Goal: Task Accomplishment & Management: Complete application form

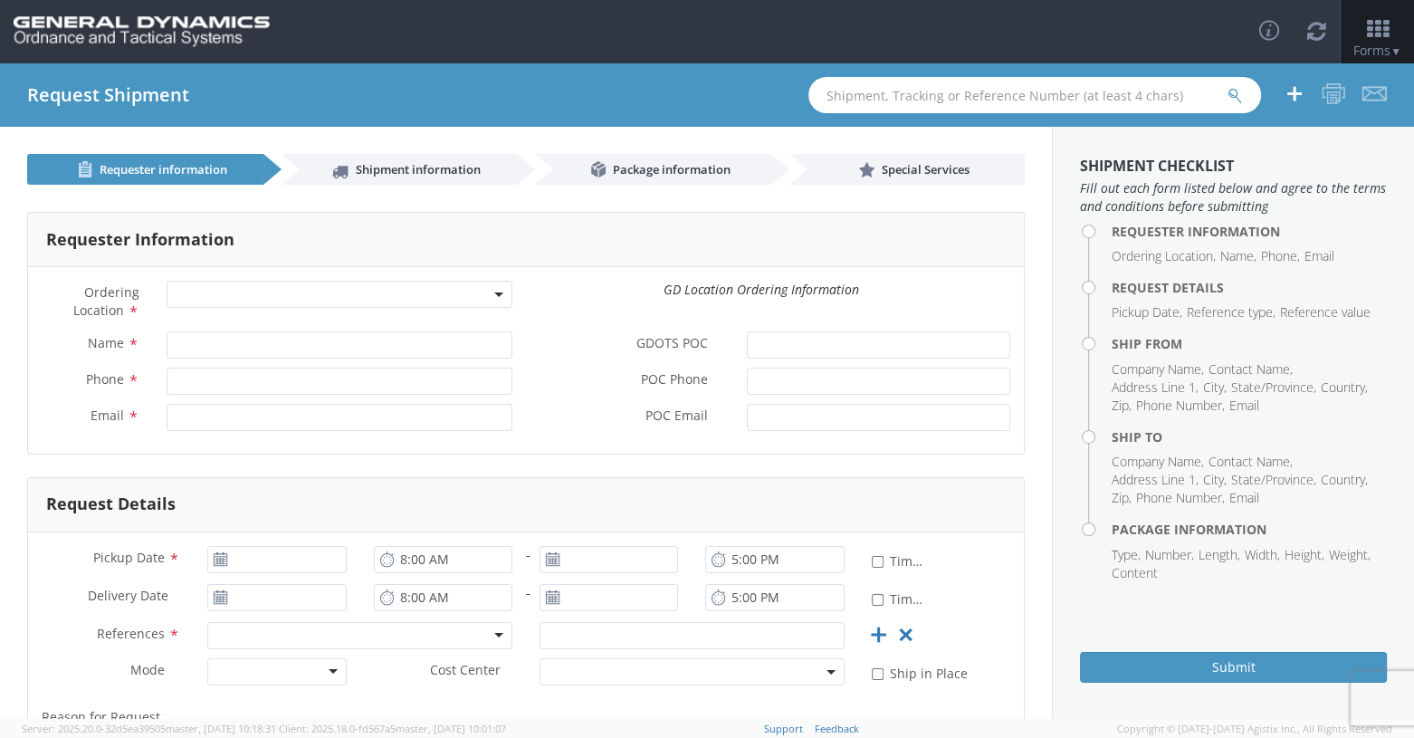
click at [500, 288] on span at bounding box center [340, 294] width 347 height 27
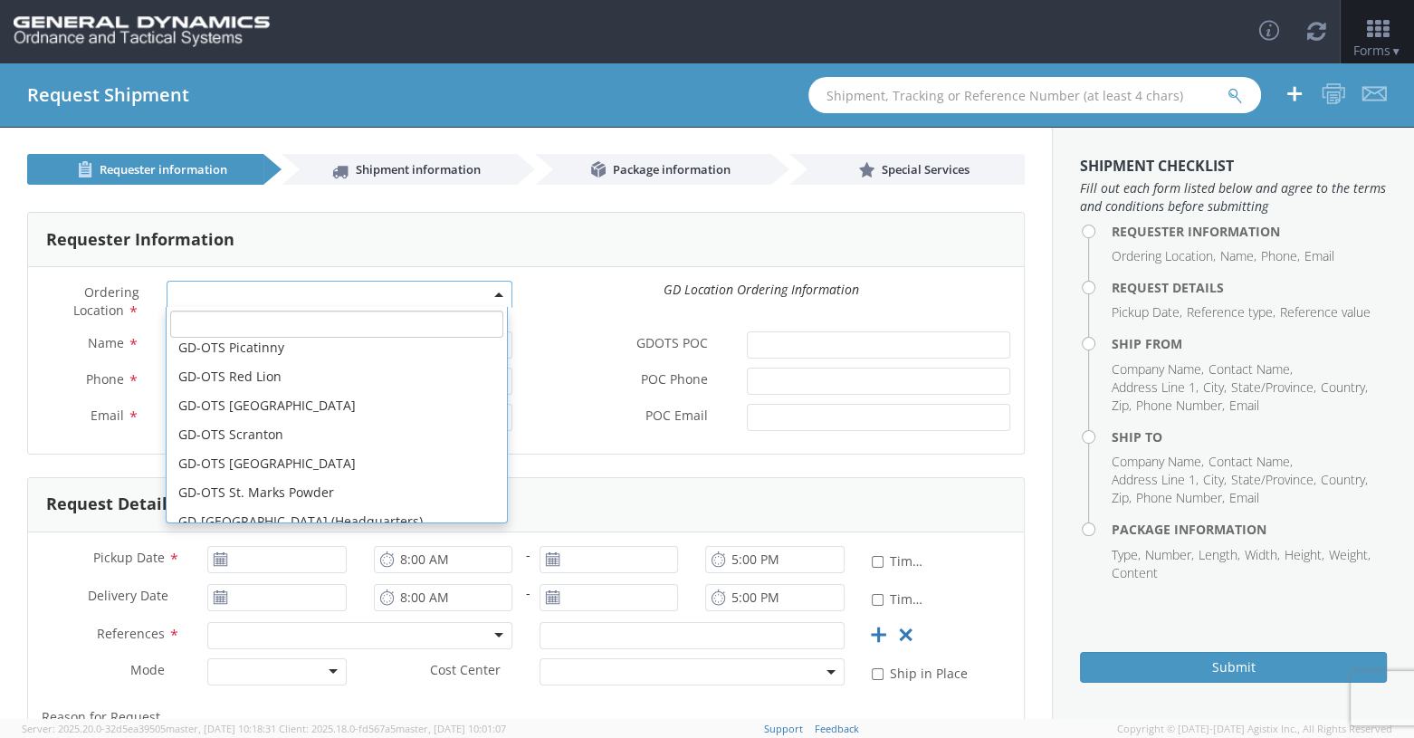
scroll to position [543, 0]
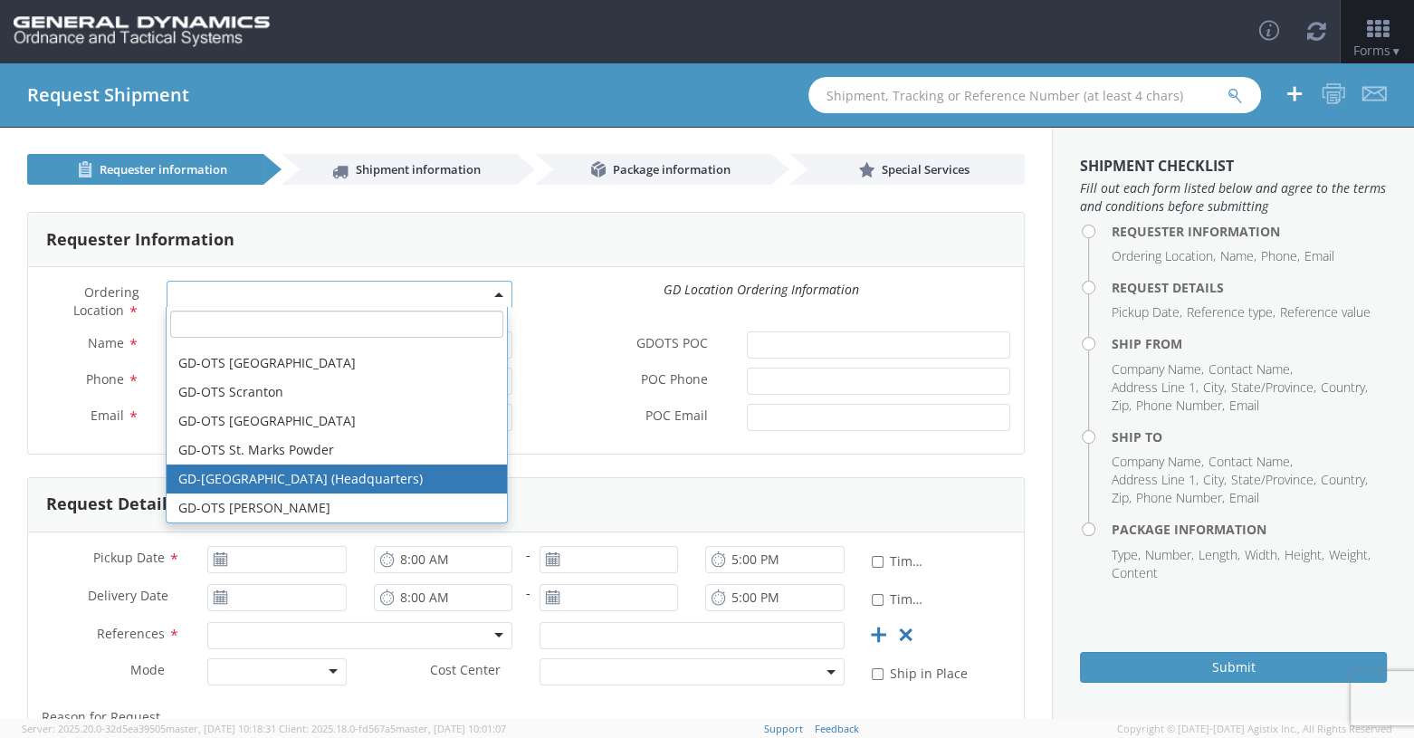
select select "307"
type input "[EMAIL_ADDRESS][DOMAIN_NAME]"
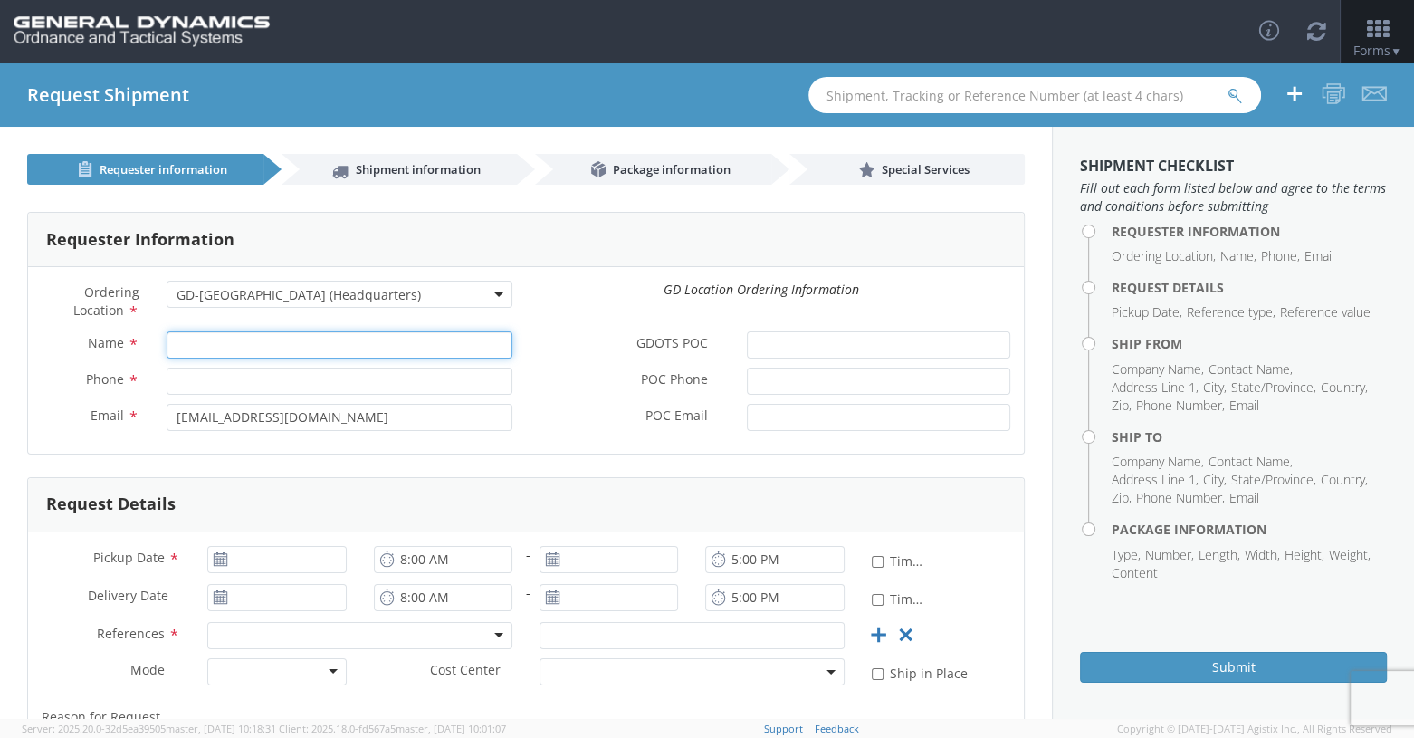
click at [196, 342] on input "Name *" at bounding box center [340, 344] width 347 height 27
type input "[PERSON_NAME]"
type input "8596291804"
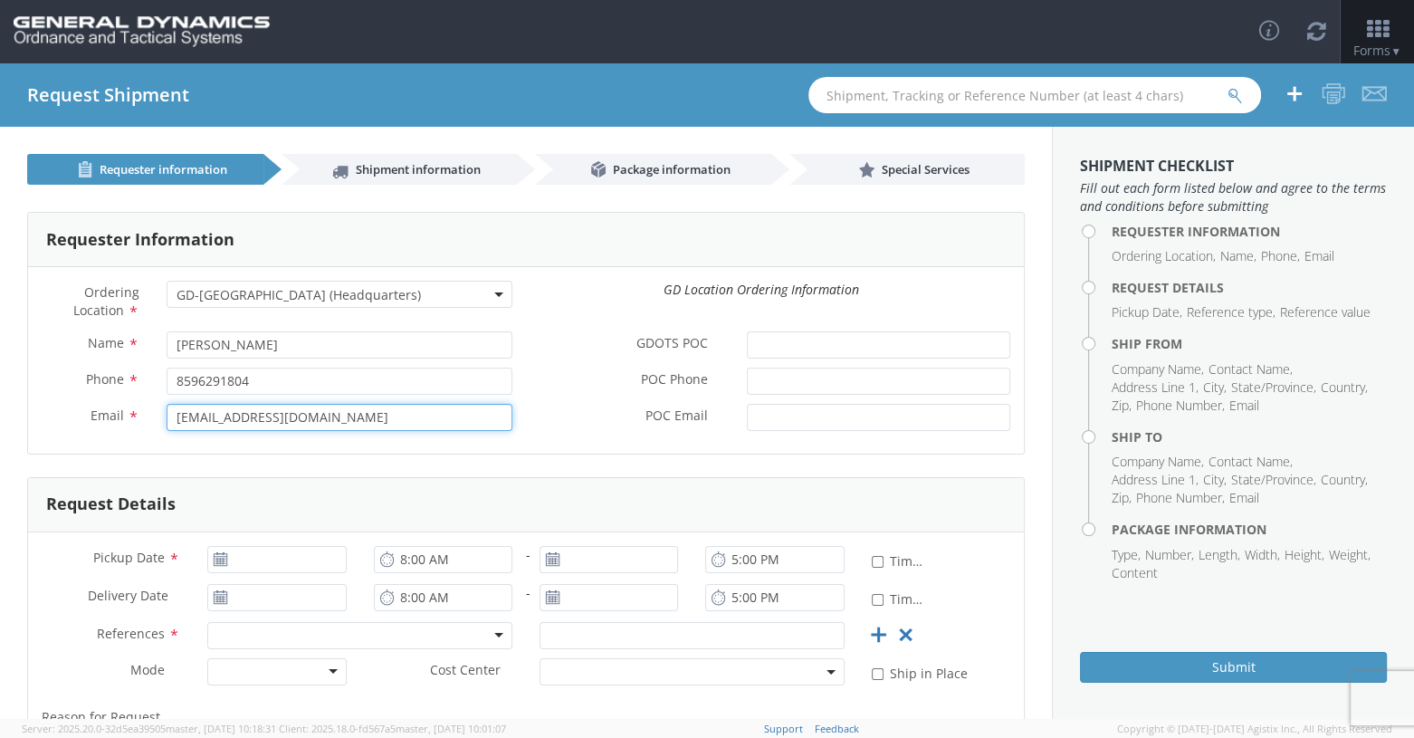
type input "[EMAIL_ADDRESS][DOMAIN_NAME]"
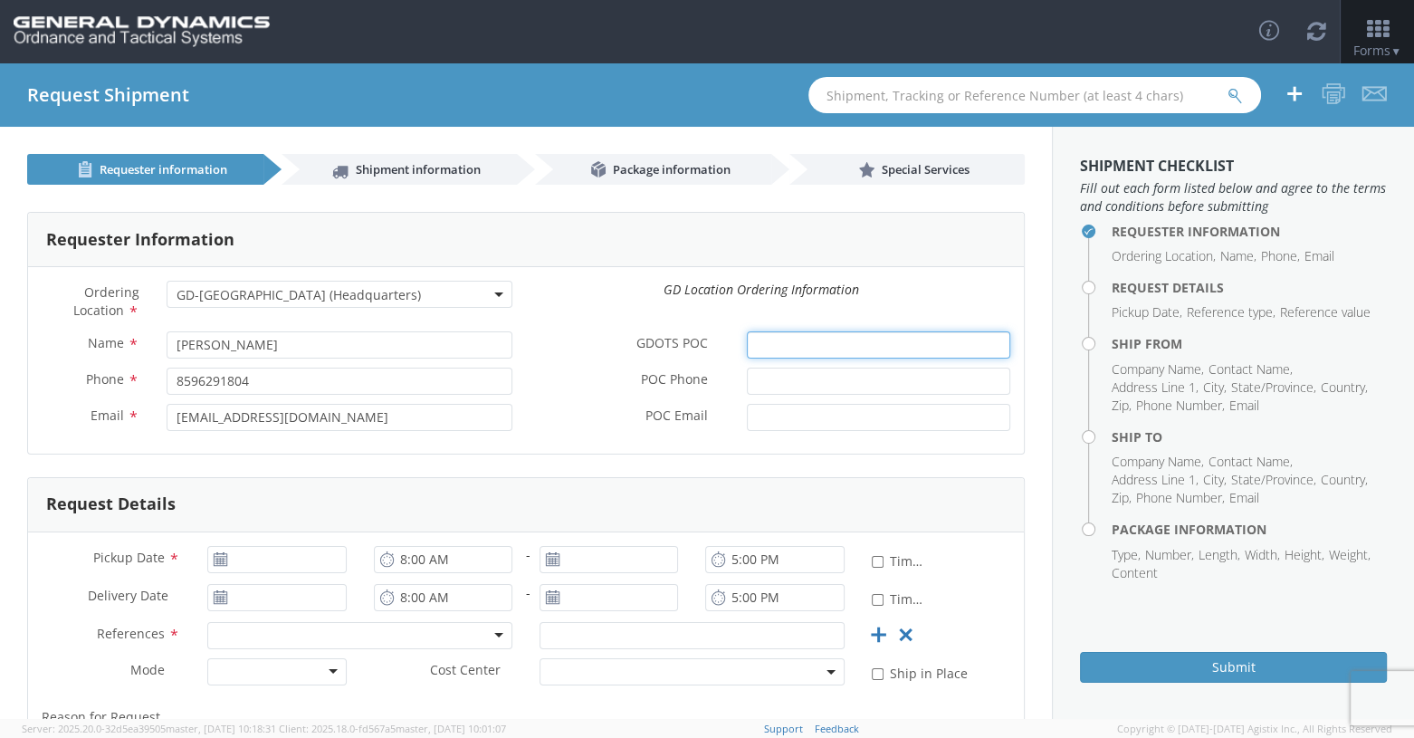
click at [780, 348] on input "GDOTS POC *" at bounding box center [878, 344] width 263 height 27
click at [776, 349] on input "GDOTS POC *" at bounding box center [878, 344] width 263 height 27
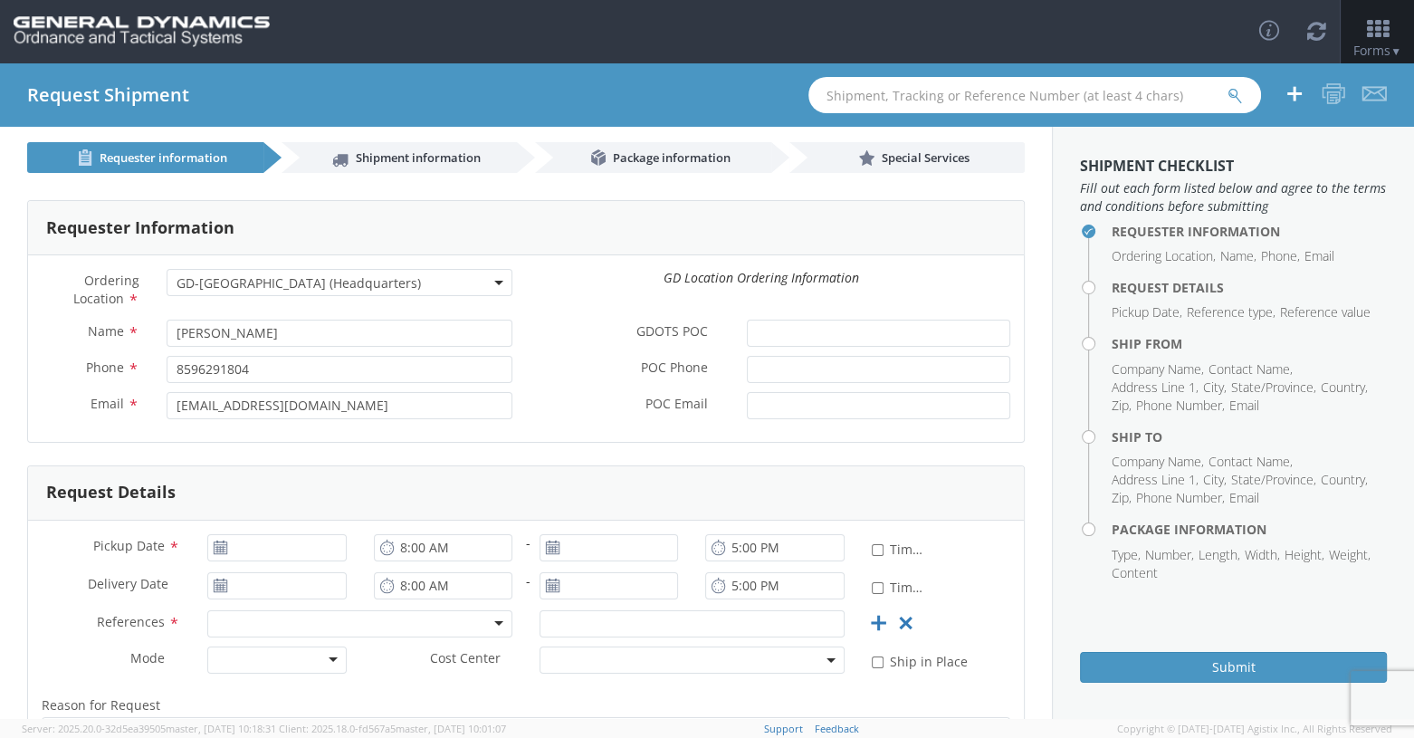
scroll to position [0, 0]
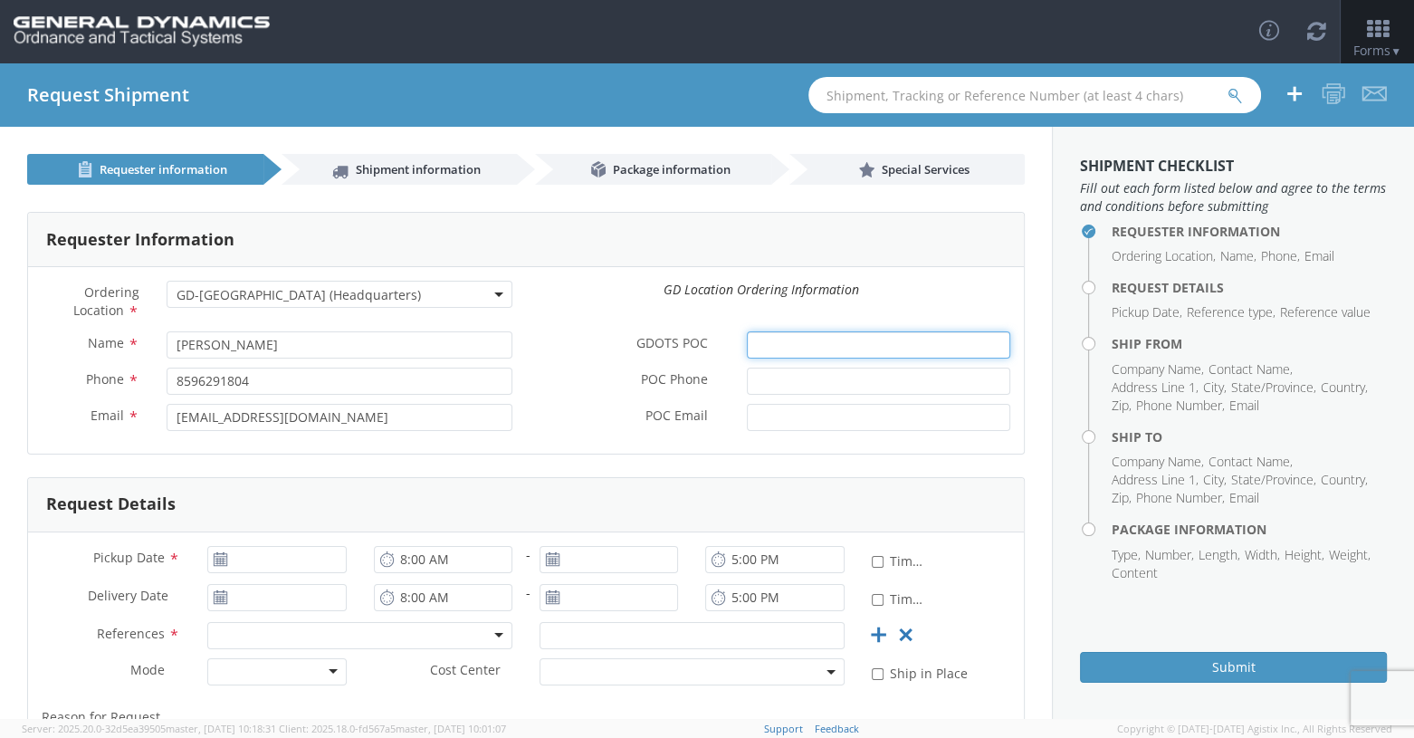
click at [759, 342] on input "GDOTS POC *" at bounding box center [878, 344] width 263 height 27
type input "[PERSON_NAME]"
click at [779, 378] on input "POC Phone *" at bounding box center [878, 381] width 263 height 27
type input "6077510632"
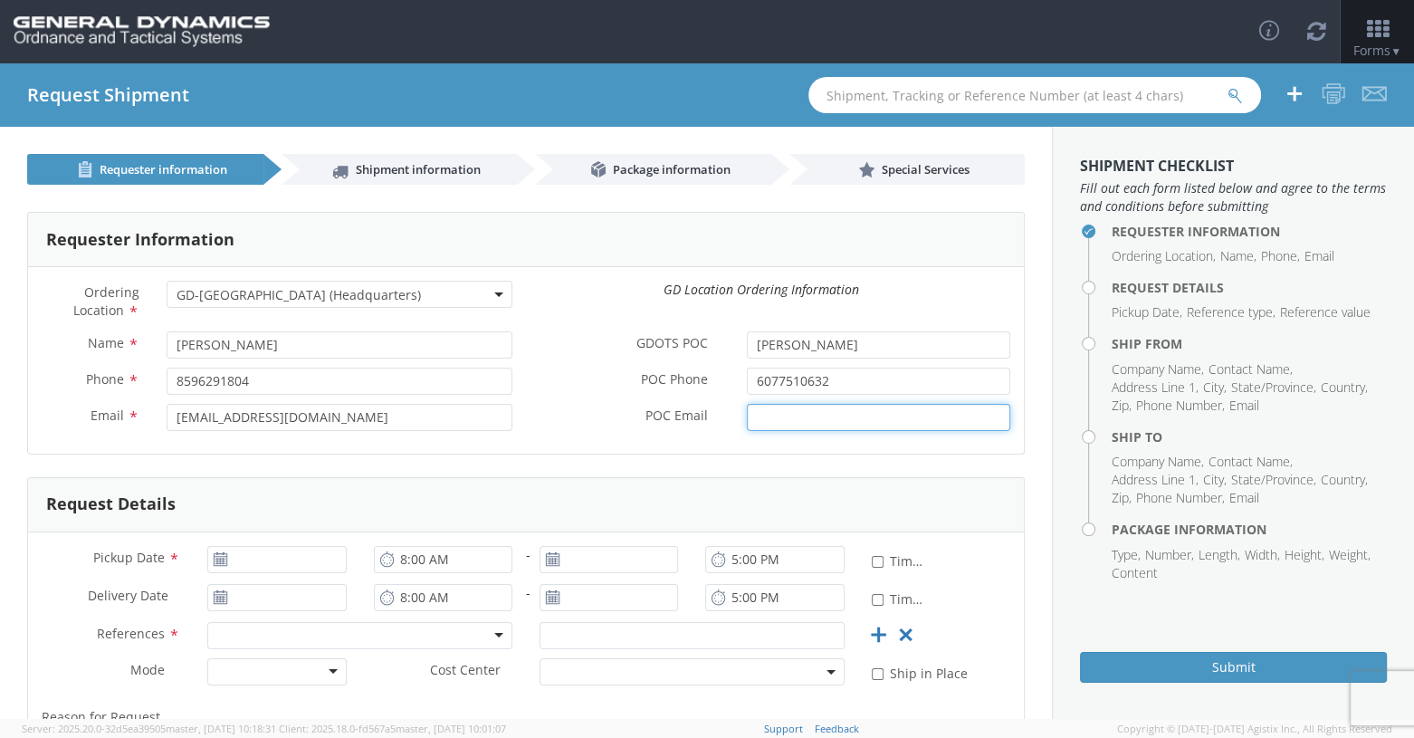
click at [747, 411] on input "POC Email *" at bounding box center [878, 417] width 263 height 27
type input "[EMAIL_ADDRESS][DOMAIN_NAME]"
click at [842, 387] on input "6077510632" at bounding box center [878, 381] width 263 height 27
type input "6"
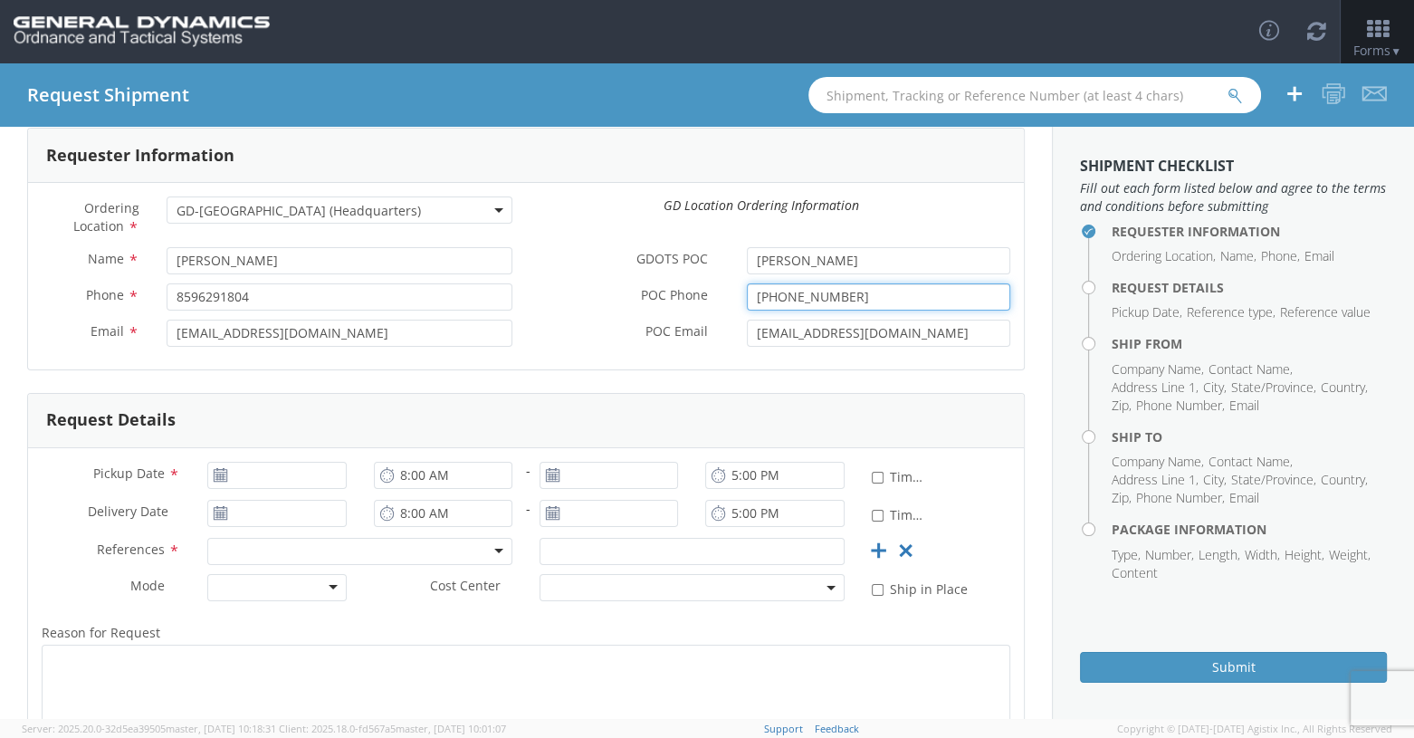
scroll to position [181, 0]
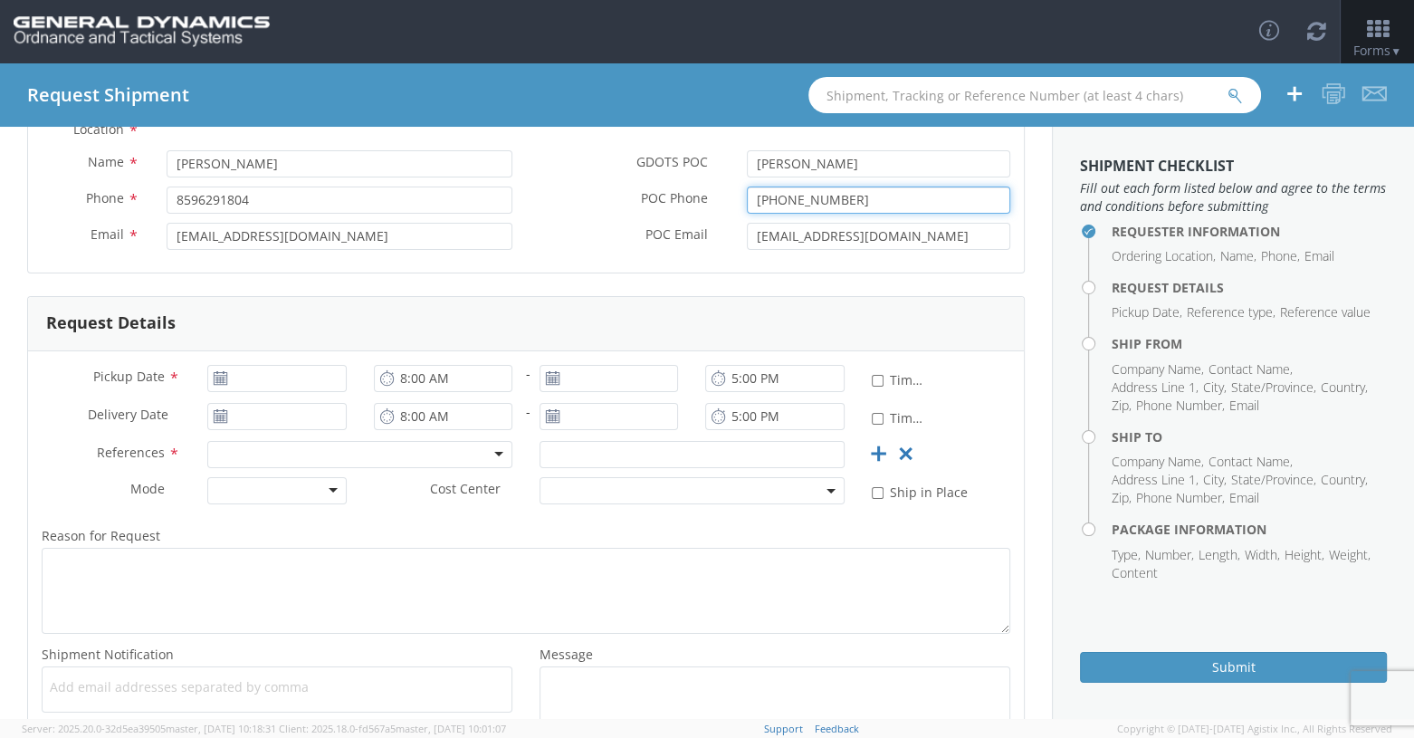
type input "[PHONE_NUMBER]"
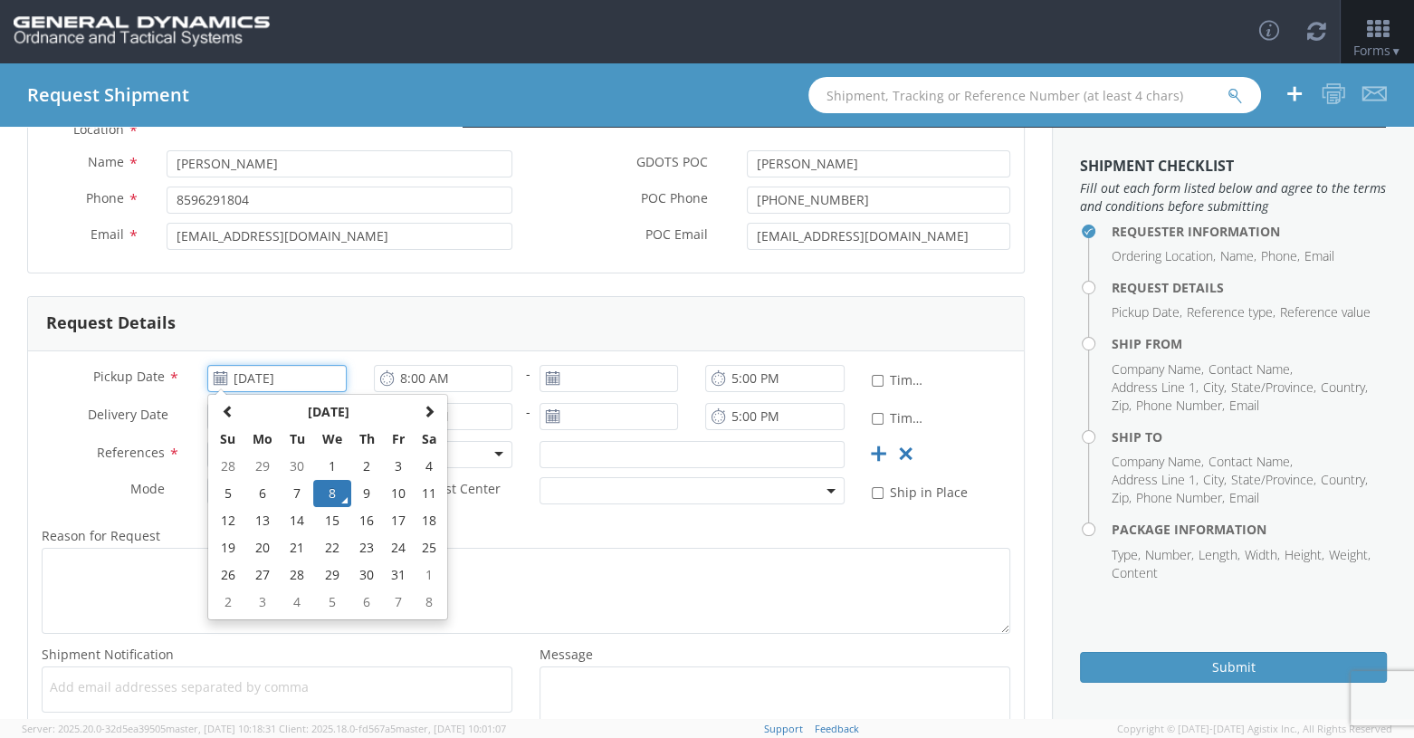
click at [282, 380] on input "[DATE]" at bounding box center [276, 378] width 139 height 27
click at [357, 492] on td "9" at bounding box center [367, 493] width 32 height 27
type input "[DATE]"
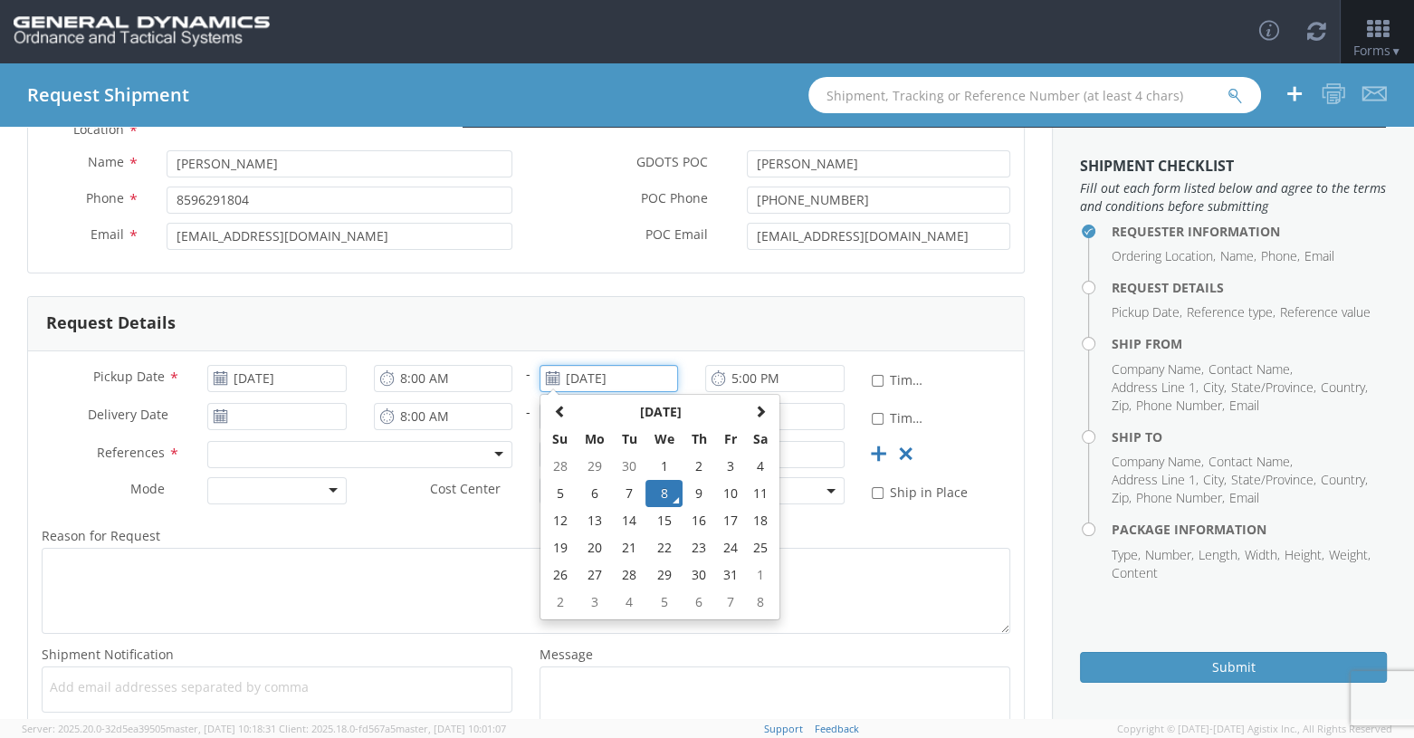
click at [594, 374] on input "[DATE]" at bounding box center [609, 378] width 139 height 27
click at [720, 493] on td "10" at bounding box center [729, 493] width 31 height 27
type input "[DATE]"
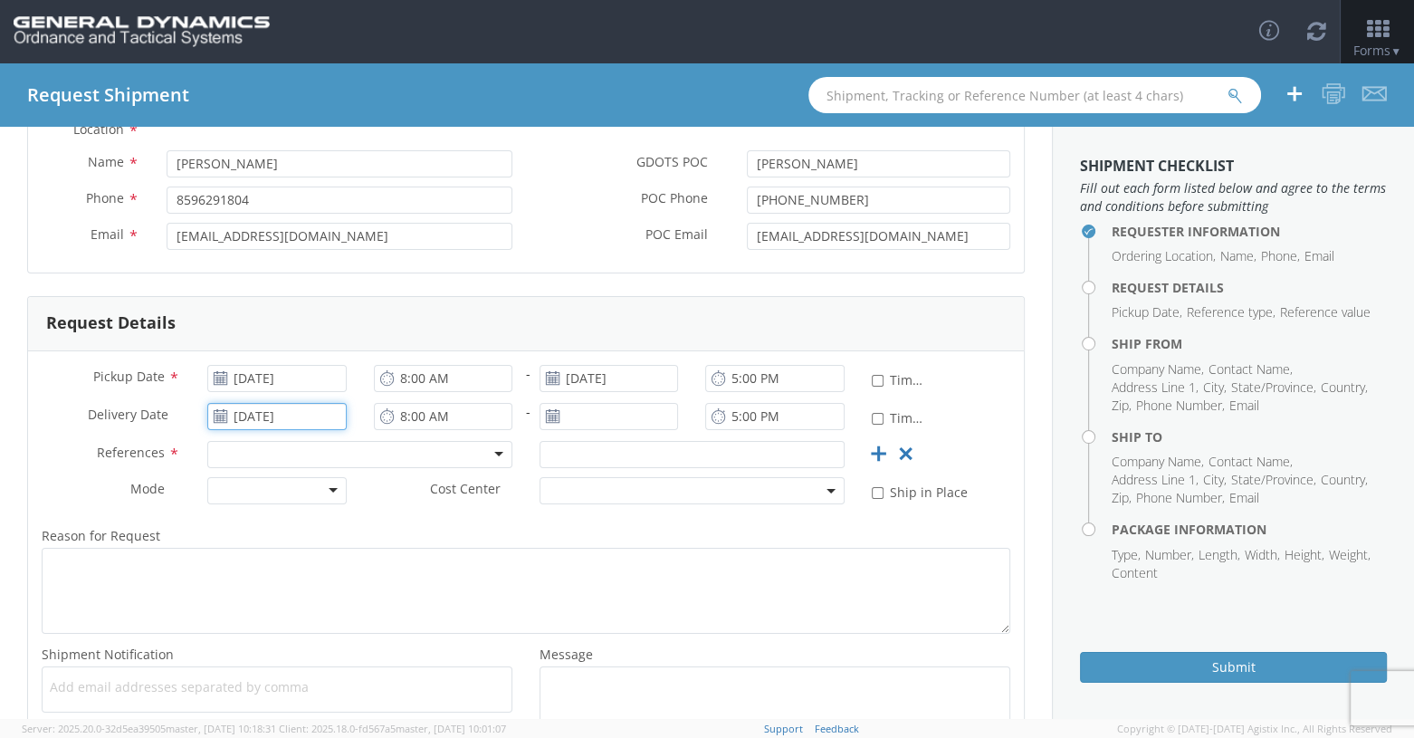
click at [268, 417] on input "[DATE]" at bounding box center [276, 416] width 139 height 27
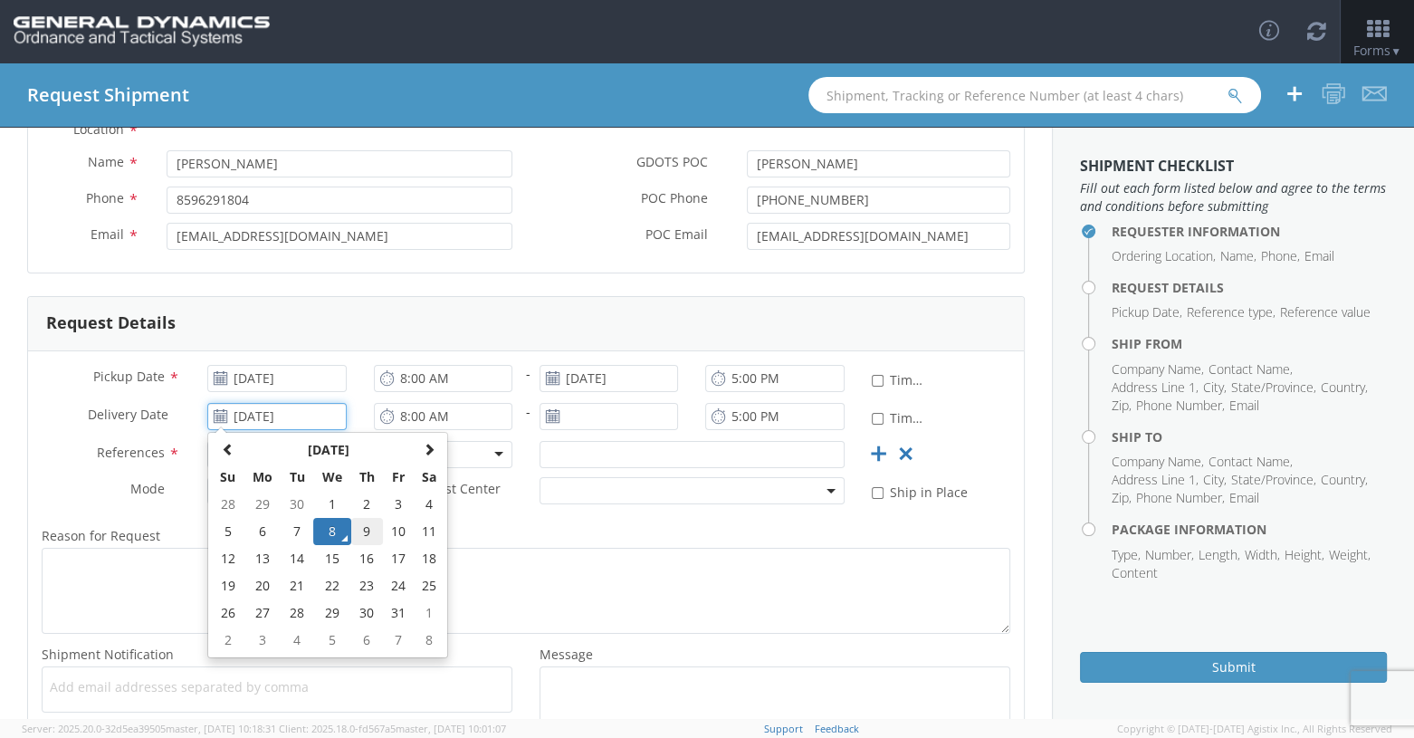
click at [368, 532] on td "9" at bounding box center [367, 531] width 32 height 27
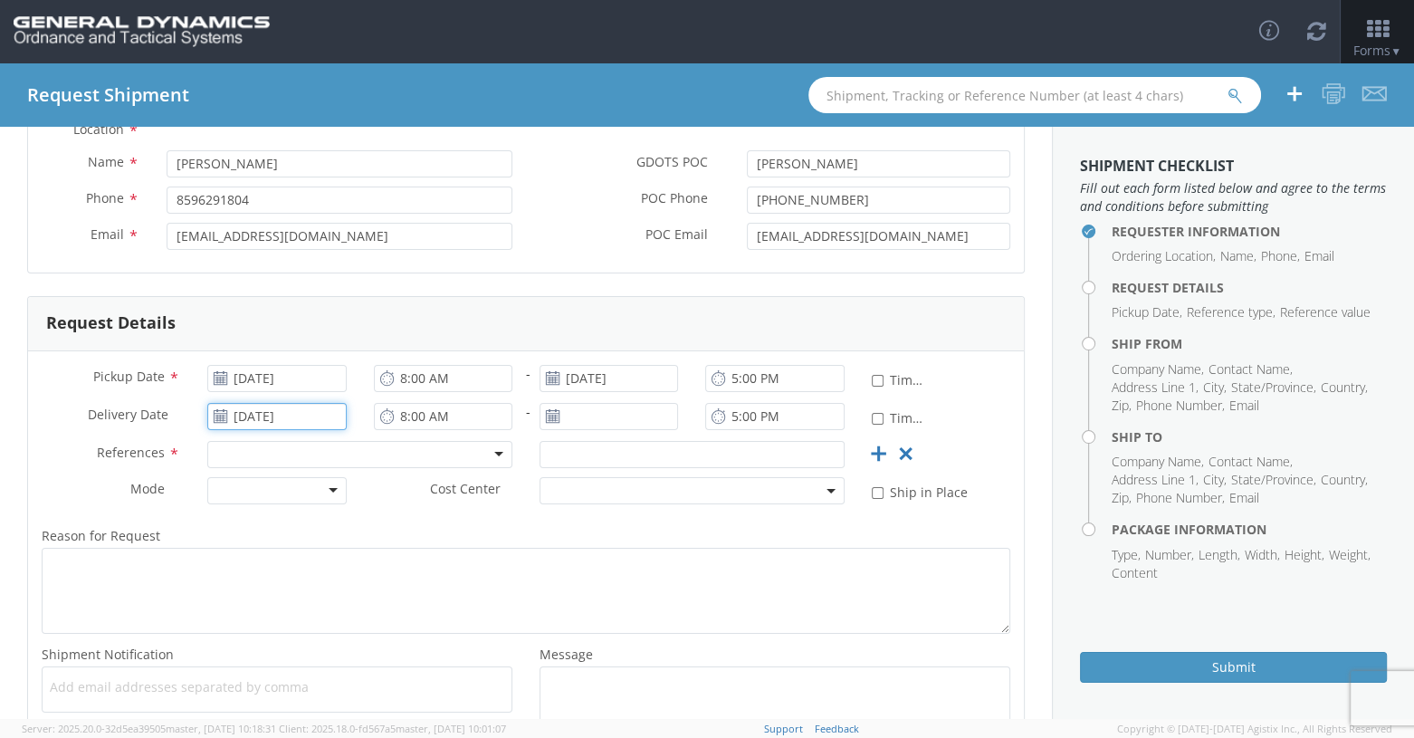
click at [289, 419] on input "[DATE]" at bounding box center [276, 416] width 139 height 27
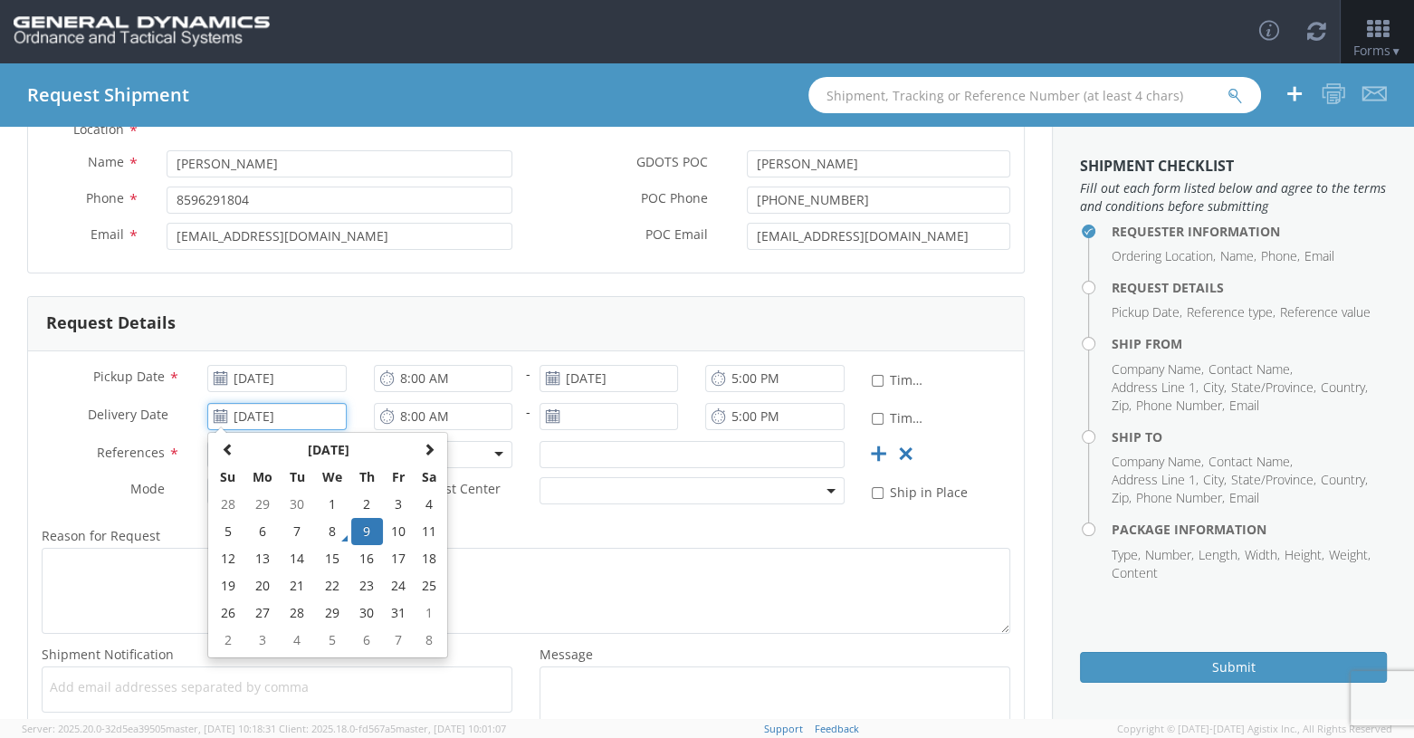
click at [315, 414] on input "[DATE]" at bounding box center [276, 416] width 139 height 27
click at [398, 527] on td "10" at bounding box center [398, 531] width 31 height 27
type input "[DATE]"
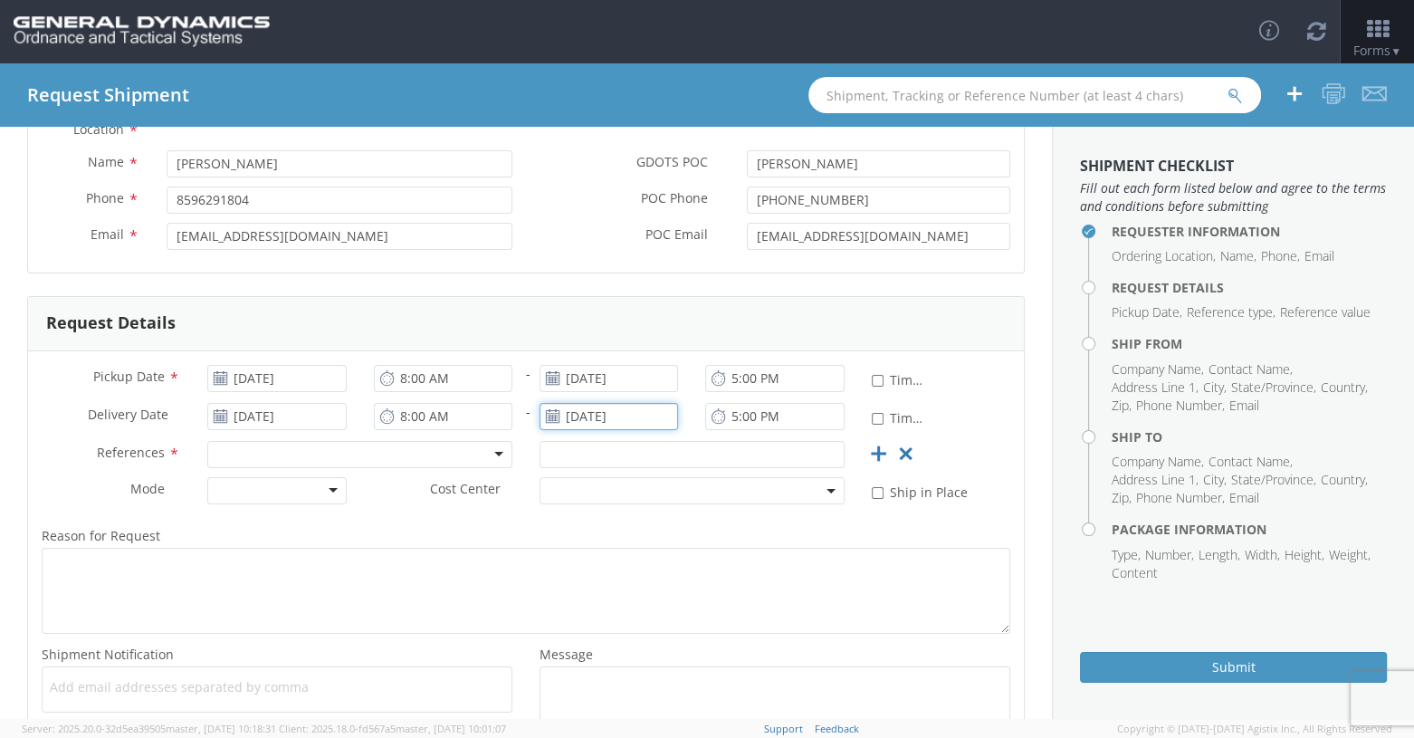
click at [598, 413] on input "[DATE]" at bounding box center [609, 416] width 139 height 27
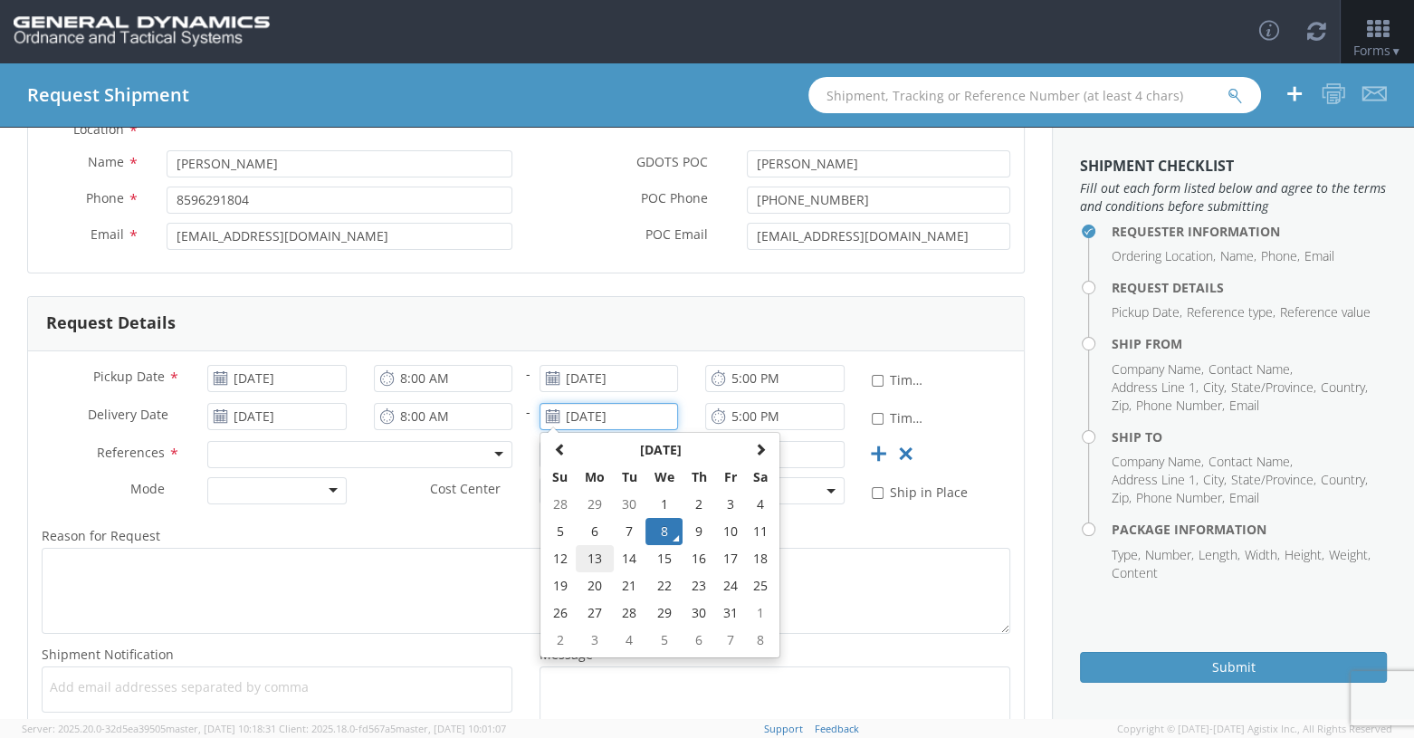
click at [593, 559] on td "13" at bounding box center [595, 558] width 38 height 27
type input "[DATE]"
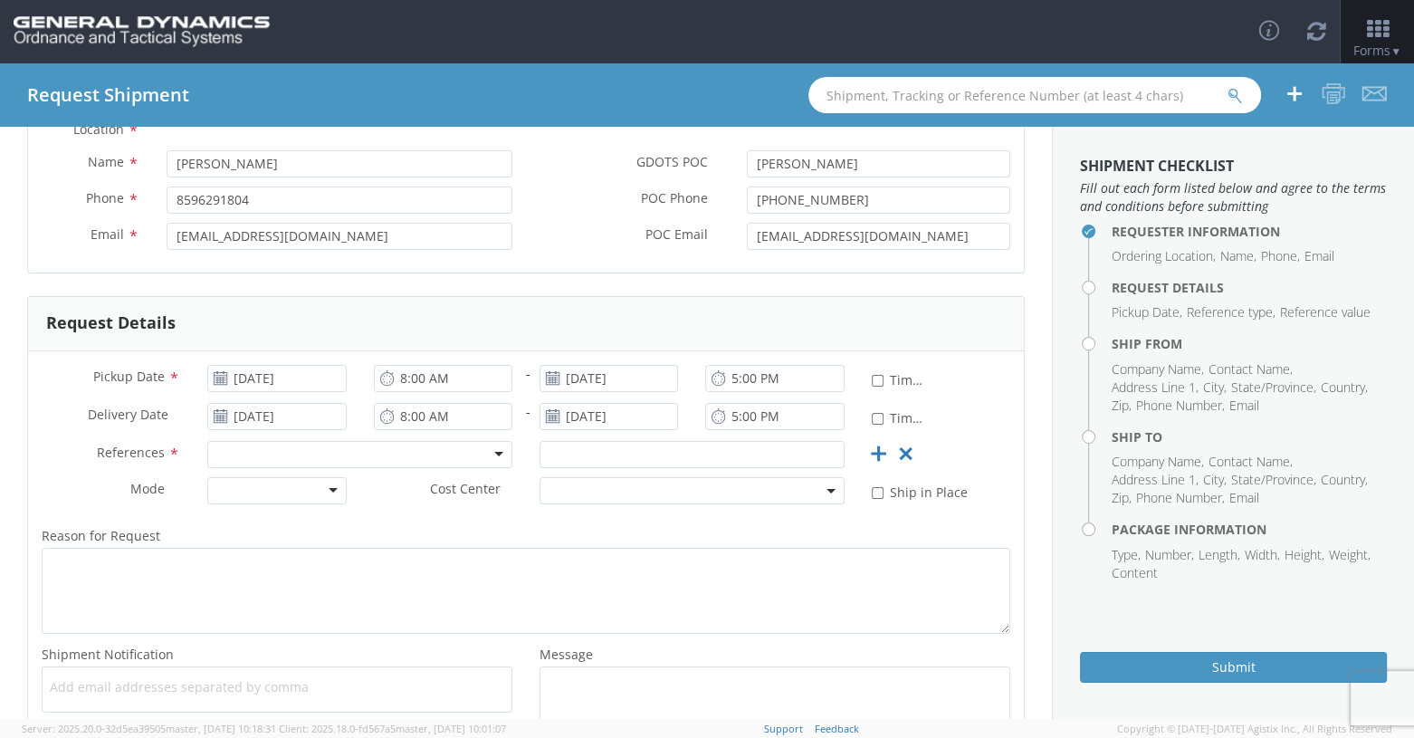
click at [491, 453] on div at bounding box center [359, 454] width 305 height 27
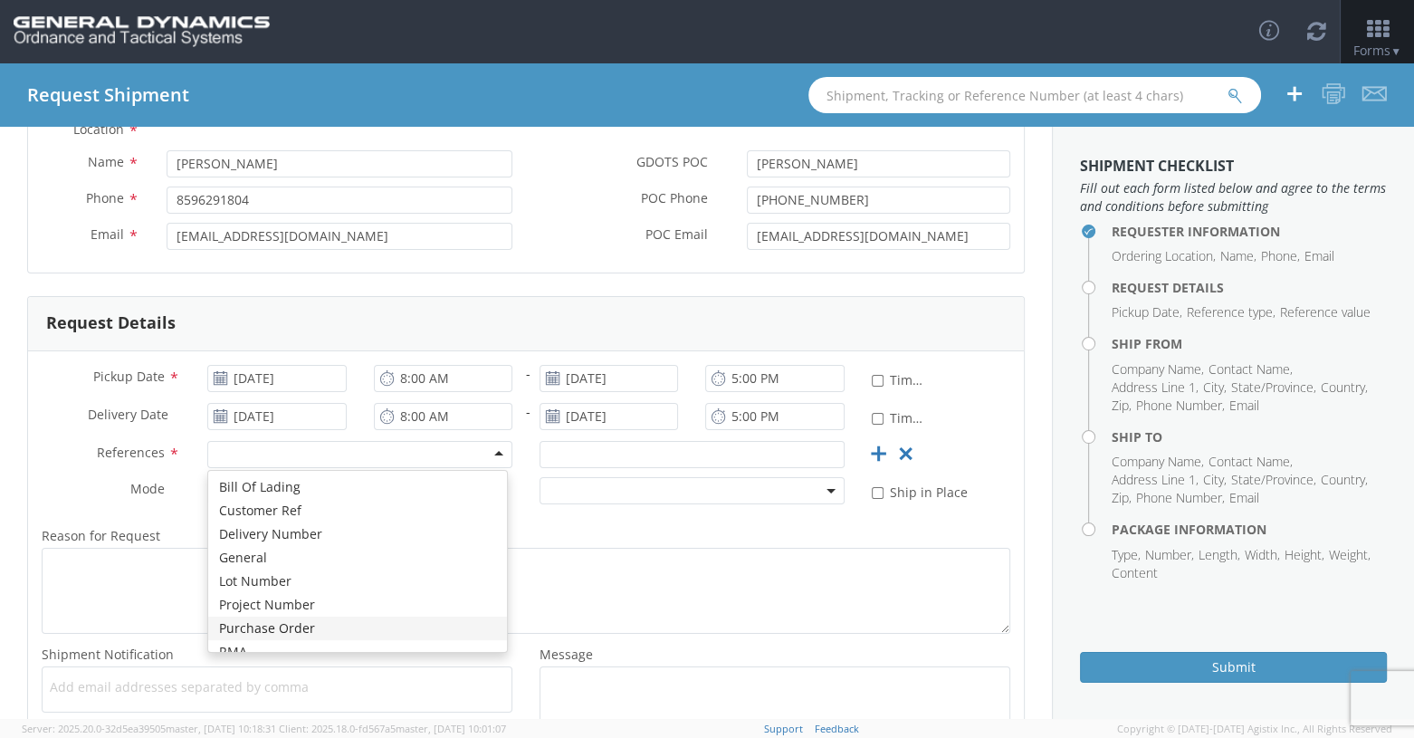
scroll to position [0, 0]
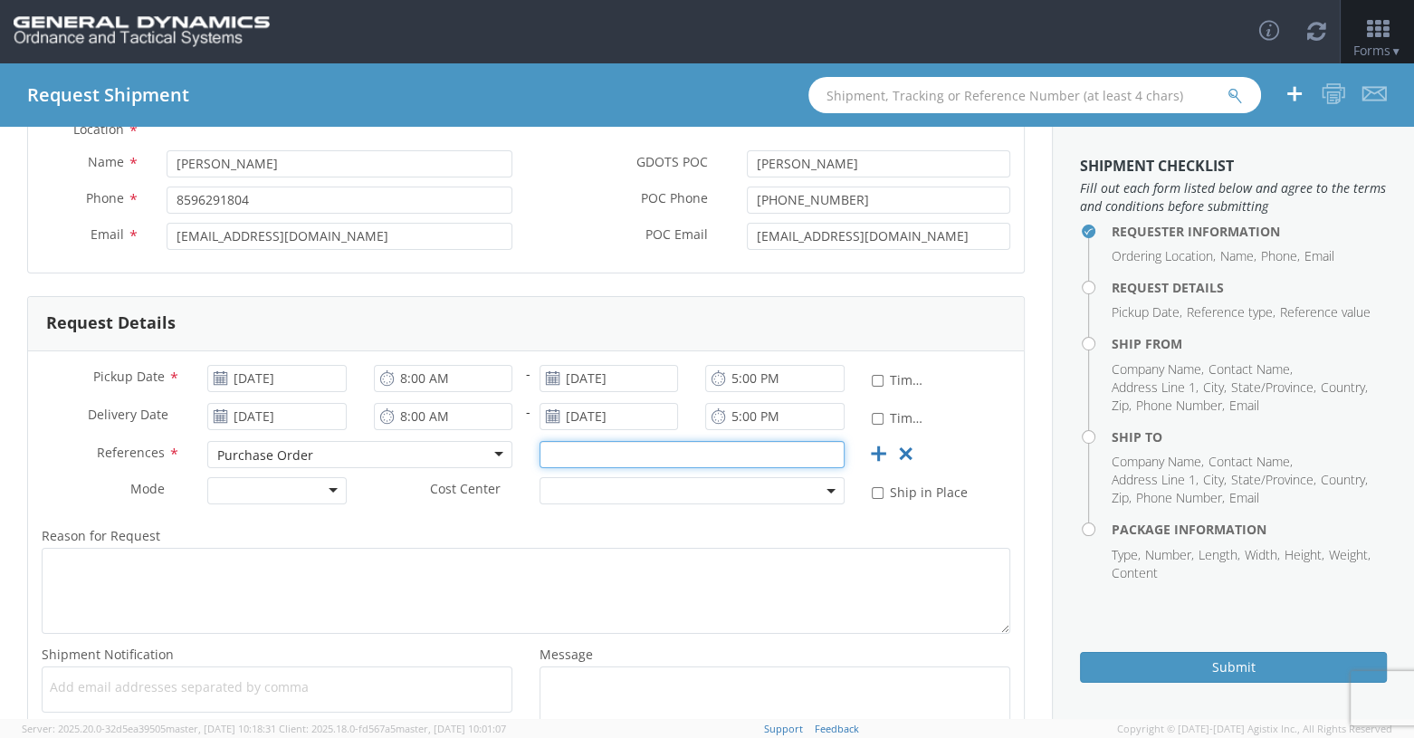
click at [573, 454] on input "text" at bounding box center [692, 454] width 305 height 27
type input "39506D04"
click at [326, 492] on div at bounding box center [276, 490] width 139 height 27
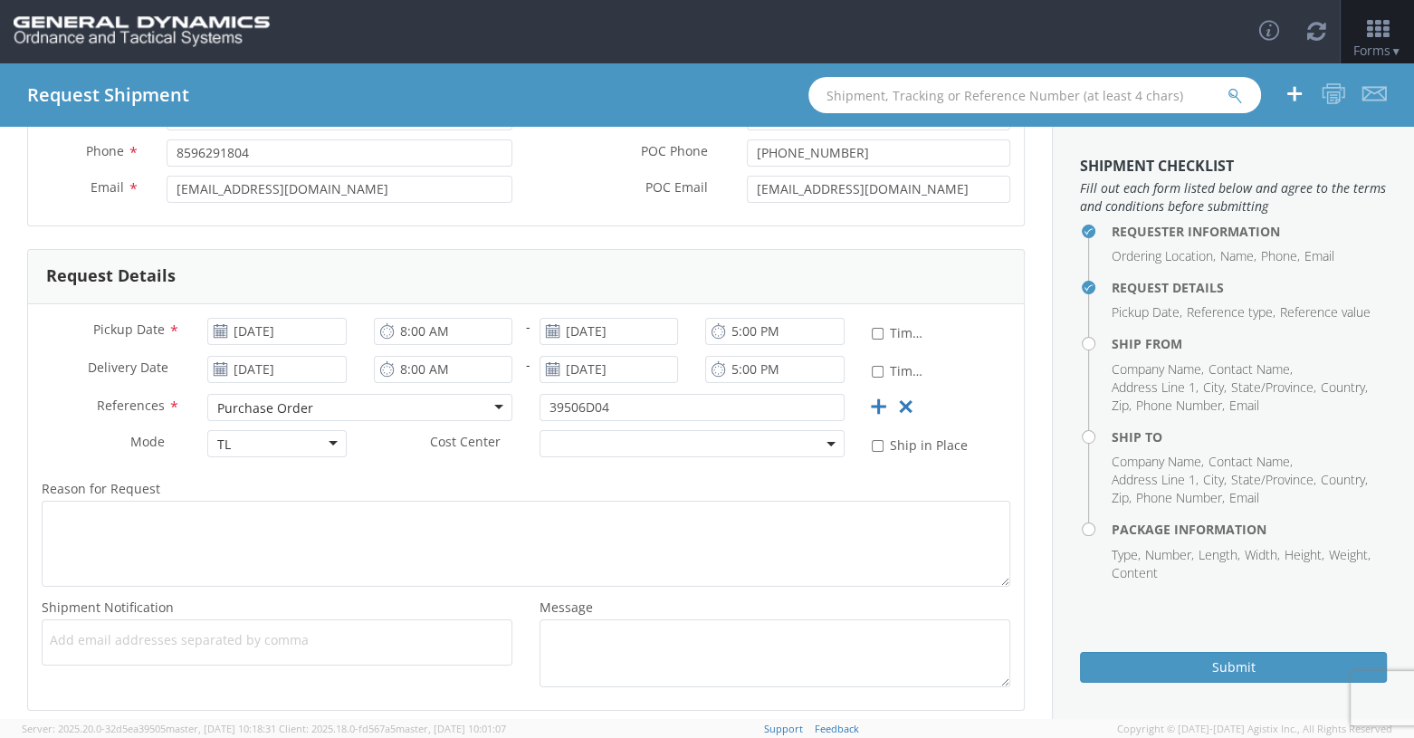
scroll to position [272, 0]
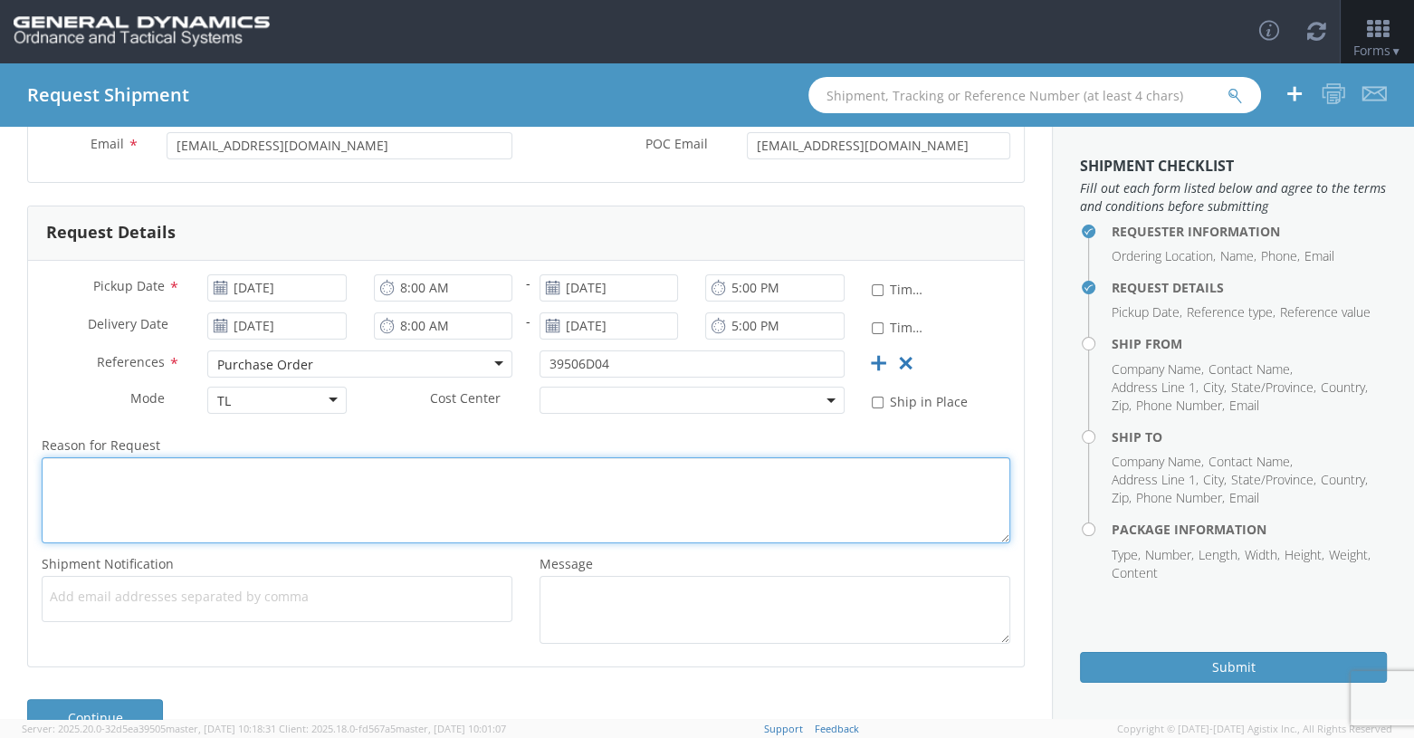
click at [62, 464] on textarea "Reason for Request *" at bounding box center [526, 500] width 969 height 86
type textarea "Pal 128 Approval From G.D."
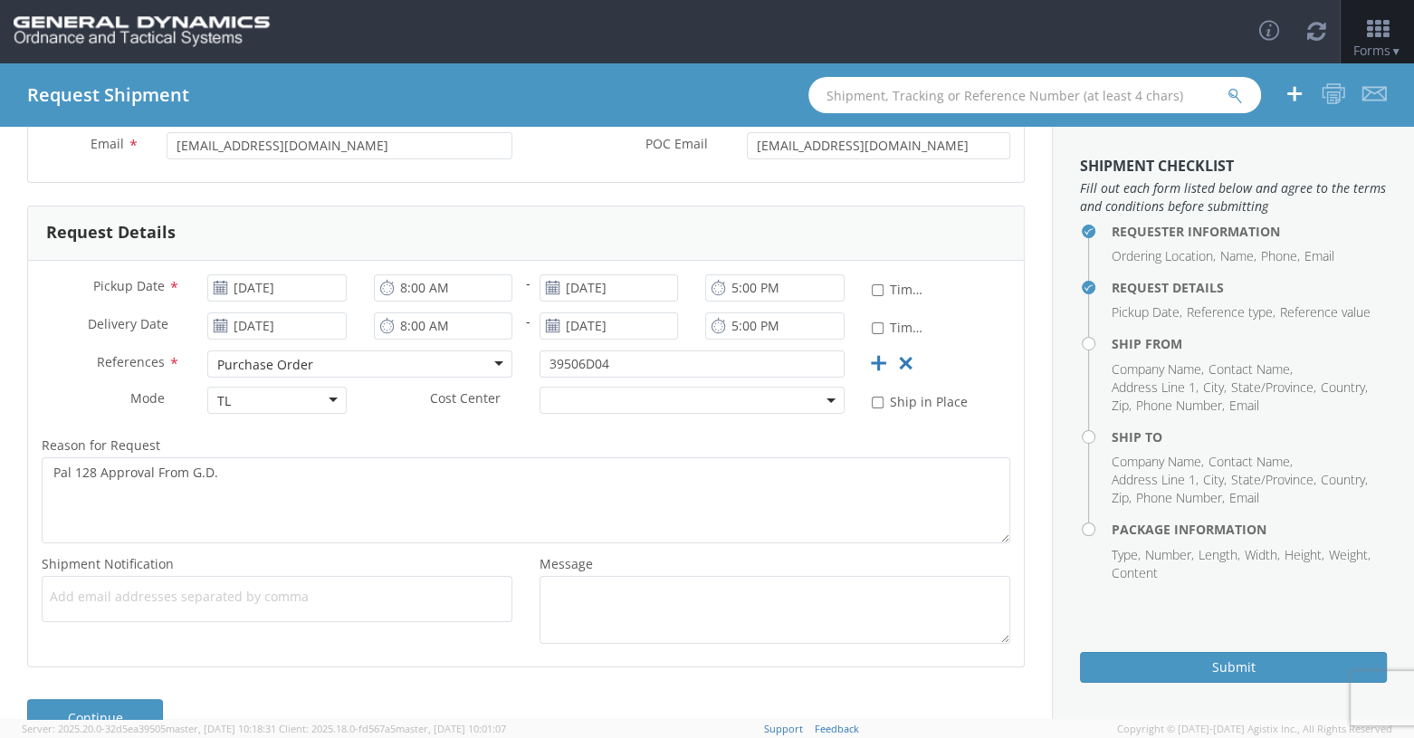
click at [102, 605] on span "Add email addresses separated by comma" at bounding box center [277, 597] width 455 height 18
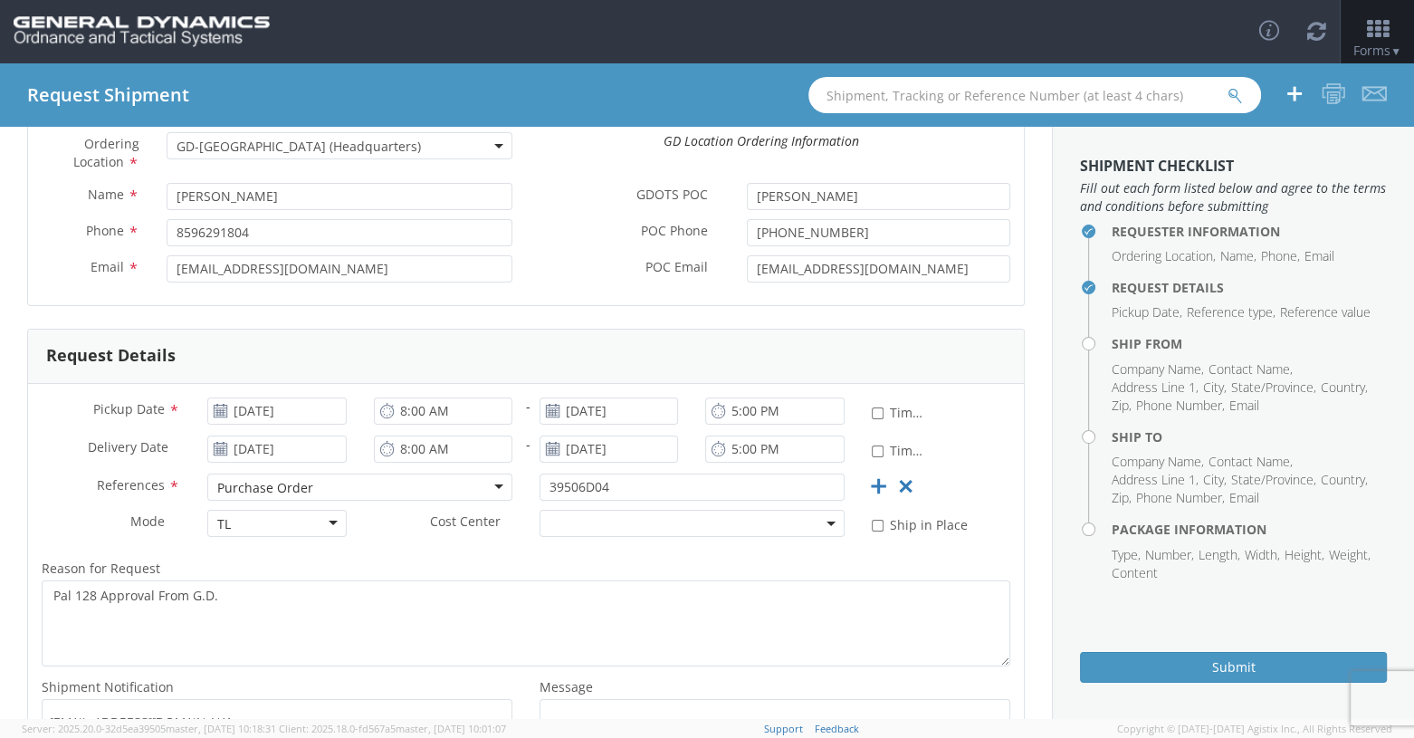
scroll to position [314, 0]
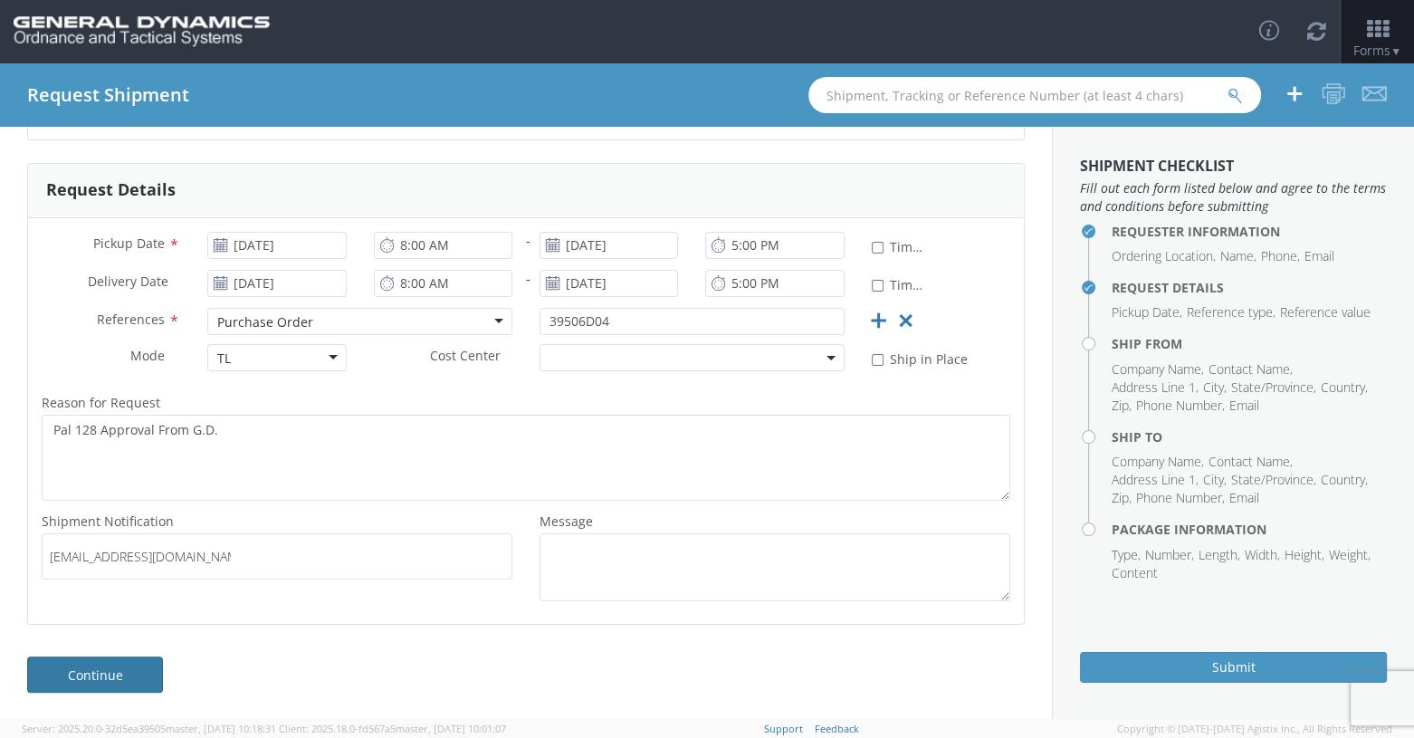
type input "[EMAIL_ADDRESS][DOMAIN_NAME]"
click at [118, 673] on link "Continue" at bounding box center [95, 674] width 136 height 36
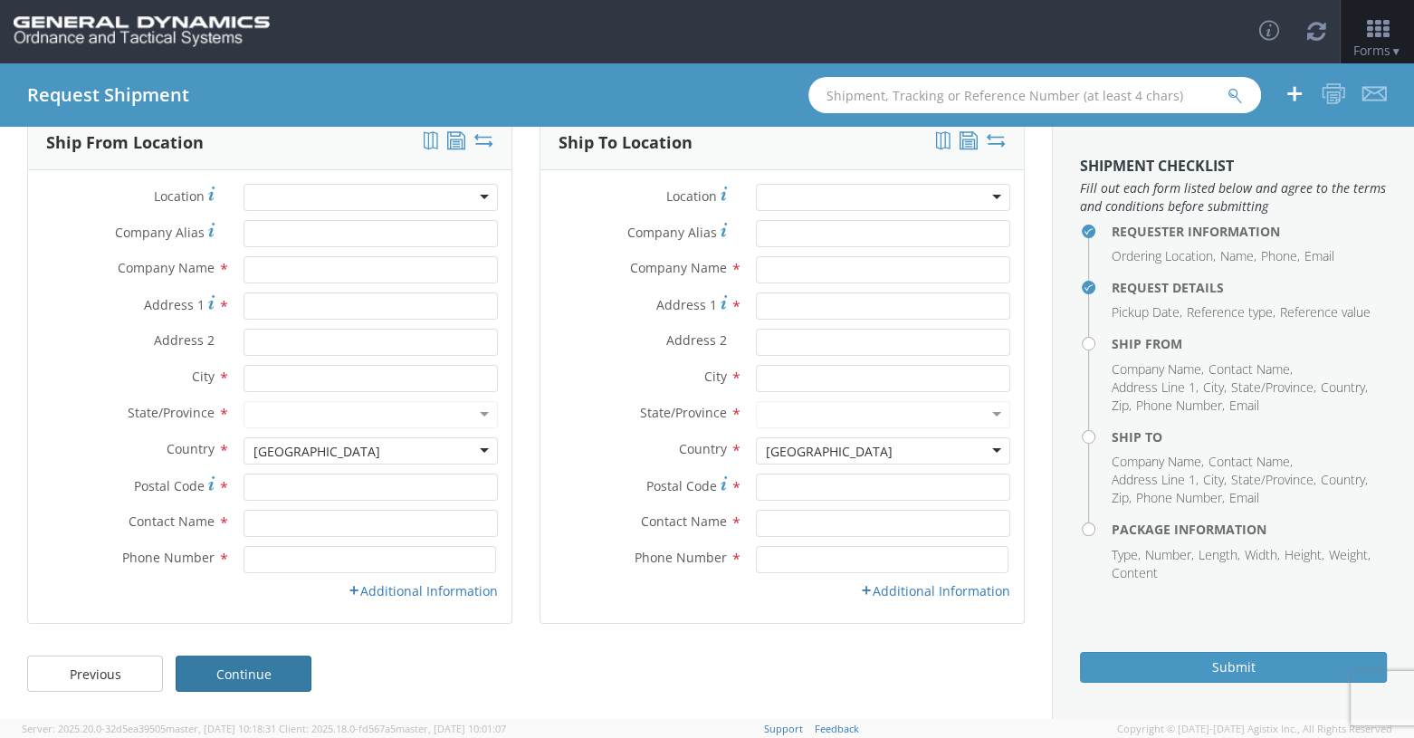
scroll to position [96, 0]
click at [270, 273] on input "text" at bounding box center [371, 270] width 255 height 27
type input "Foam Design, Inc."
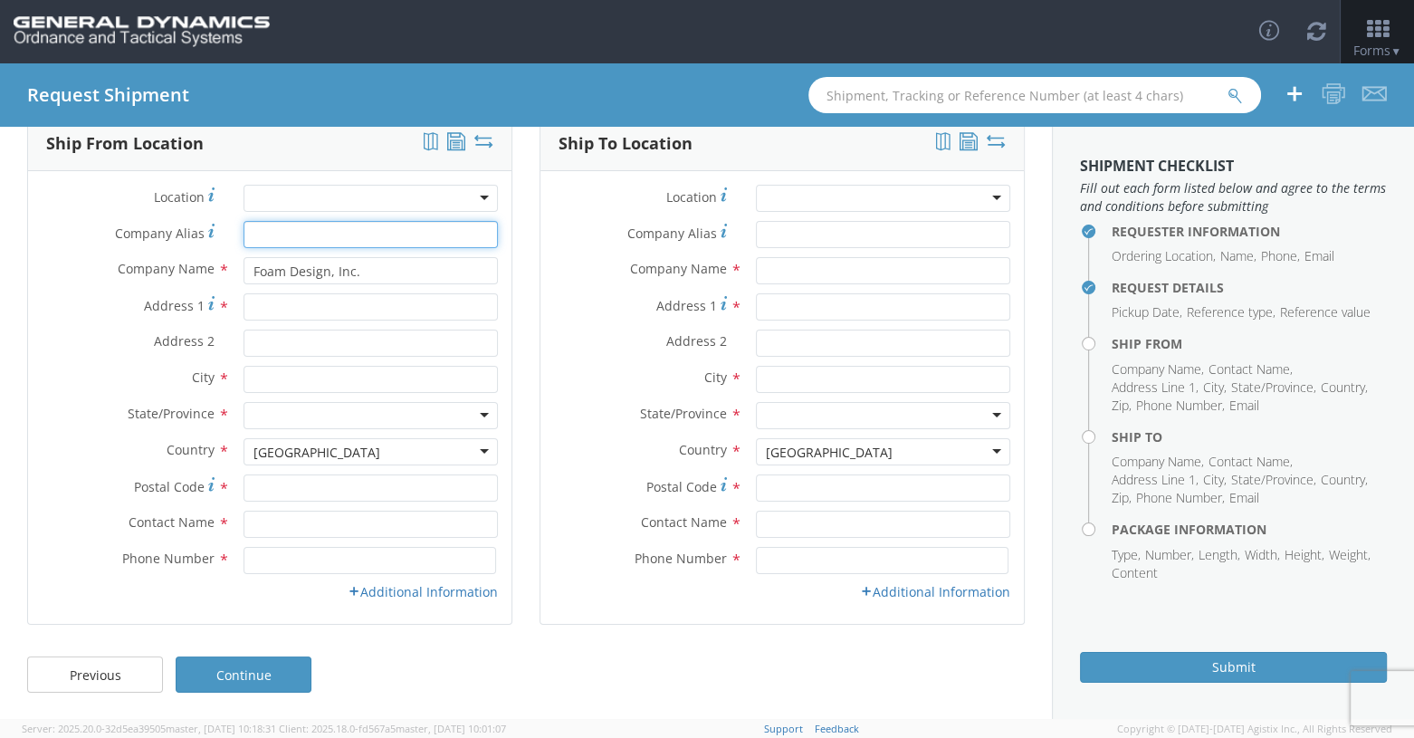
type input "Foam Design, Inc."
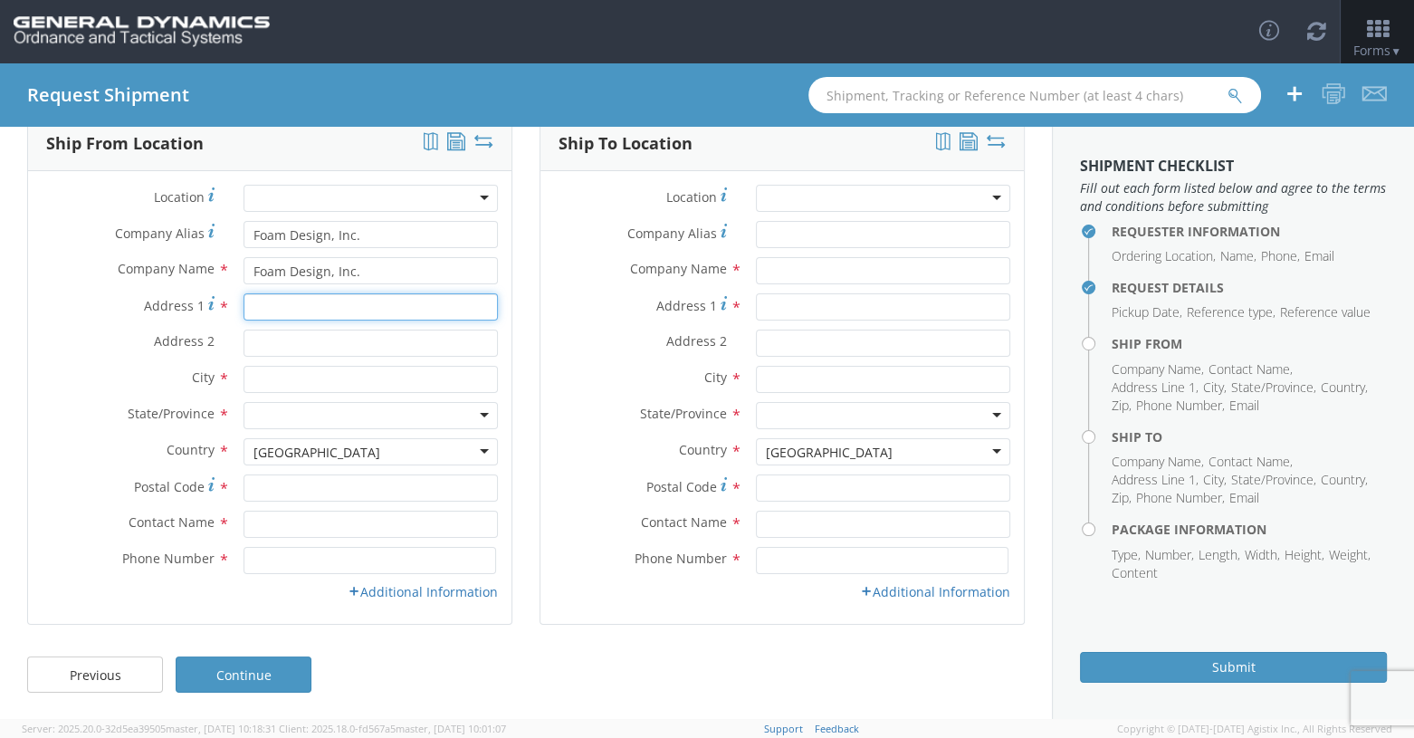
type input "444 Transport Court"
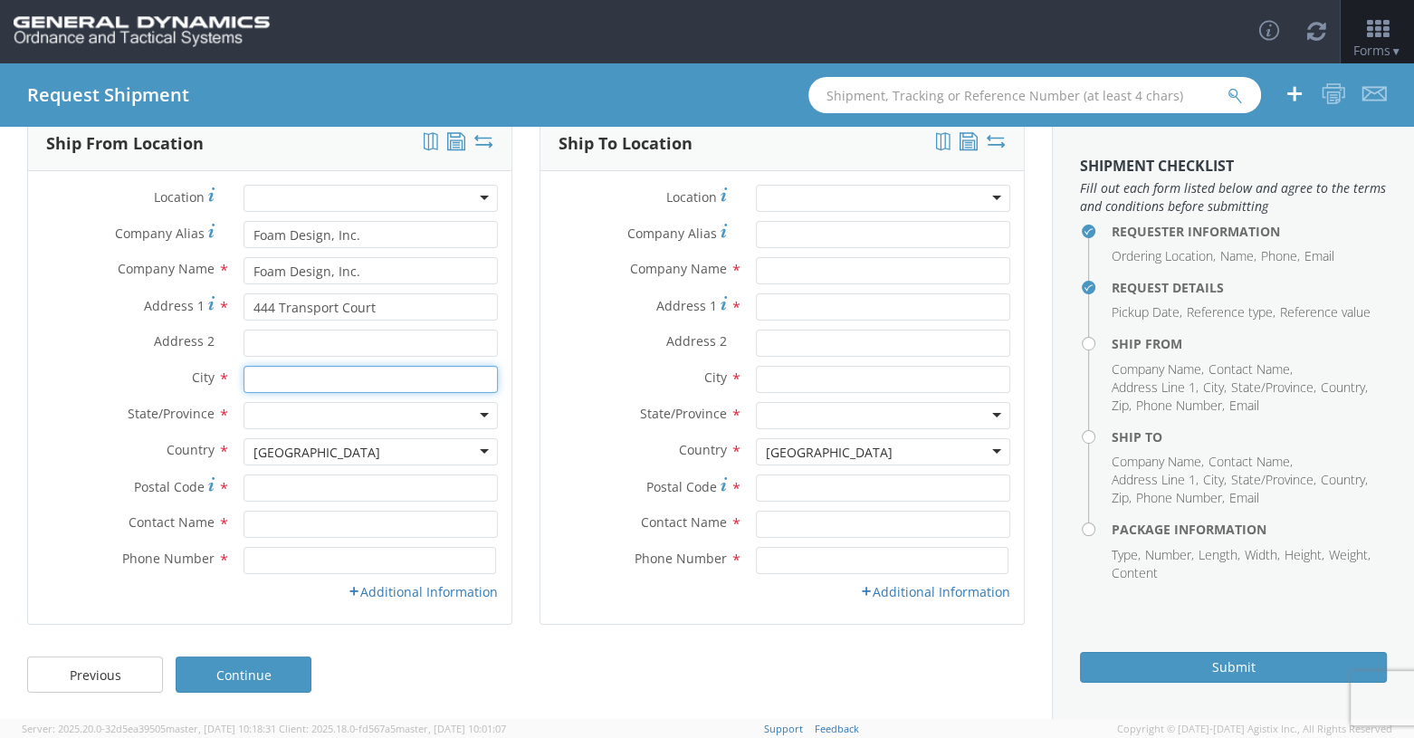
type input "[GEOGRAPHIC_DATA]"
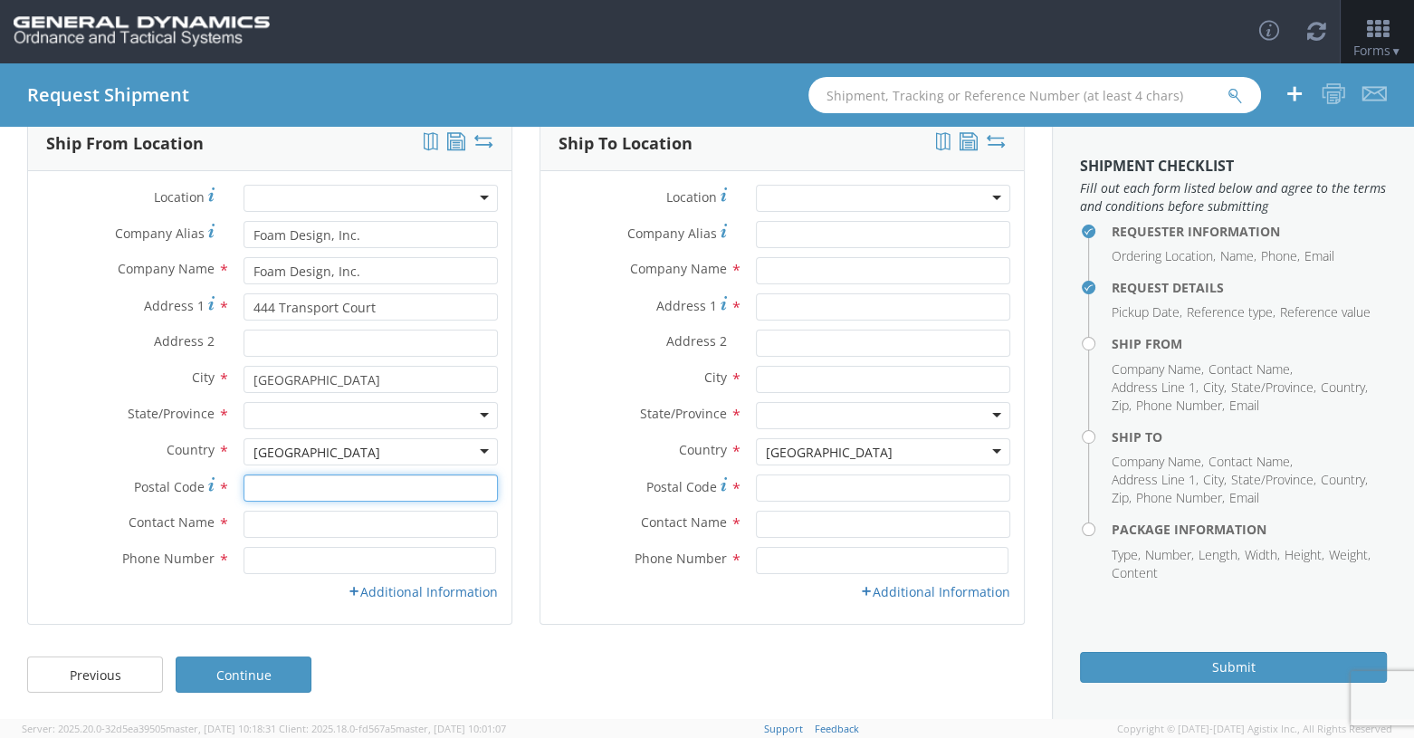
type input "40511"
type input "[PERSON_NAME]"
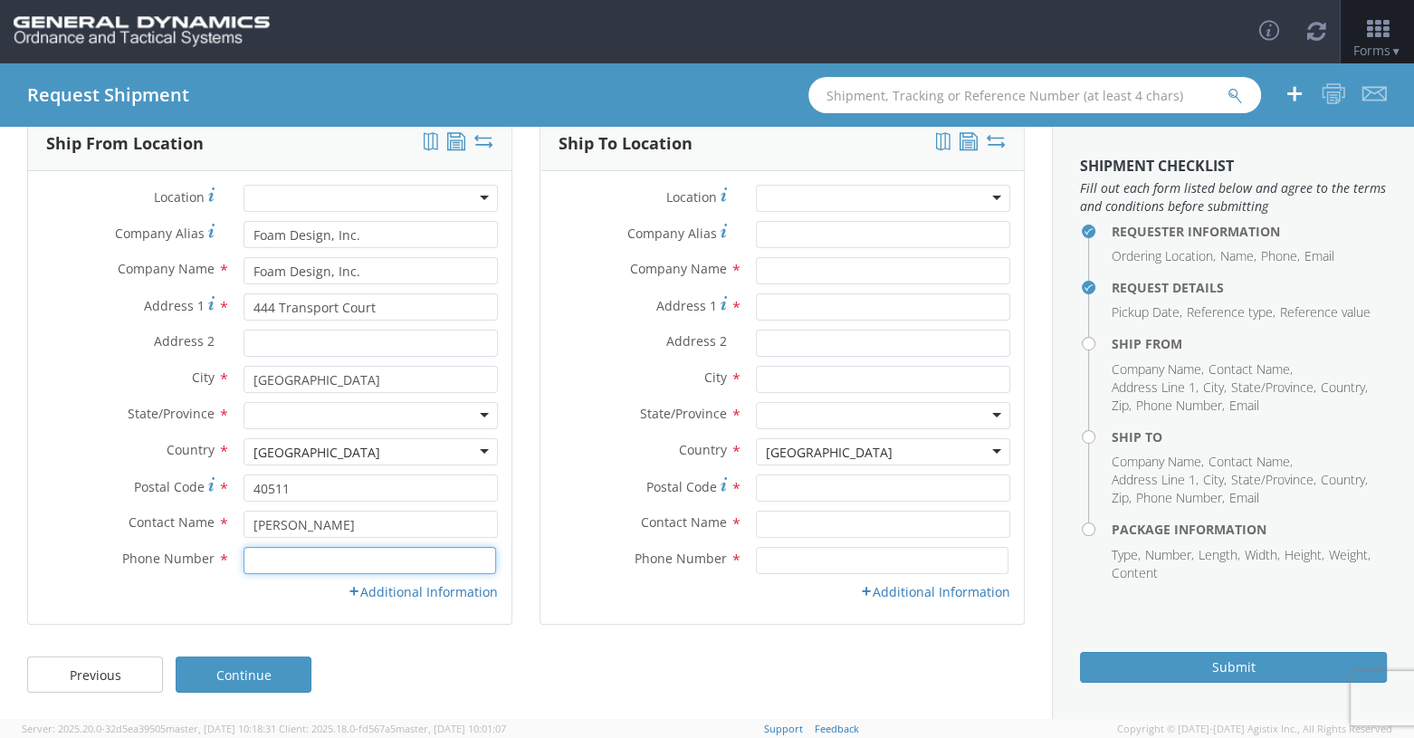
type input "8596291804"
click at [482, 413] on div at bounding box center [371, 415] width 255 height 27
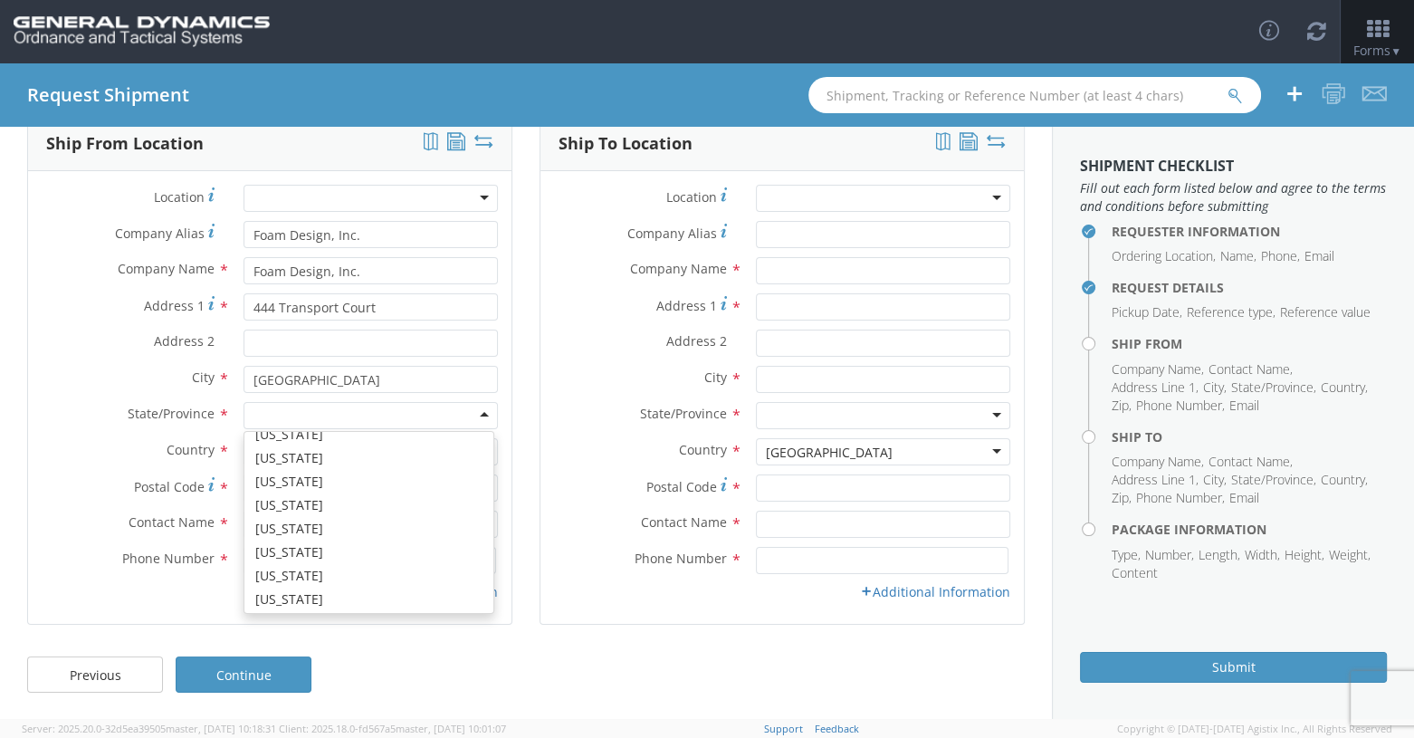
scroll to position [362, 0]
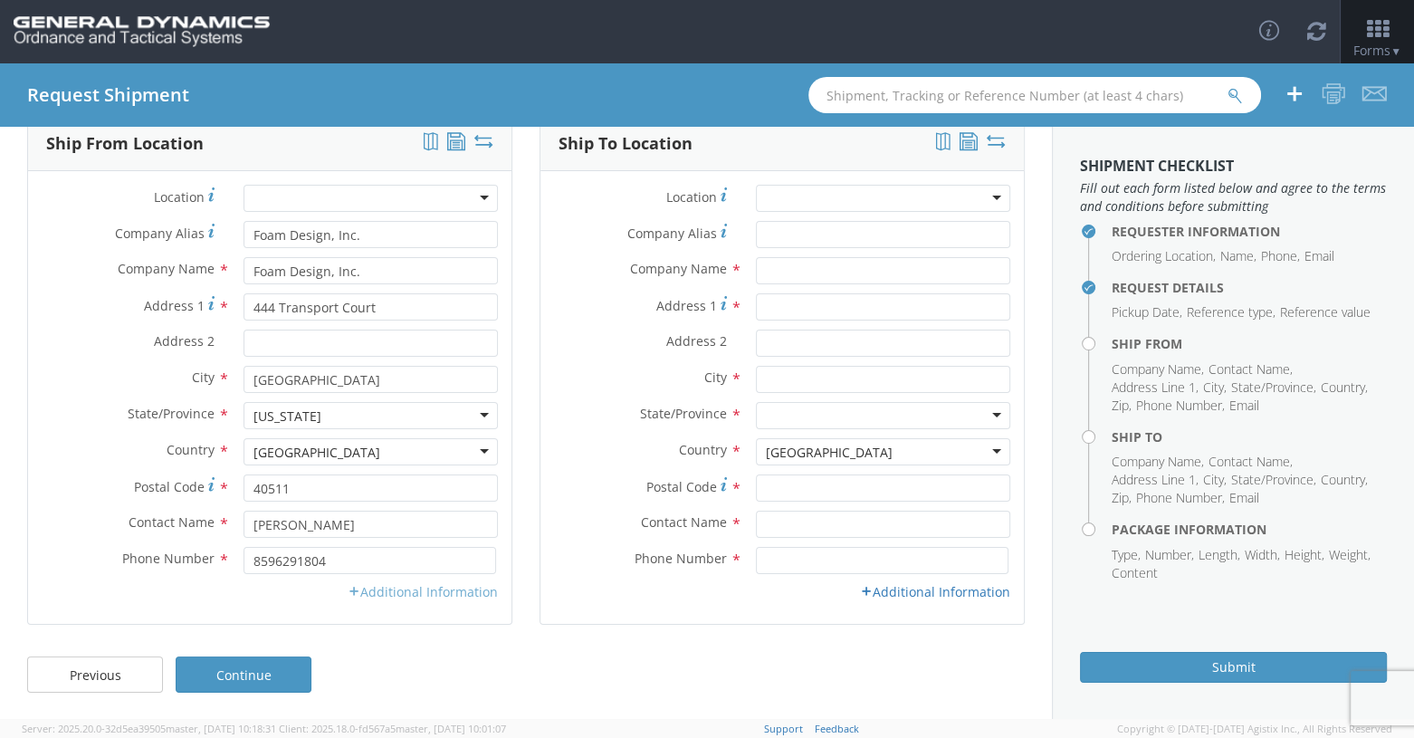
click at [446, 592] on link "Additional Information" at bounding box center [423, 591] width 150 height 17
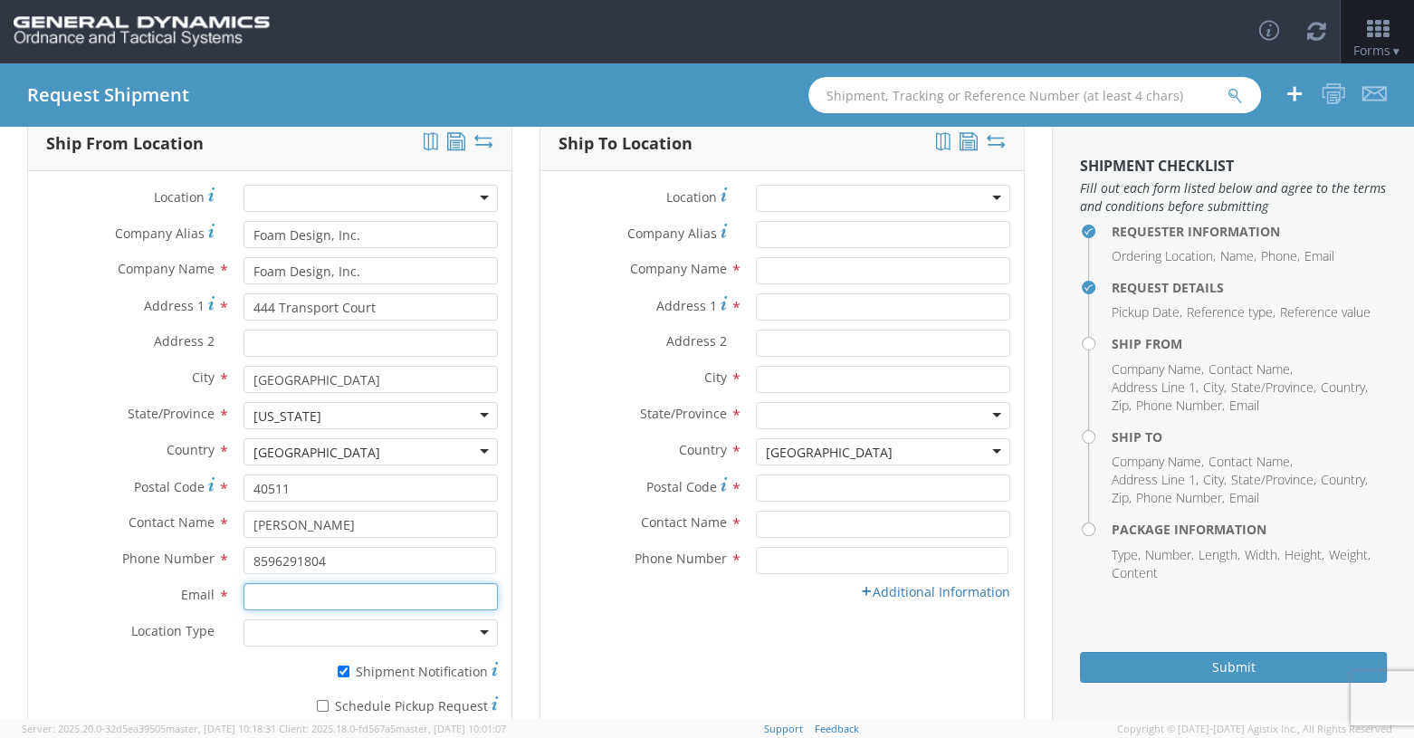
click at [337, 593] on input "Email *" at bounding box center [371, 596] width 255 height 27
click at [313, 594] on input "Email *" at bounding box center [371, 596] width 255 height 27
click at [263, 597] on input "[EMAIL_ADDRESS][DOMAIN_NAME]" at bounding box center [371, 596] width 255 height 27
type input "[EMAIL_ADDRESS][DOMAIN_NAME]"
click at [472, 637] on div at bounding box center [371, 632] width 255 height 27
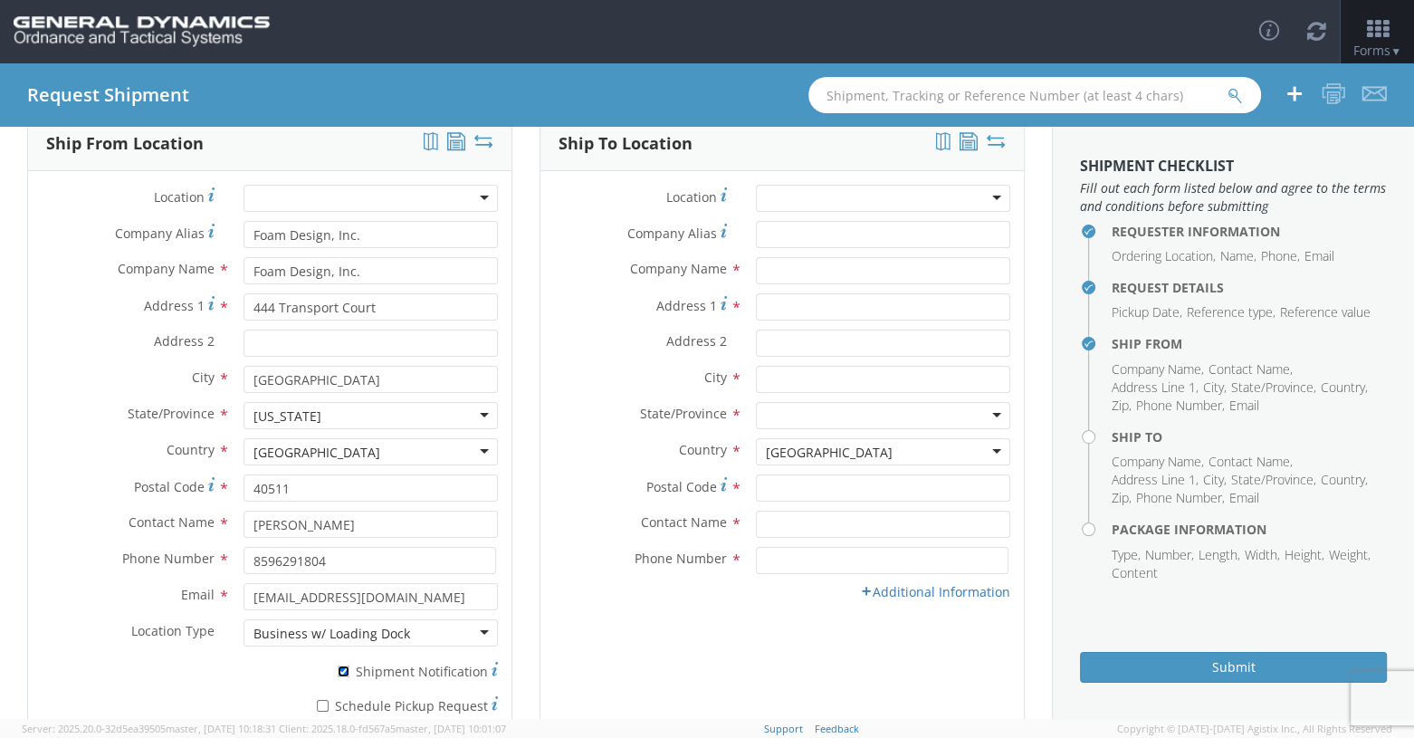
drag, startPoint x: 338, startPoint y: 669, endPoint x: 339, endPoint y: 701, distance: 31.7
click at [339, 670] on input "* Shipment Notification" at bounding box center [344, 671] width 12 height 12
checkbox input "false"
click at [323, 704] on input "* Schedule Pickup Request" at bounding box center [323, 706] width 12 height 12
checkbox input "true"
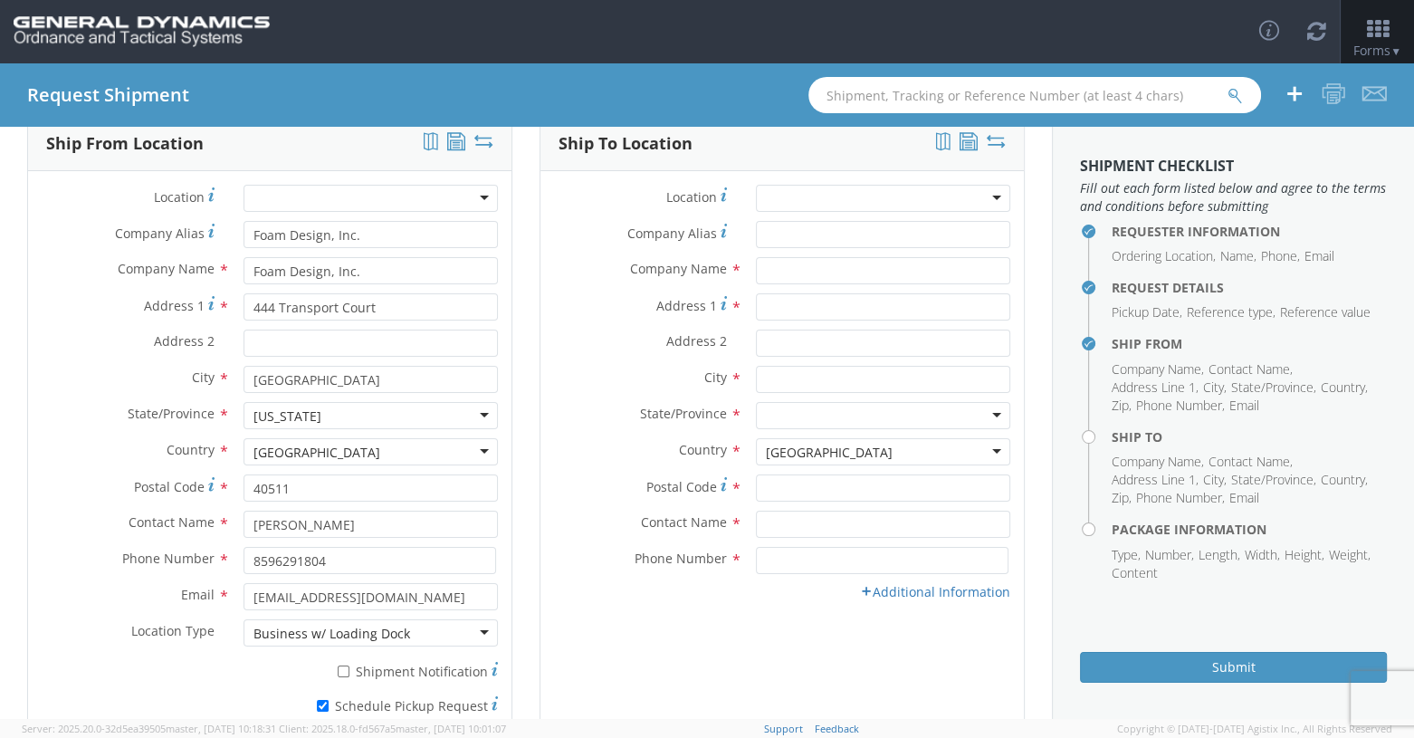
click at [848, 199] on div at bounding box center [883, 198] width 255 height 27
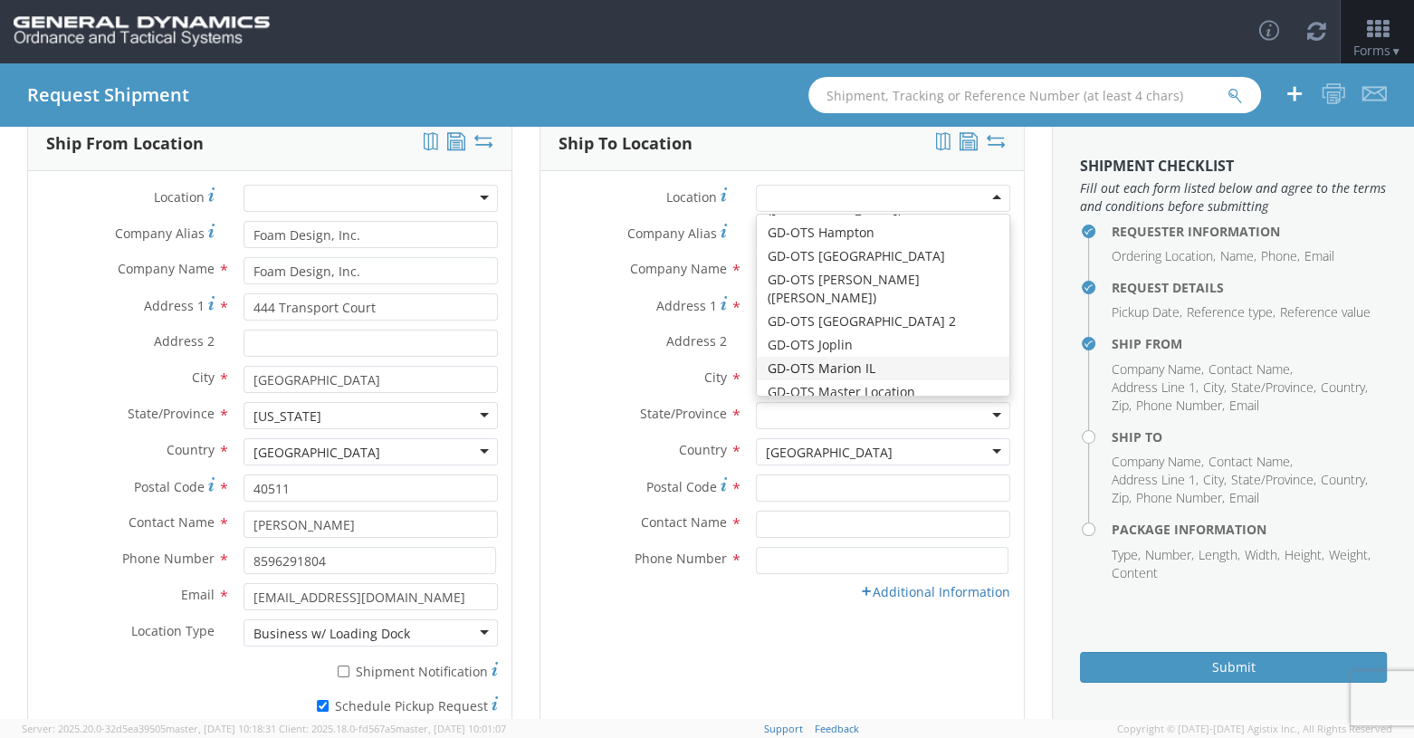
scroll to position [272, 0]
type input "GD-OTS Marion IL"
type input "[STREET_ADDRESS][PERSON_NAME]"
type input "[PERSON_NAME]"
type input "62959"
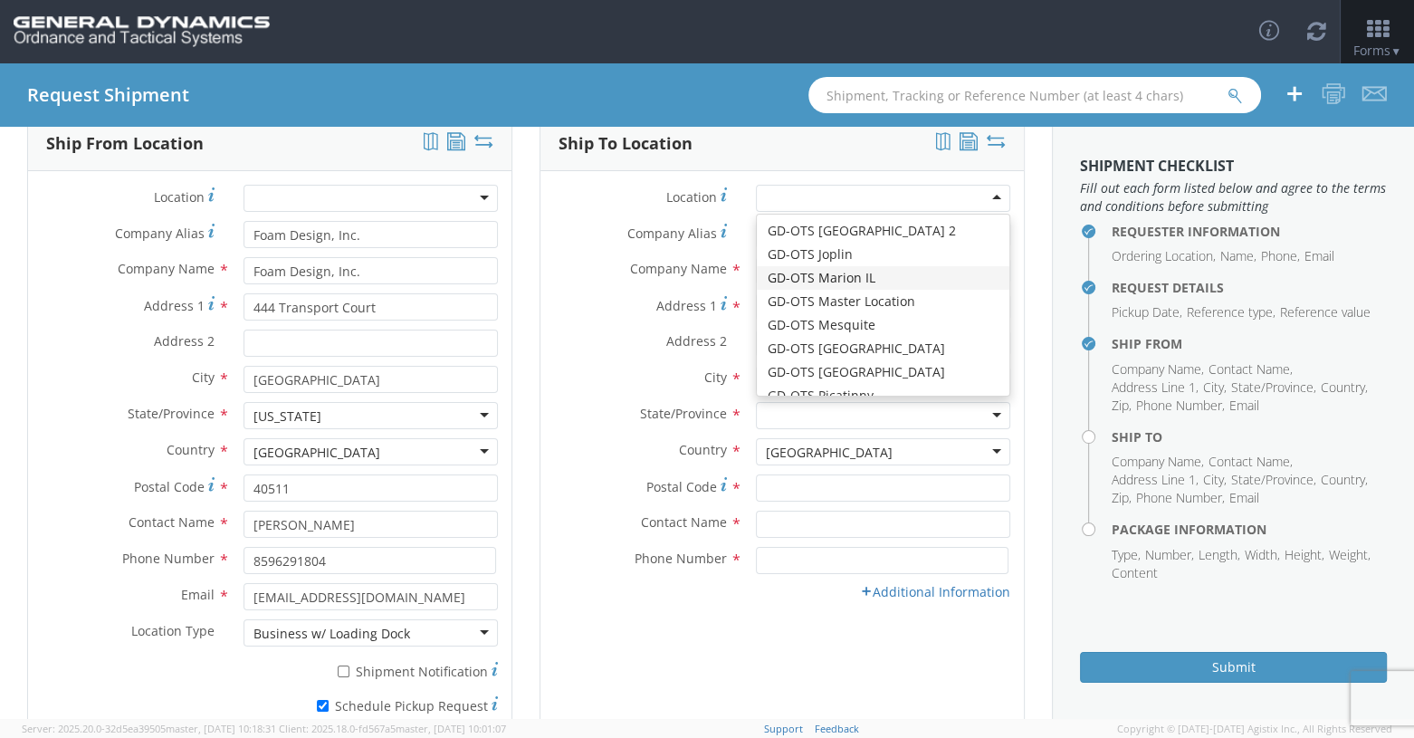
type input "[PHONE_NUMBER]"
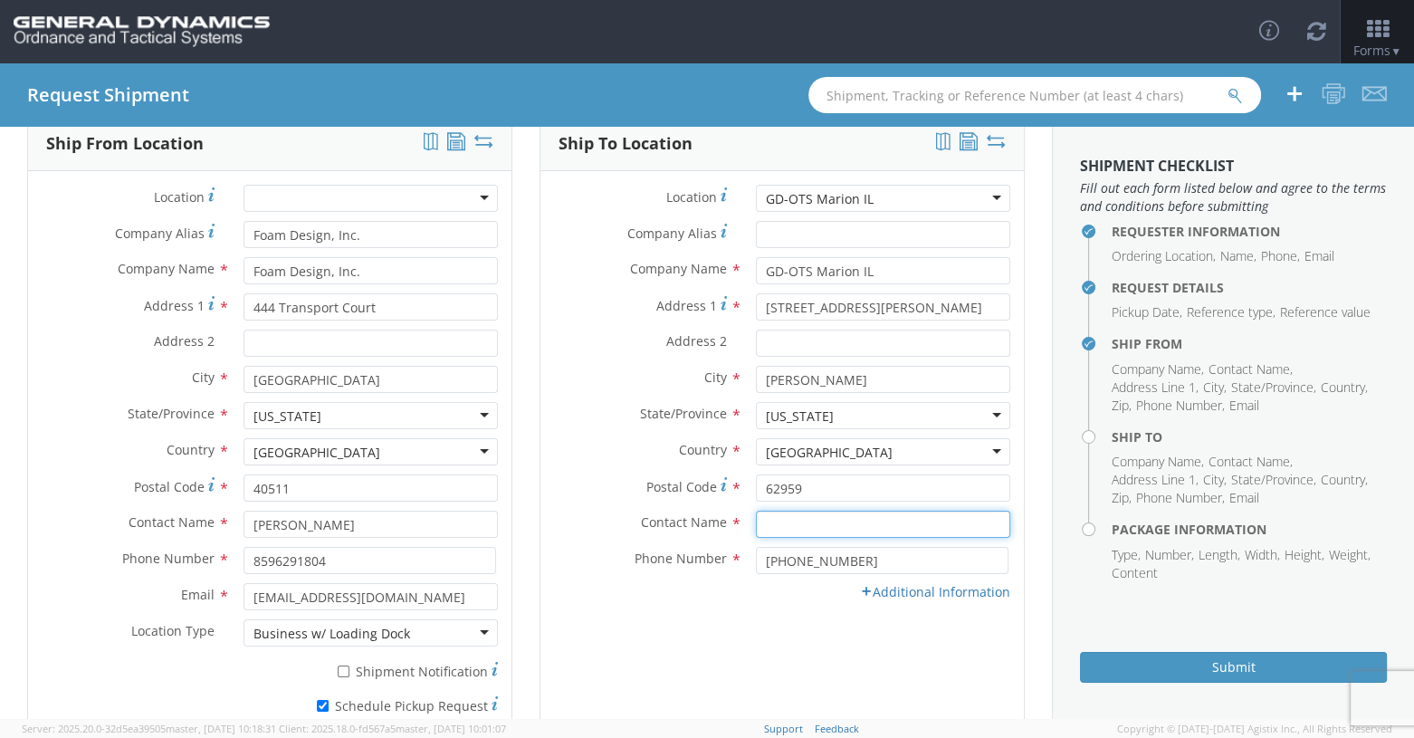
click at [790, 522] on input "text" at bounding box center [883, 524] width 255 height 27
type input "[PERSON_NAME]"
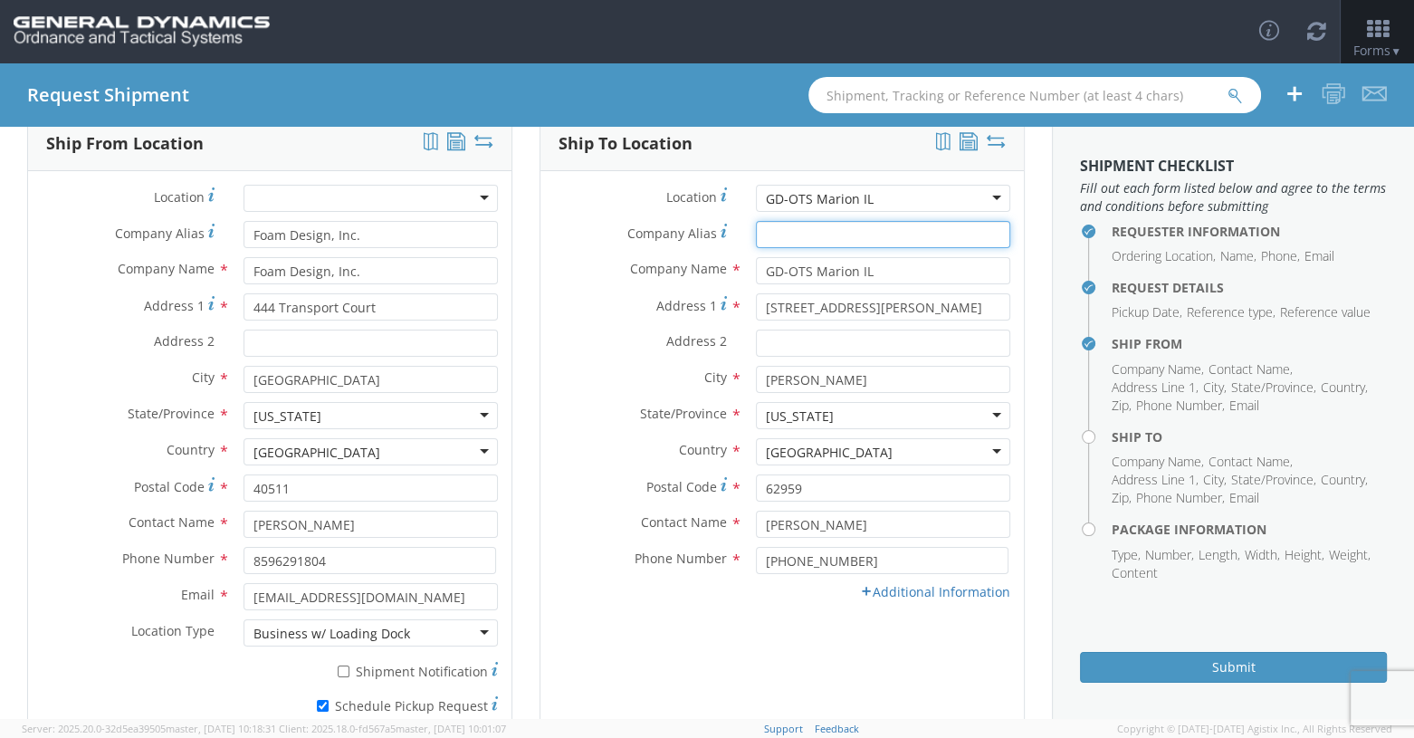
type input "GD-OTS Marion IL"
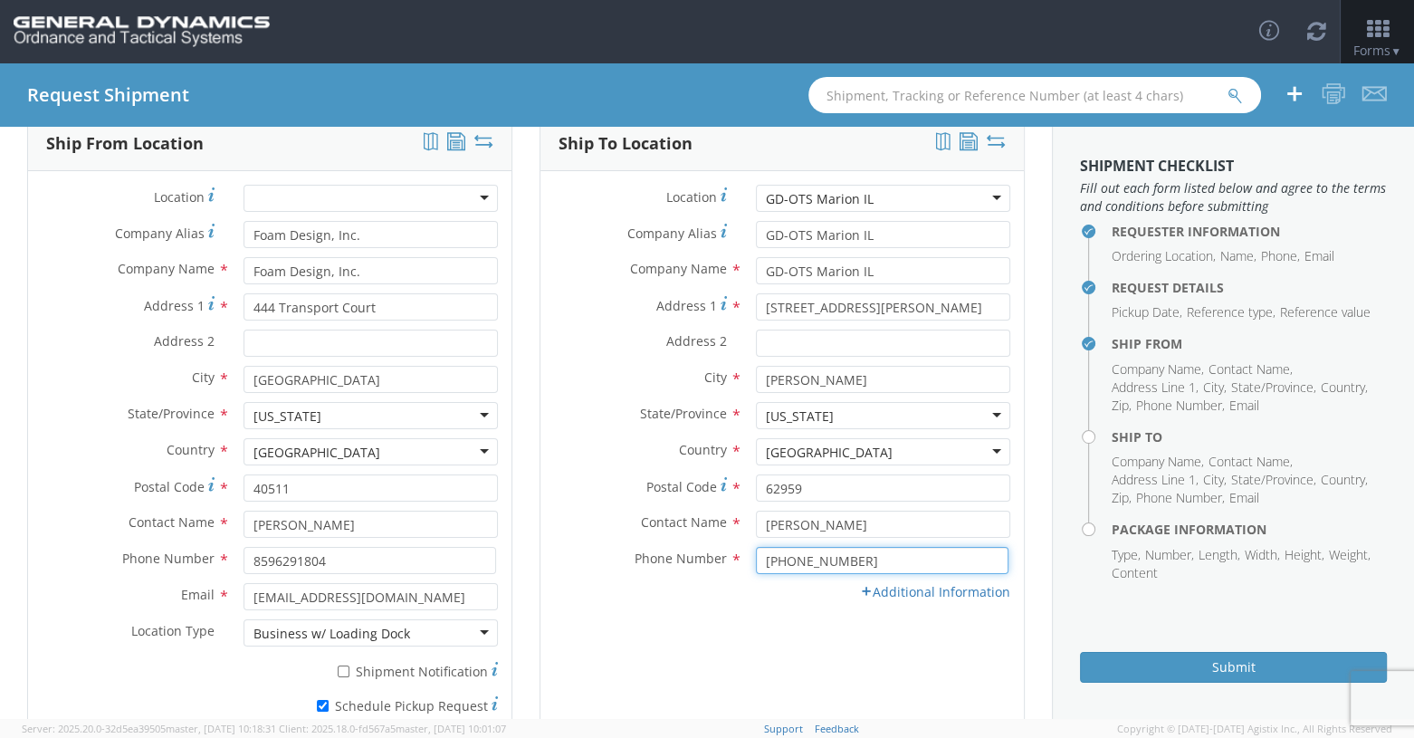
type input "7272705174"
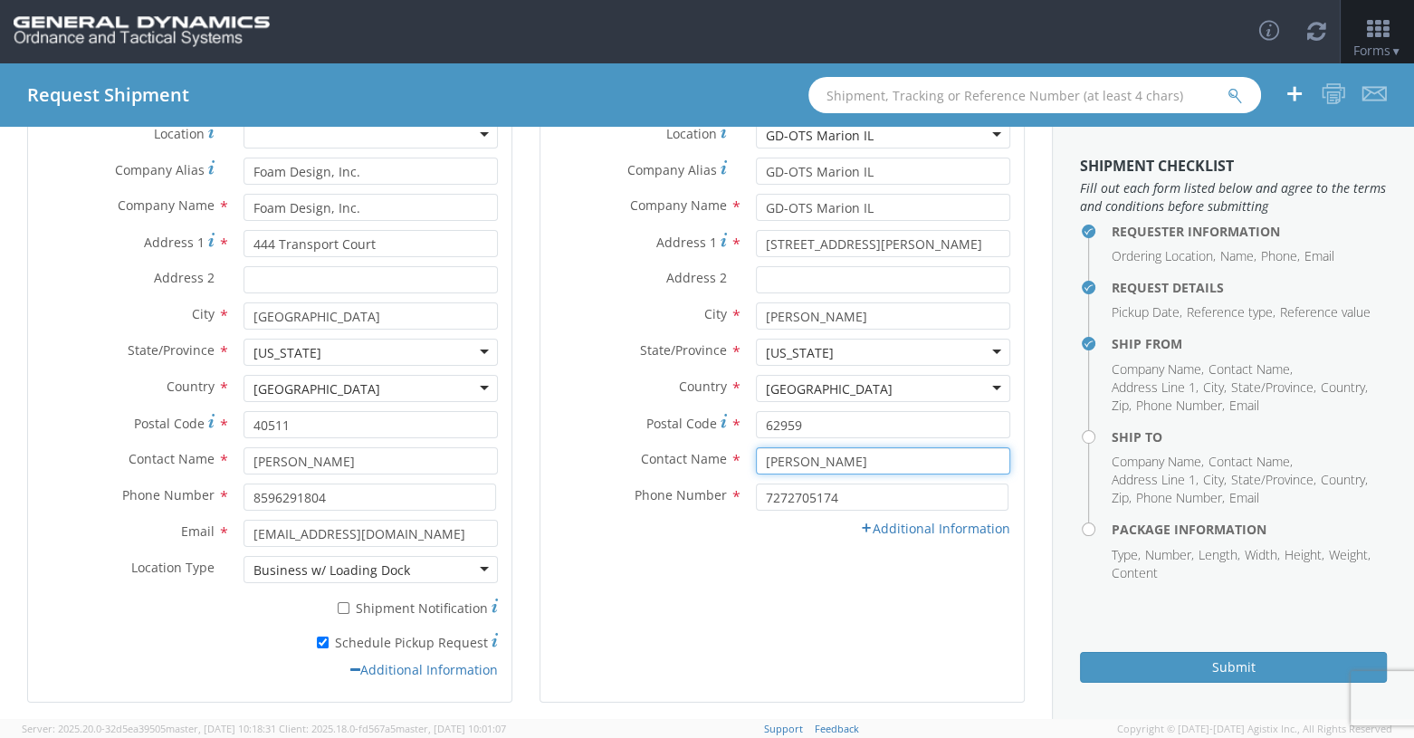
scroll to position [187, 0]
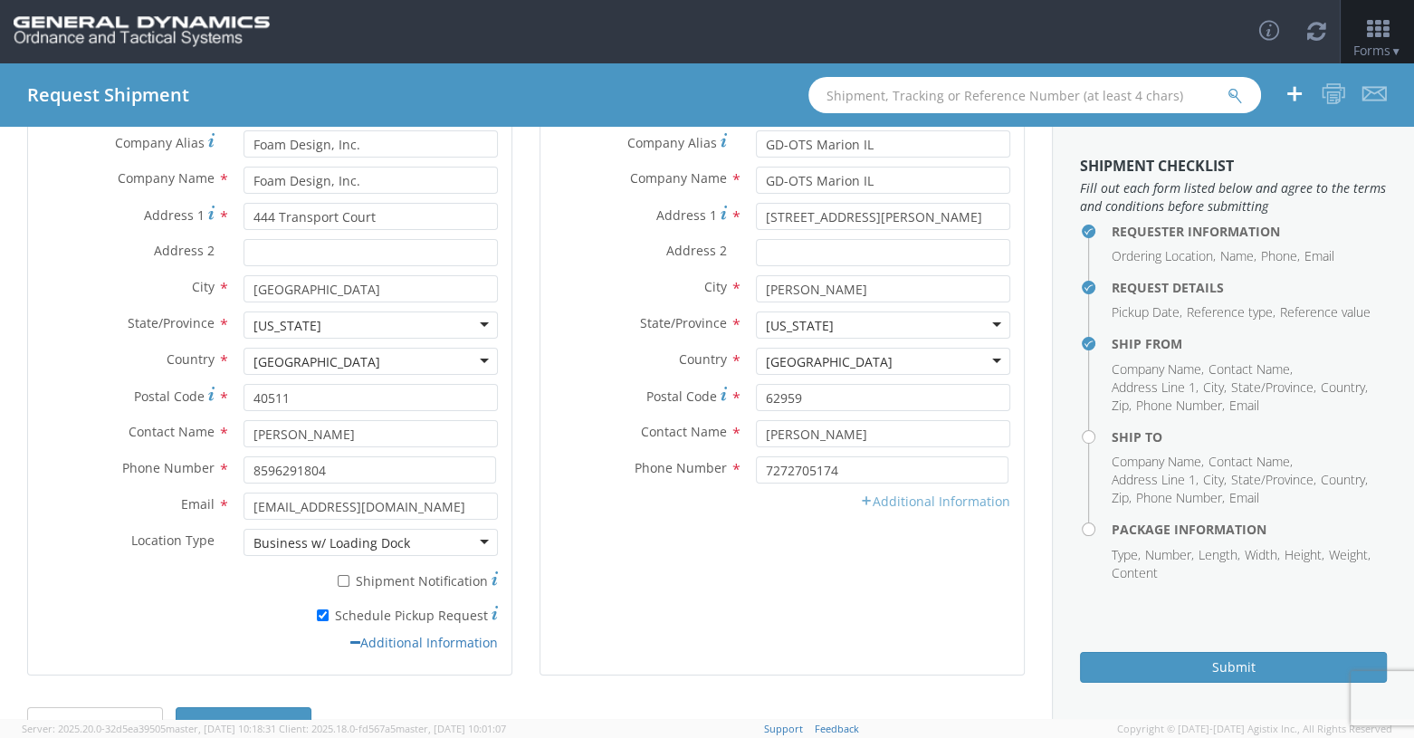
click at [848, 503] on link "Additional Information" at bounding box center [935, 501] width 150 height 17
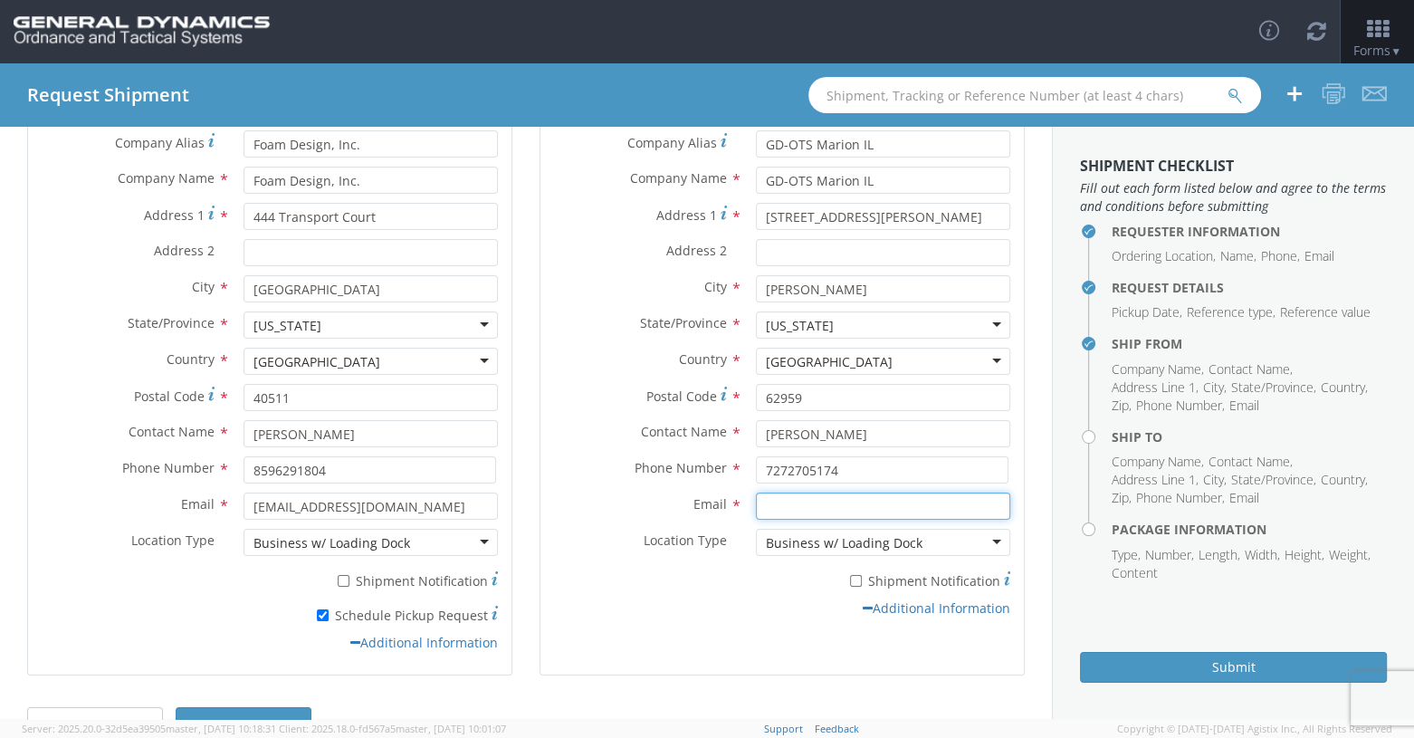
click at [790, 509] on input "Email *" at bounding box center [883, 506] width 255 height 27
type input "[EMAIL_ADDRESS][DOMAIN_NAME]"
click at [848, 582] on input "* Shipment Notification" at bounding box center [856, 581] width 12 height 12
checkbox input "true"
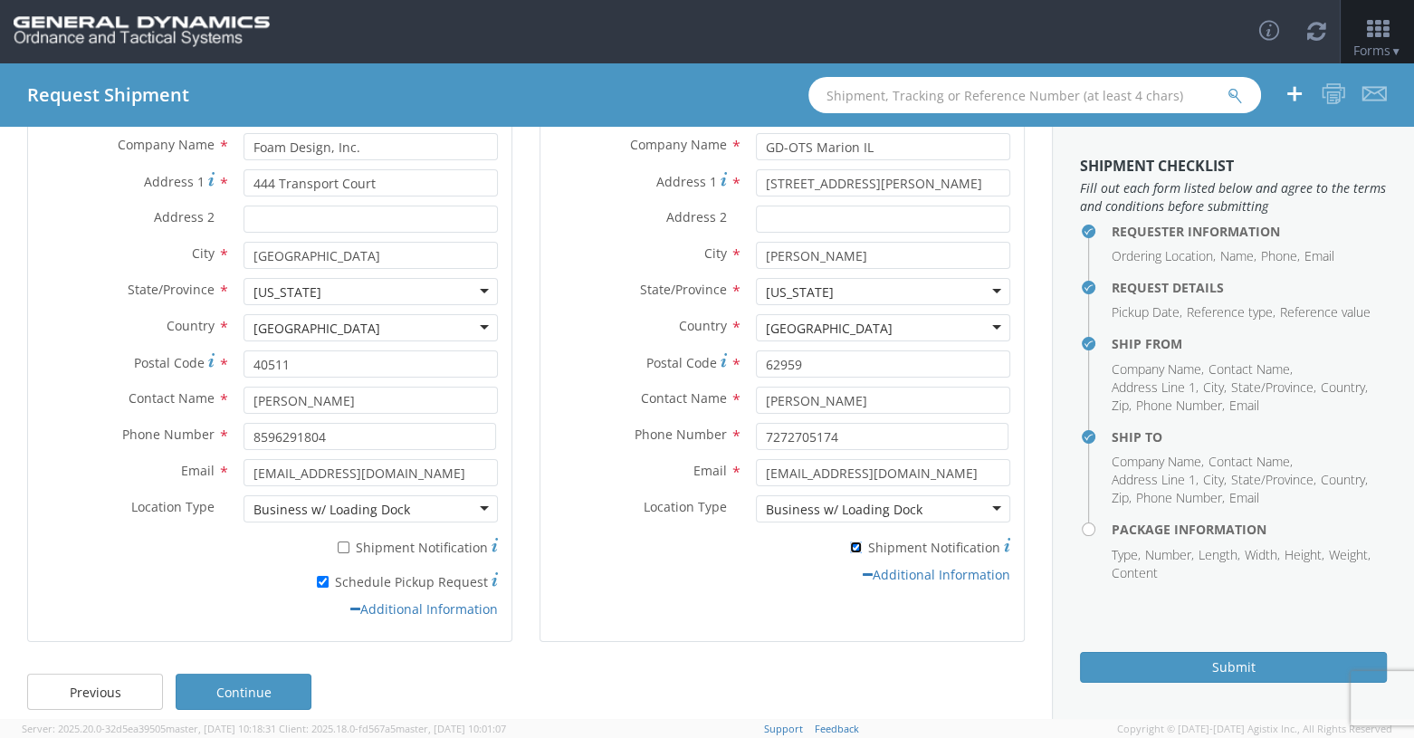
scroll to position [238, 0]
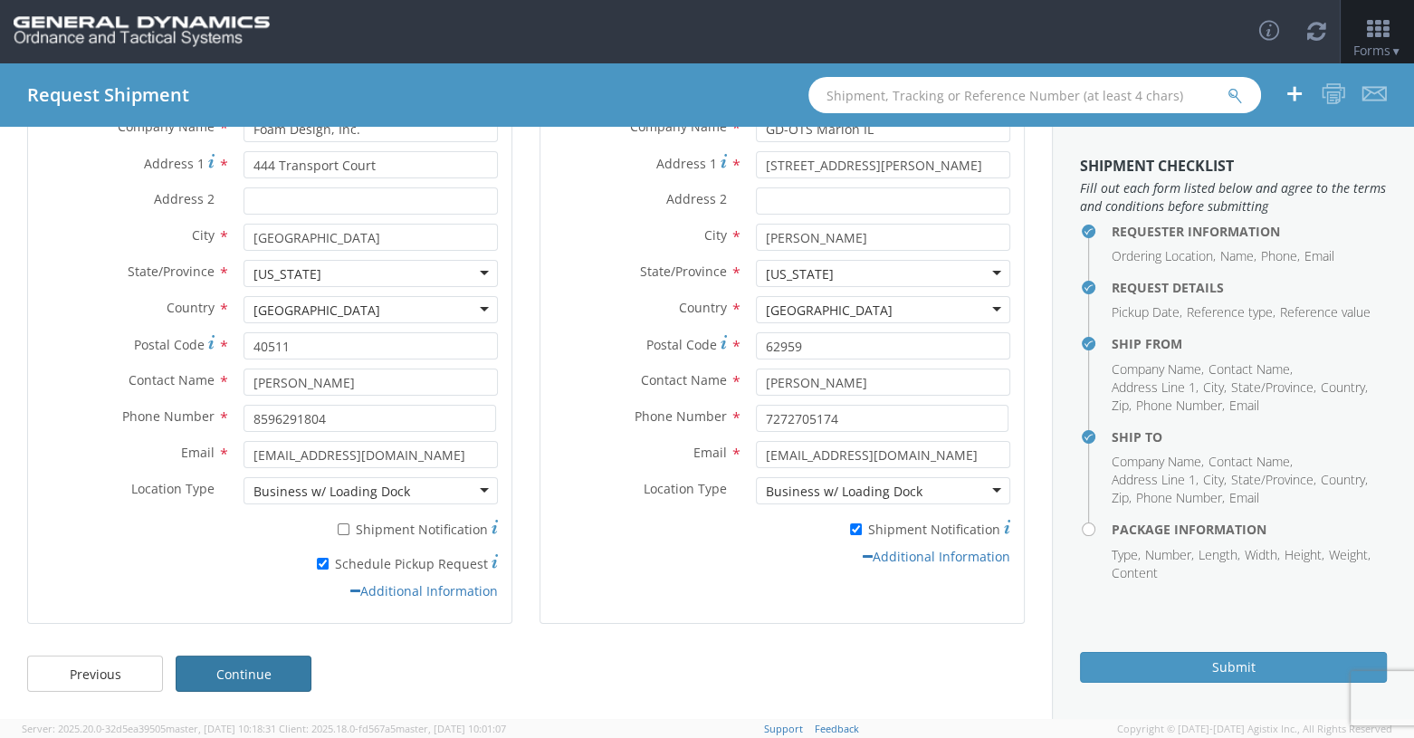
click at [243, 685] on link "Continue" at bounding box center [244, 674] width 136 height 36
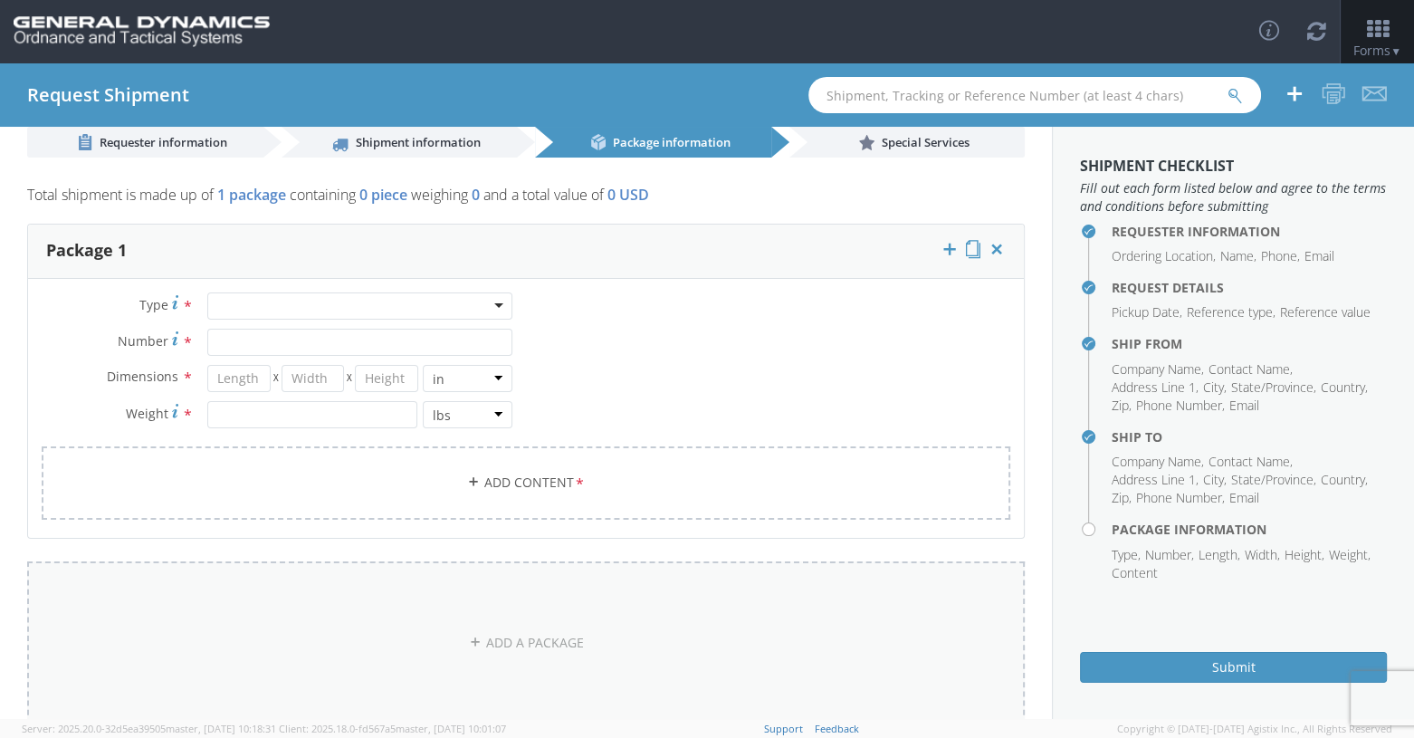
scroll to position [0, 0]
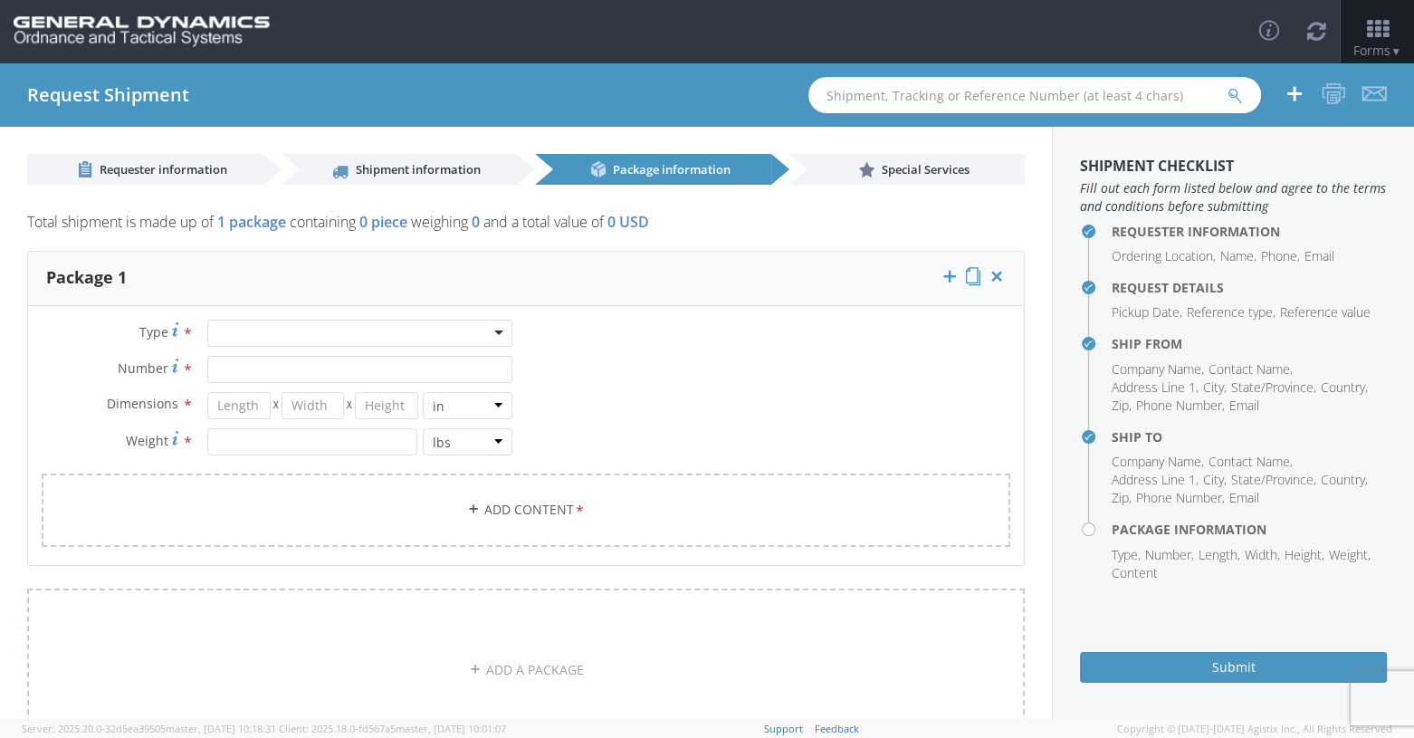
click at [289, 321] on div at bounding box center [359, 333] width 305 height 27
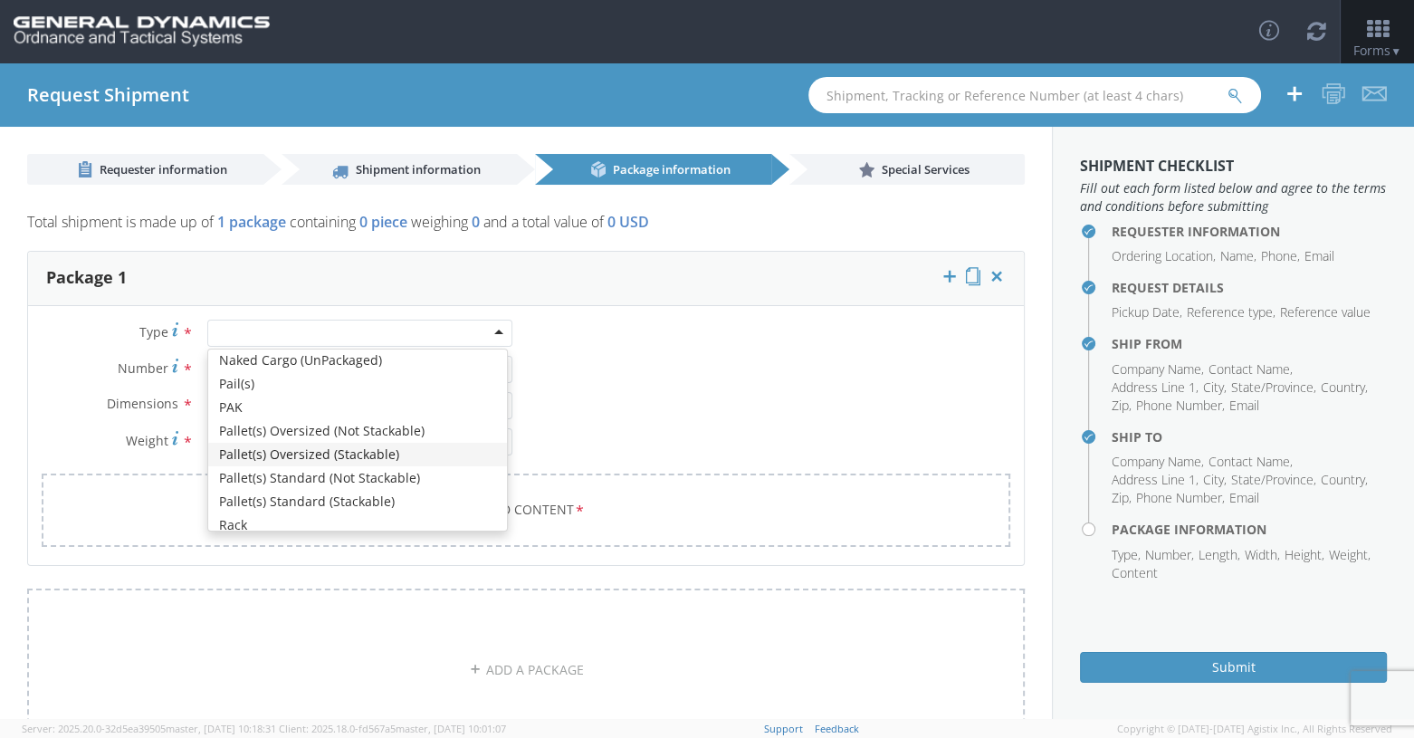
scroll to position [543, 0]
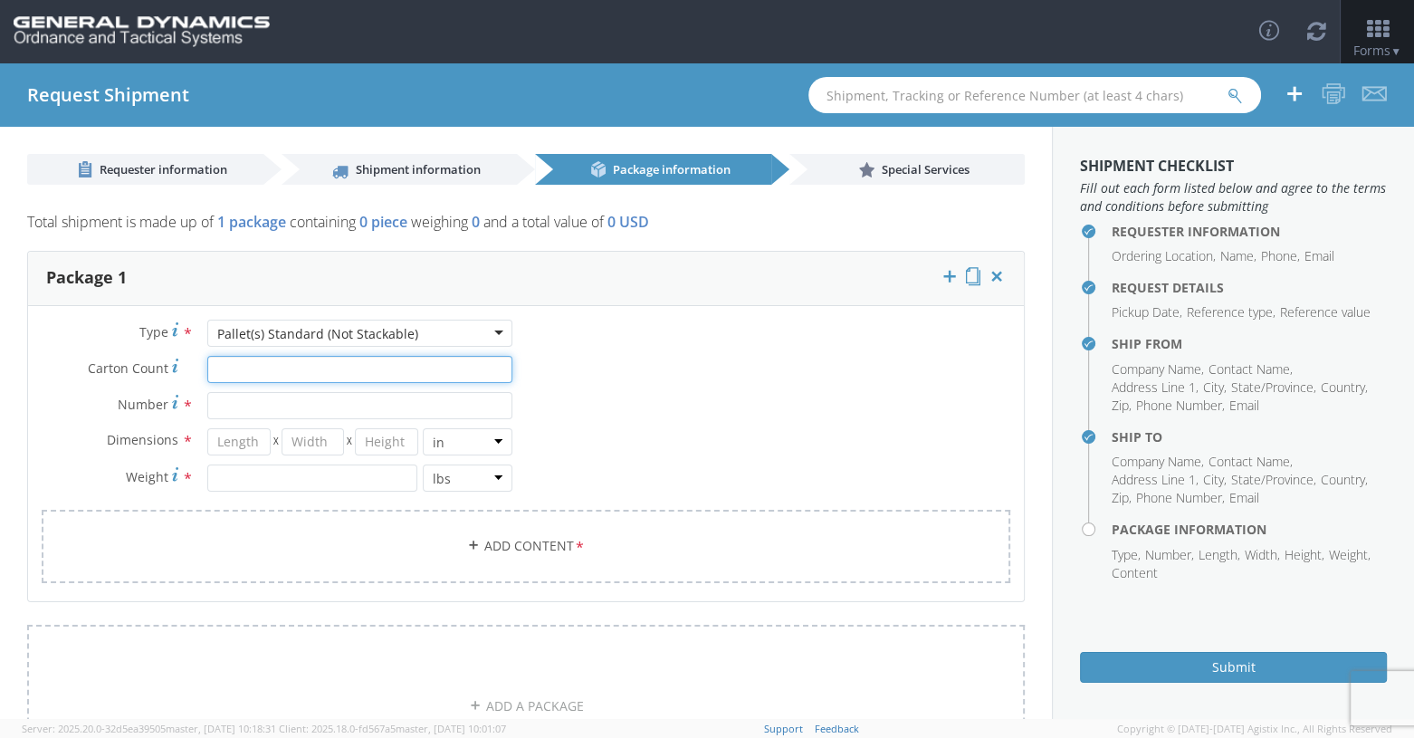
click at [242, 367] on input "Carton Count *" at bounding box center [359, 369] width 305 height 27
type input "6"
click at [228, 397] on input "Number *" at bounding box center [359, 405] width 305 height 27
type input "1"
click at [220, 439] on input "number" at bounding box center [238, 441] width 63 height 27
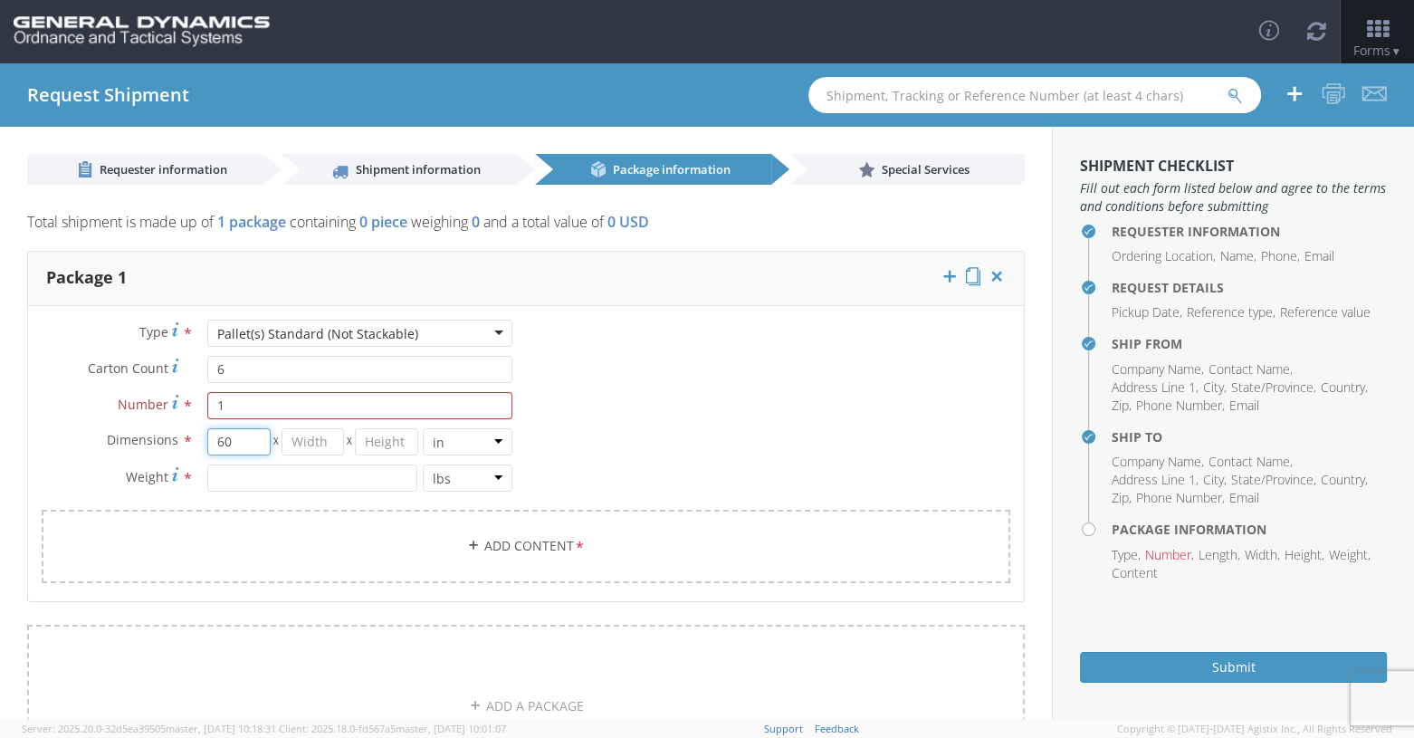
type input "60"
click at [304, 449] on input "number" at bounding box center [313, 441] width 63 height 27
type input "45"
click at [374, 442] on input "number" at bounding box center [386, 441] width 63 height 27
type input "92"
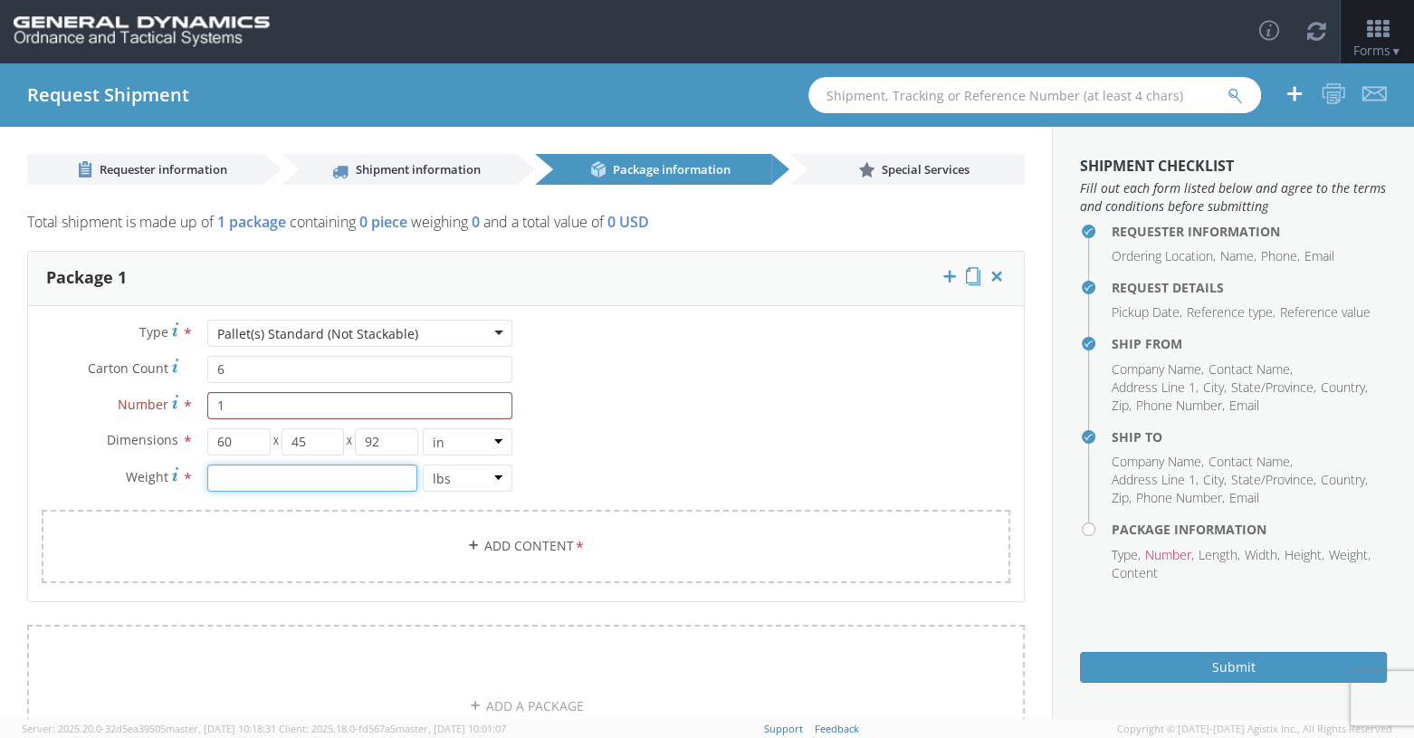
click at [265, 474] on input "number" at bounding box center [312, 477] width 210 height 27
type input "190"
click at [357, 565] on link "Add Content *" at bounding box center [526, 546] width 969 height 73
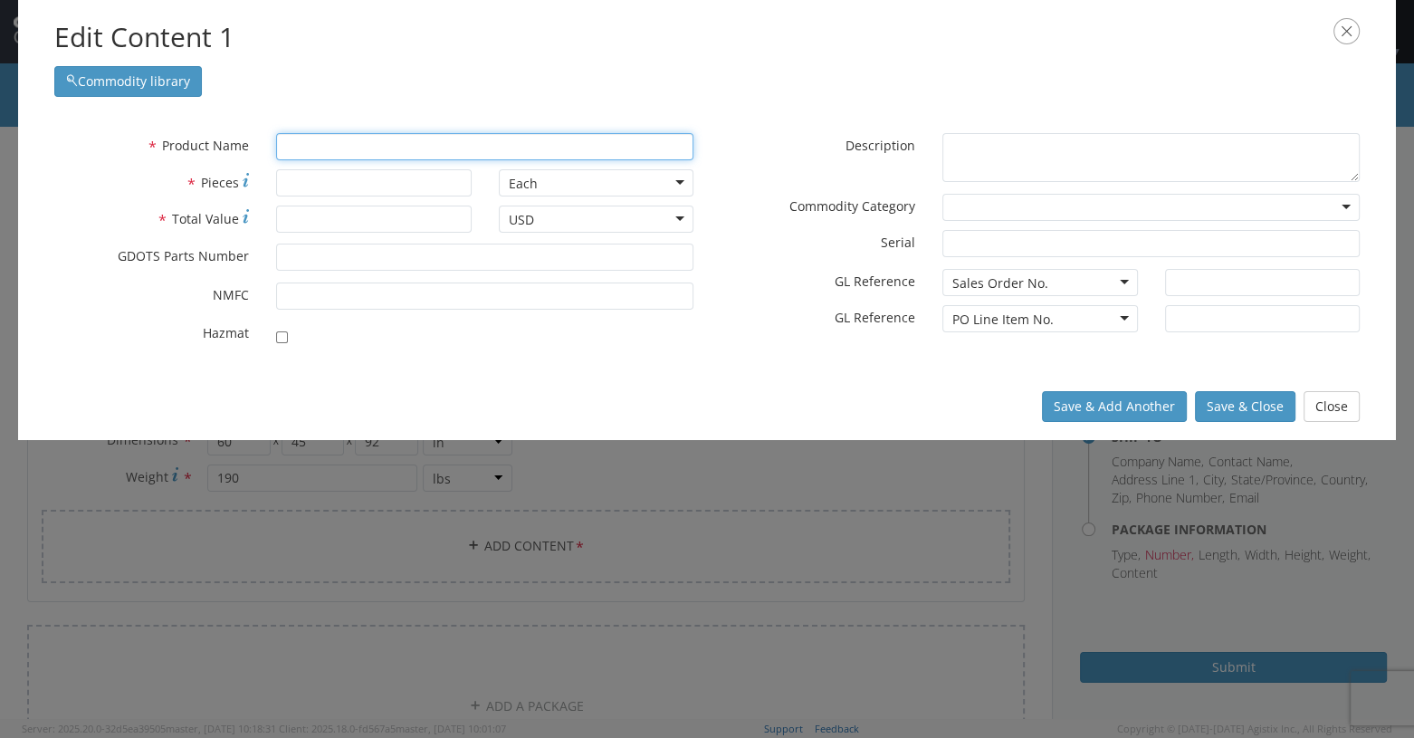
click at [349, 143] on input "text" at bounding box center [484, 146] width 417 height 27
type input "SA"
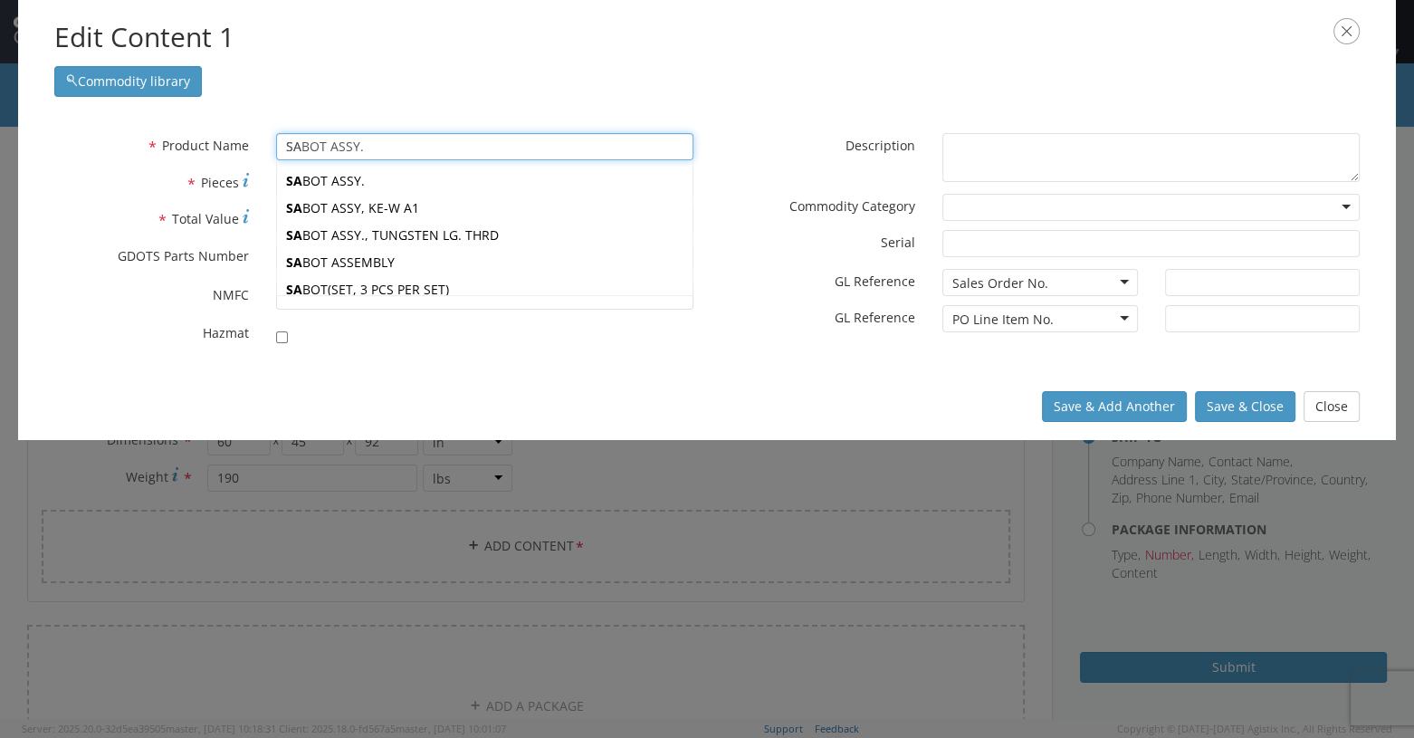
type input "SeaL & WIRE, PRONG LOCK"
type input "S"
type input "SL"
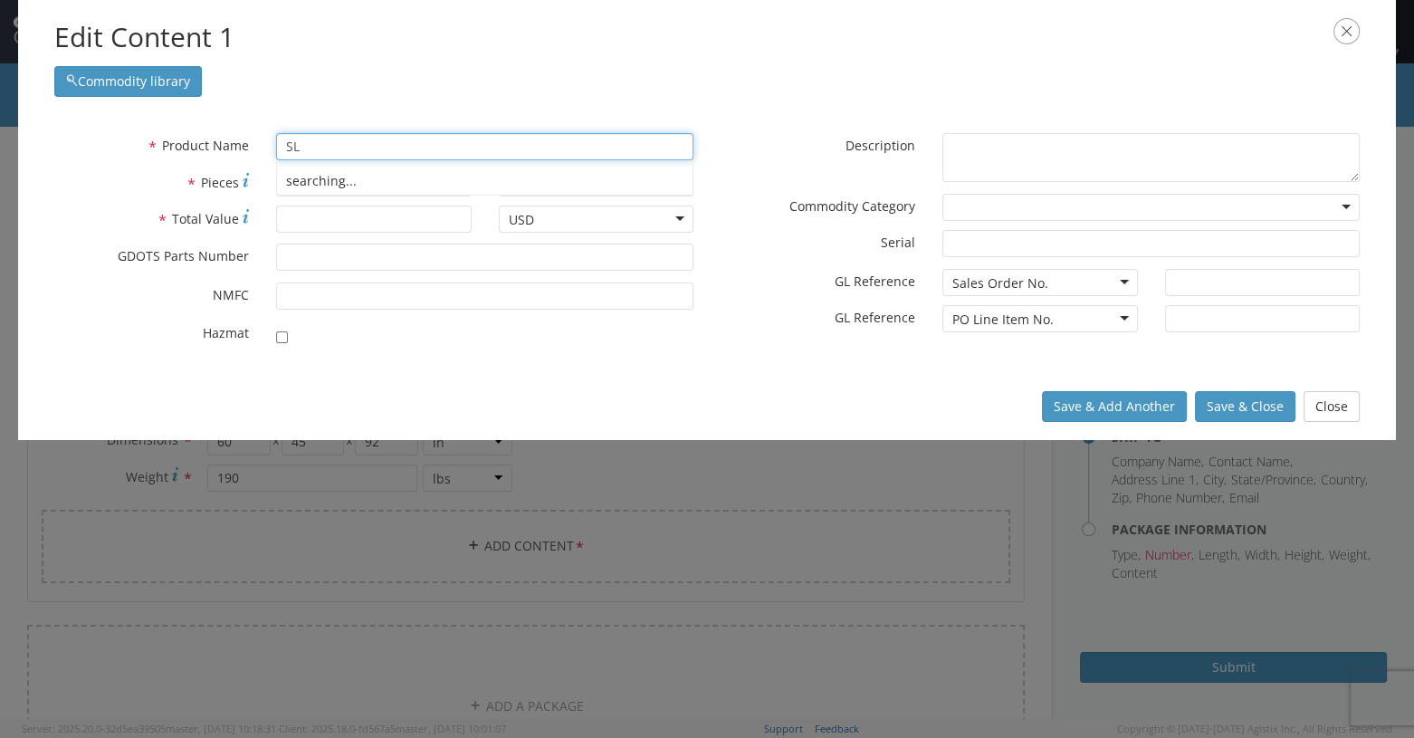
type input "SLUG BODY ASSY"
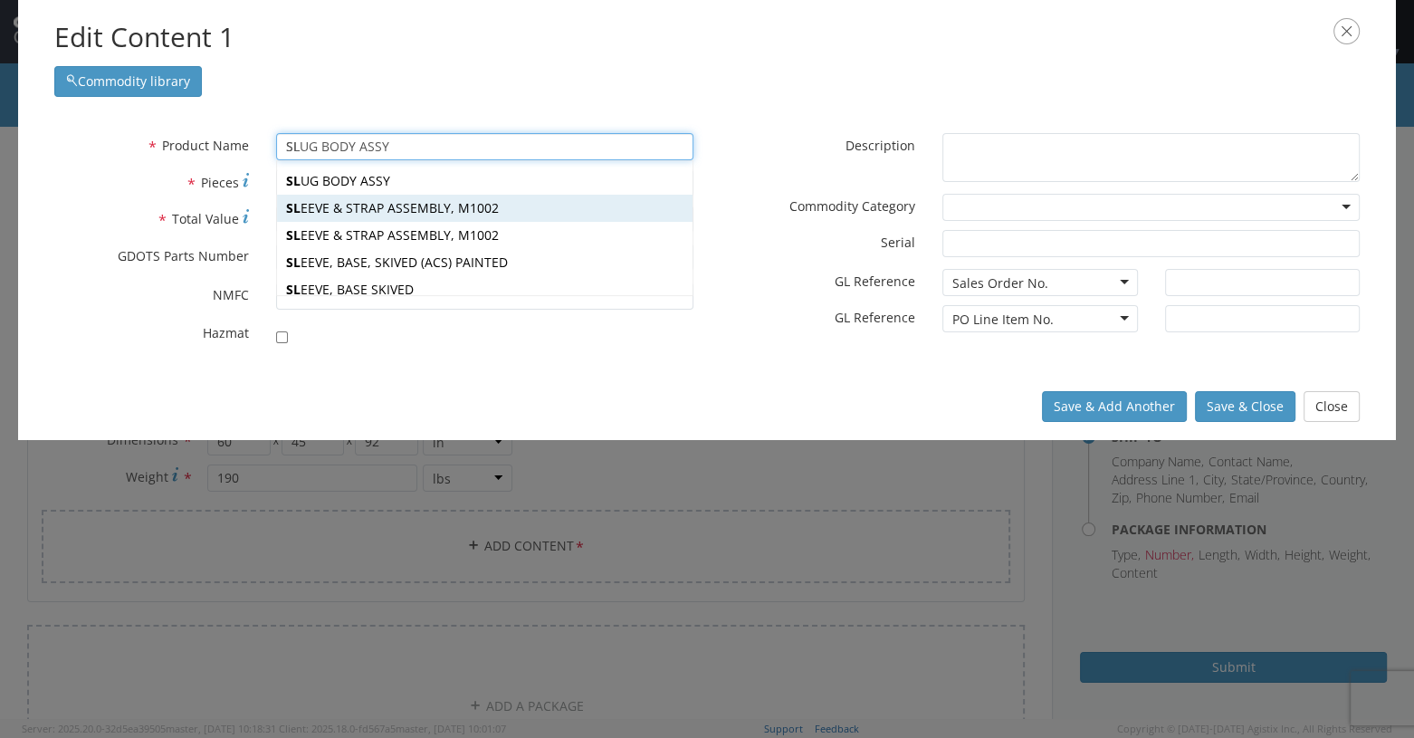
click at [397, 211] on div "[PERSON_NAME] & STRAP ASSEMBLY, M1002" at bounding box center [485, 208] width 416 height 27
type input "SLEEVE & STRAP ASSEMBLY, M1002"
type input "12990777"
checkbox input "true"
type textarea "SLEEVE & STRAP ASSEMBLY, M1002"
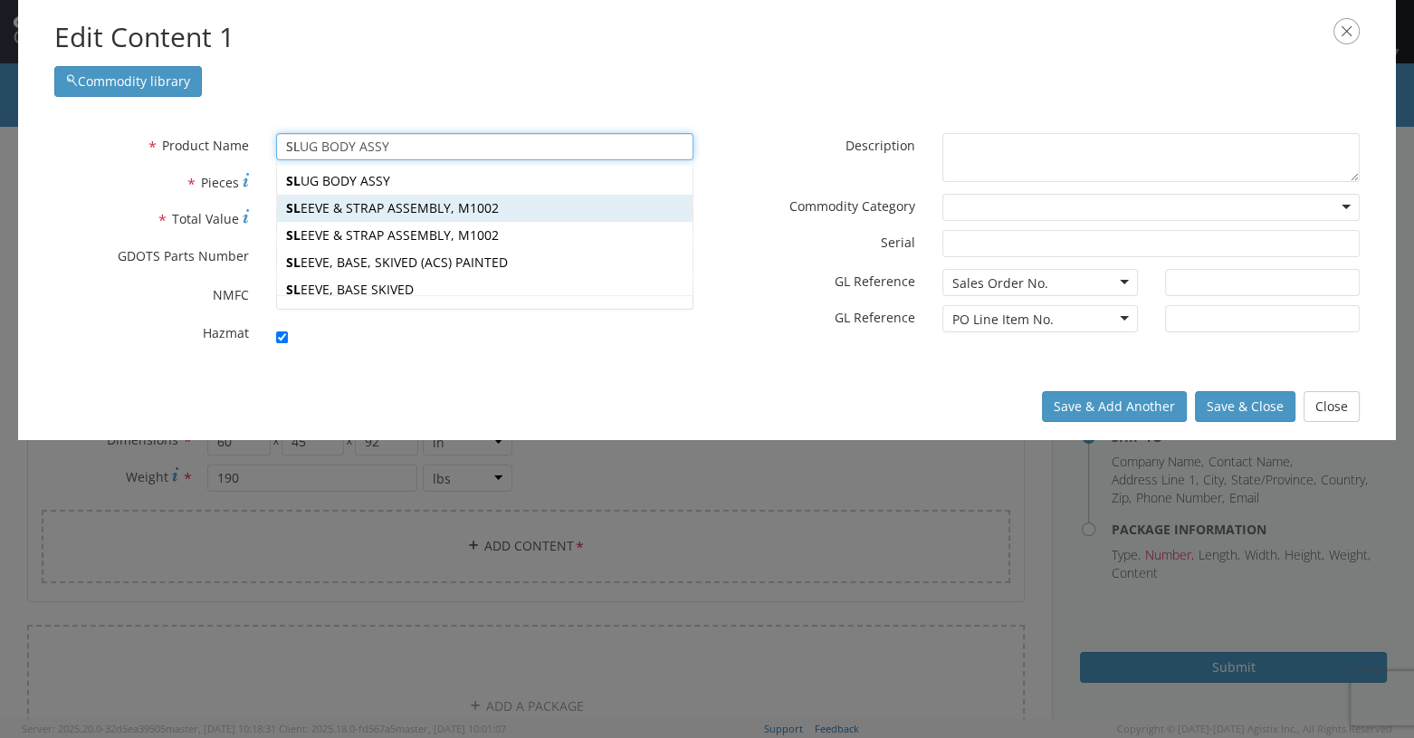
type input "[PERSON_NAME],[GEOGRAPHIC_DATA]"
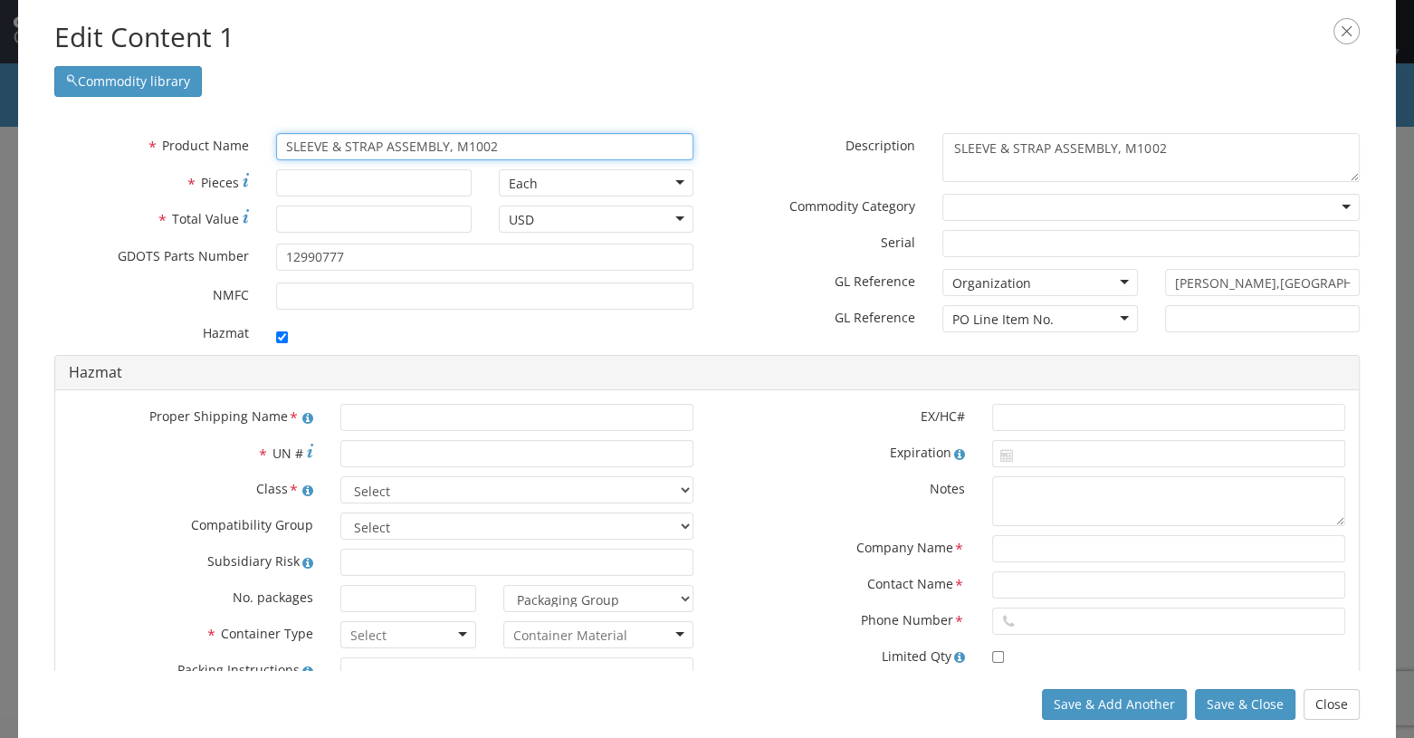
type input "SLEEVE & STRAP ASSEMBLY, M1002"
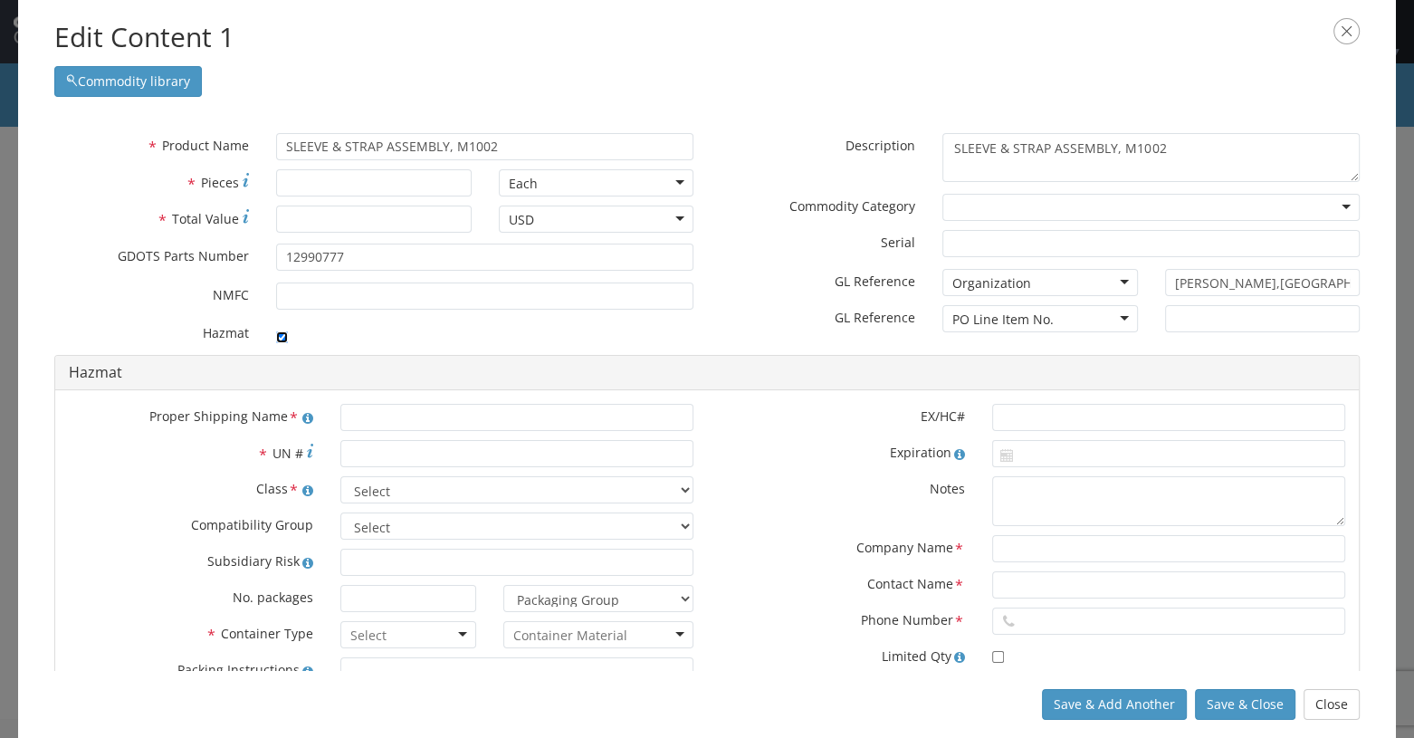
click at [282, 334] on input "checkbox" at bounding box center [282, 337] width 12 height 12
checkbox input "false"
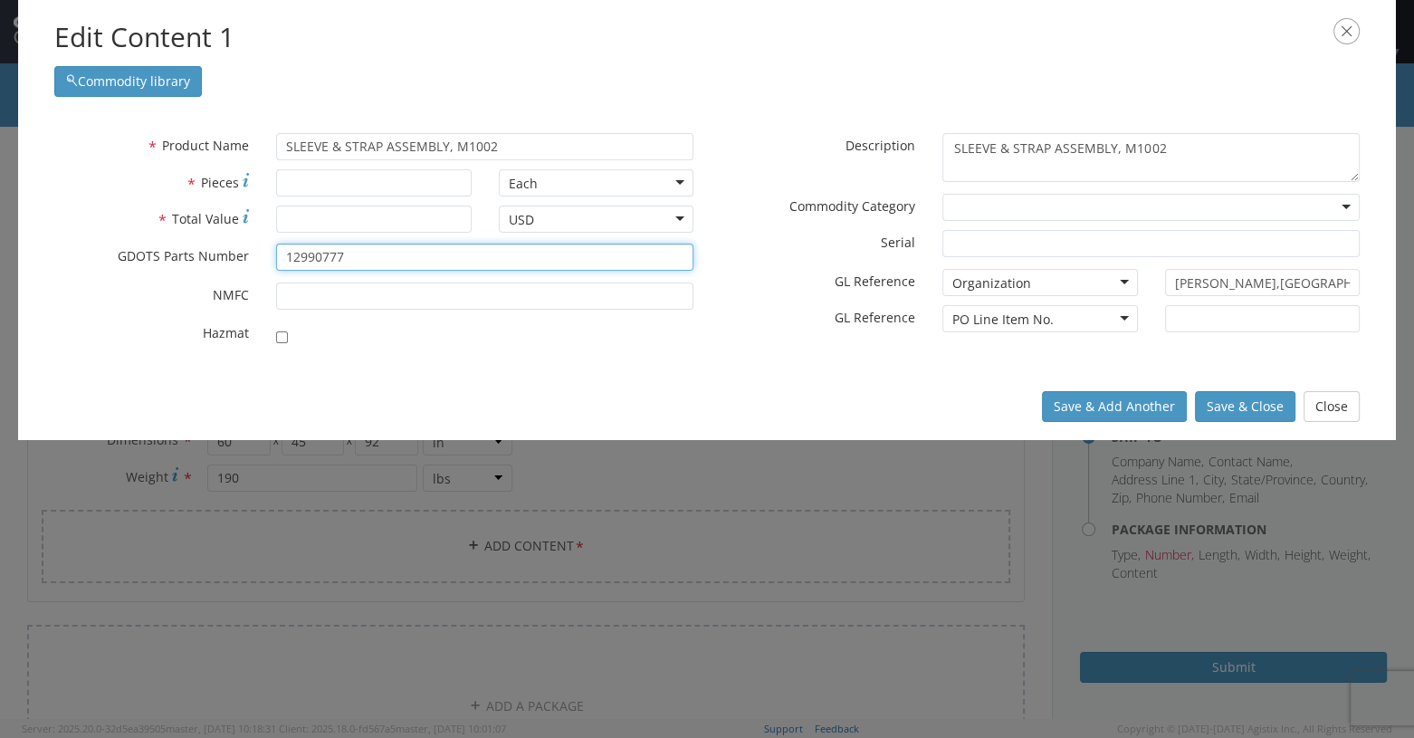
click at [354, 258] on input "12990777" at bounding box center [484, 257] width 417 height 27
type input "1"
type input "41001034"
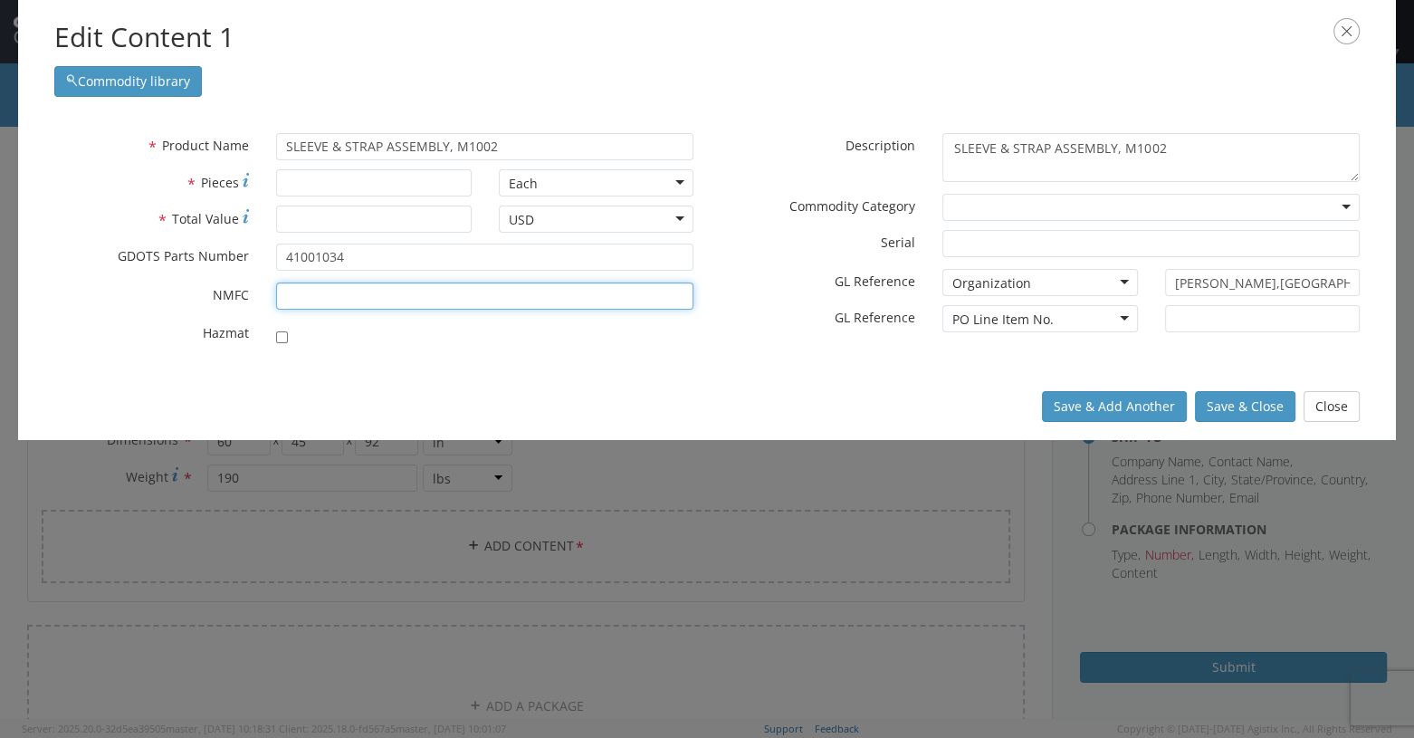
click at [294, 290] on input "* NMFC" at bounding box center [484, 295] width 417 height 27
type input "156600"
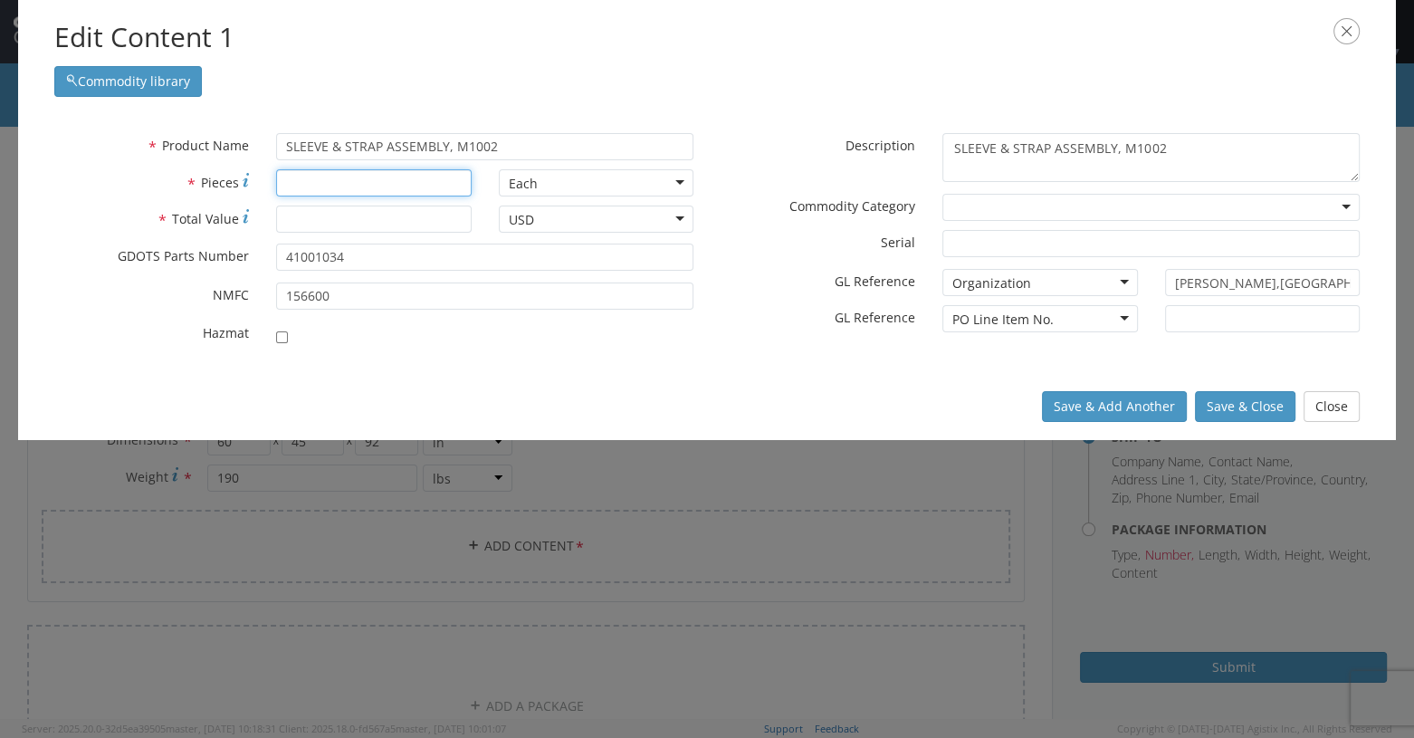
click at [306, 185] on input "* Pieces" at bounding box center [373, 182] width 195 height 27
type input "210"
click at [302, 216] on input "* Total Value" at bounding box center [373, 219] width 195 height 27
type input "3576.30"
click at [848, 404] on button "Save & Close" at bounding box center [1245, 406] width 101 height 31
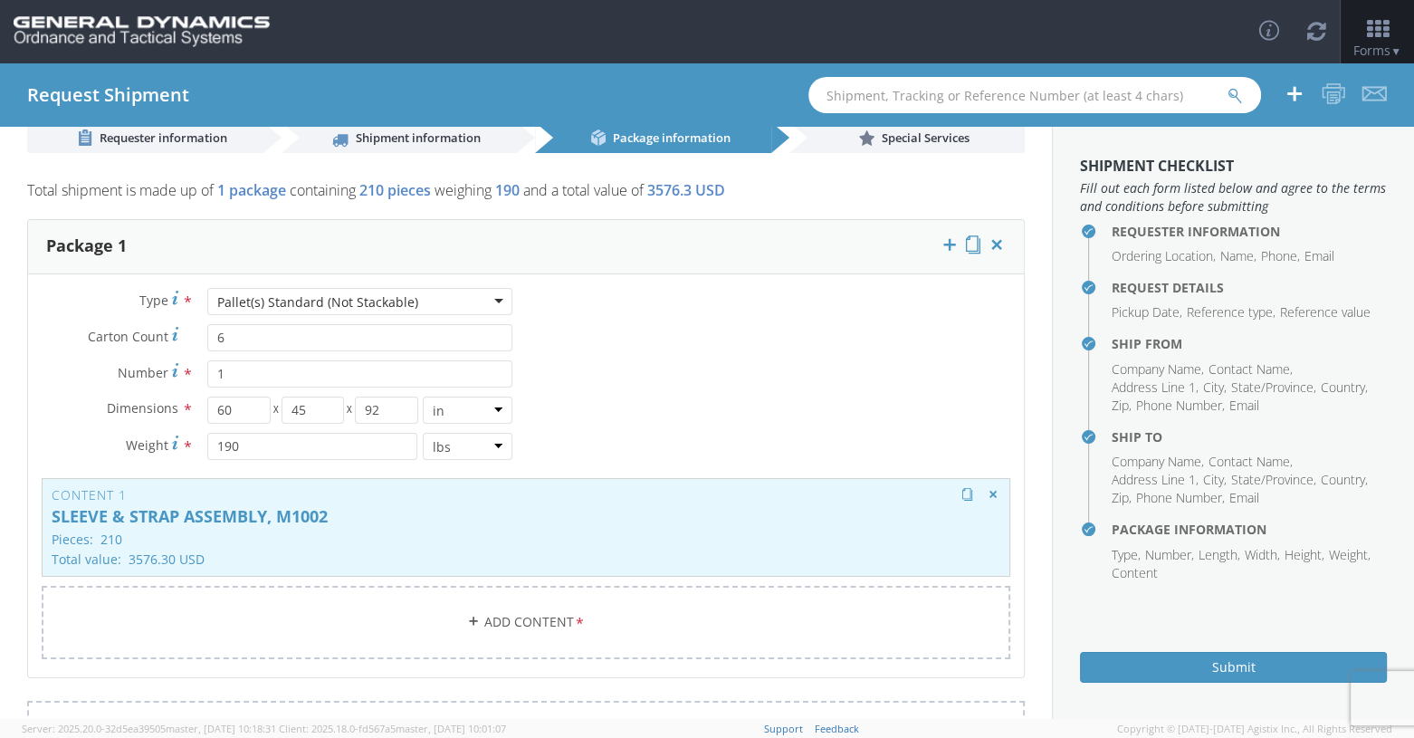
scroll to position [0, 0]
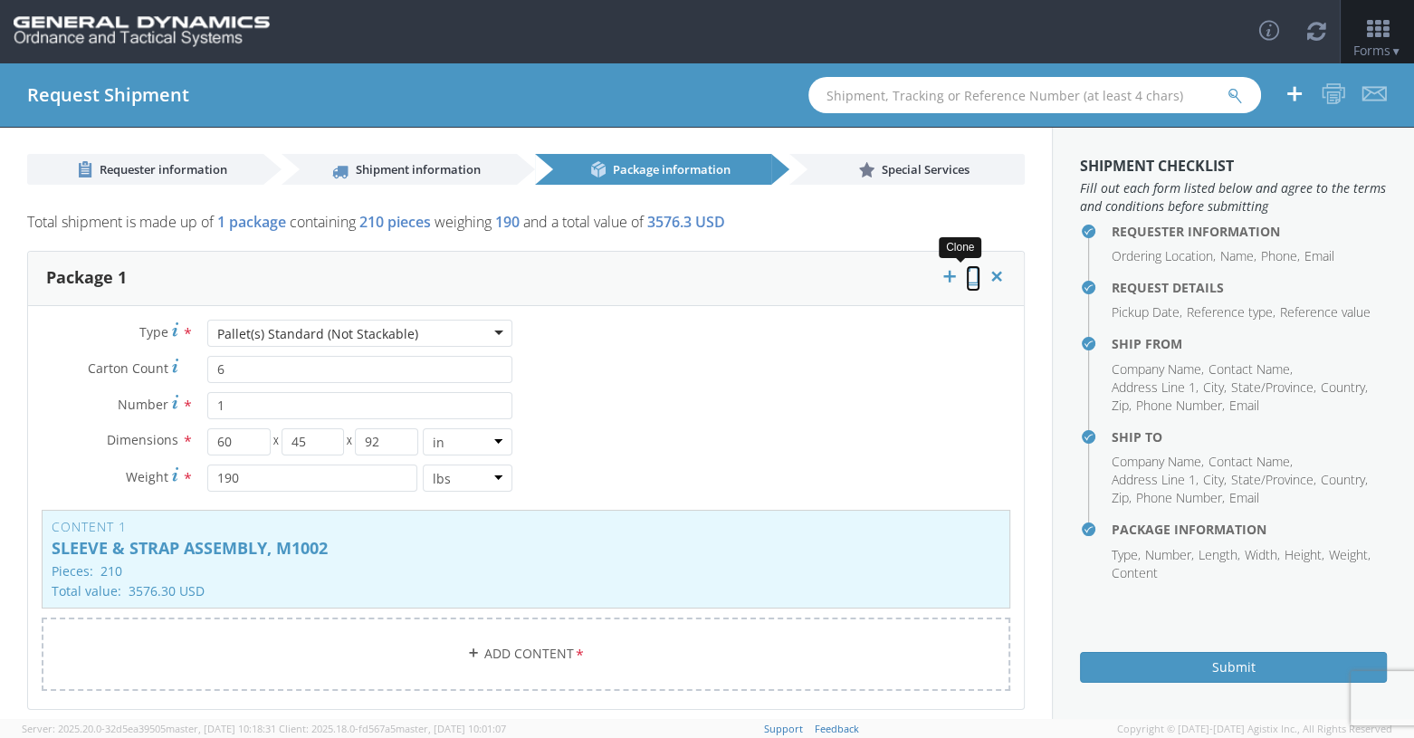
click at [848, 279] on icon at bounding box center [973, 276] width 14 height 18
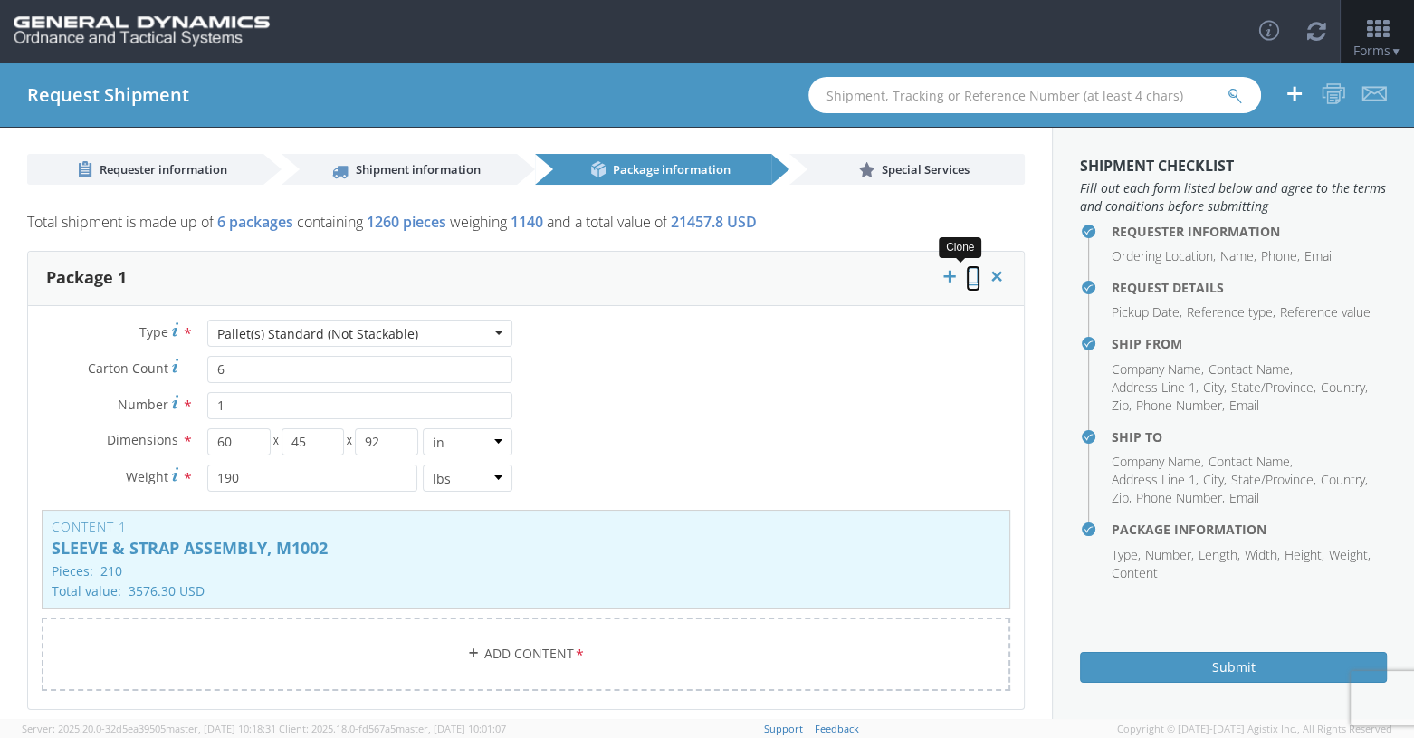
click at [848, 279] on icon at bounding box center [973, 276] width 14 height 18
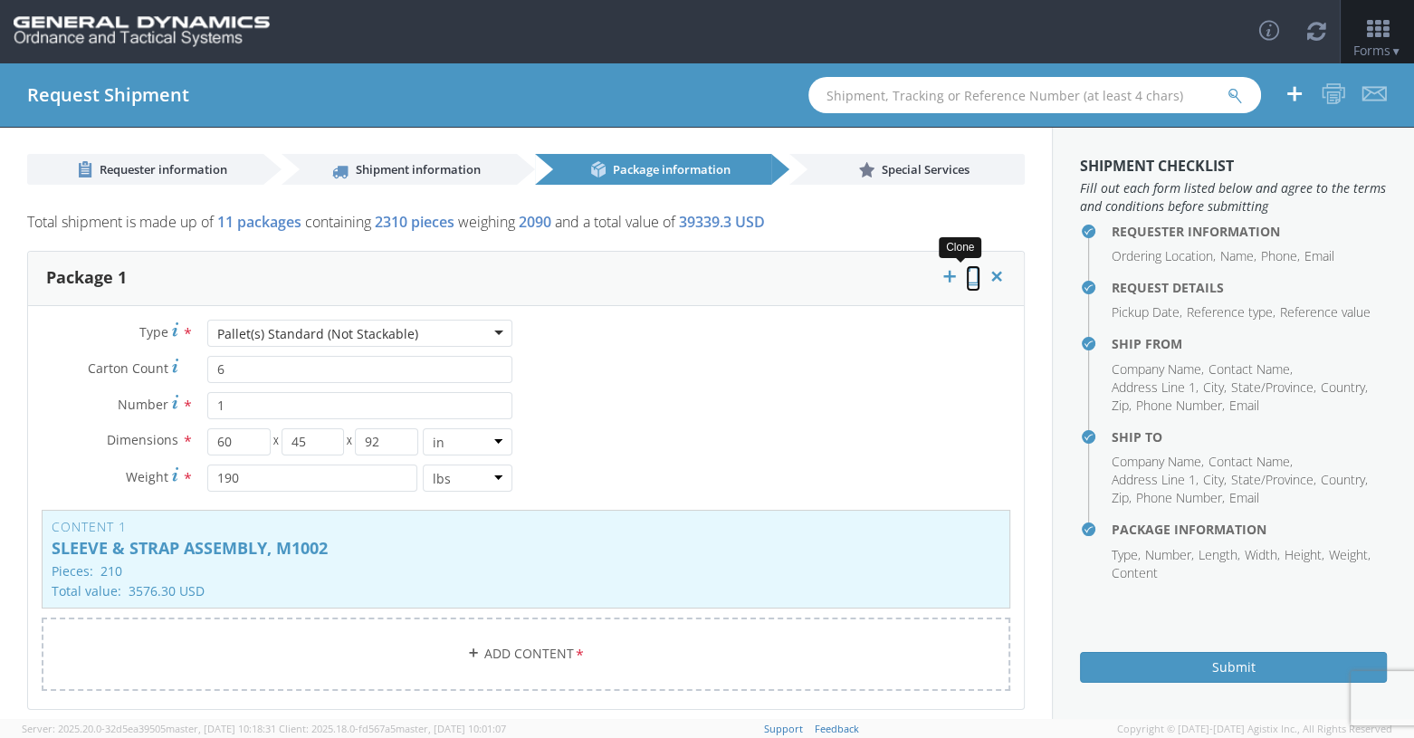
click at [848, 279] on icon at bounding box center [973, 276] width 14 height 18
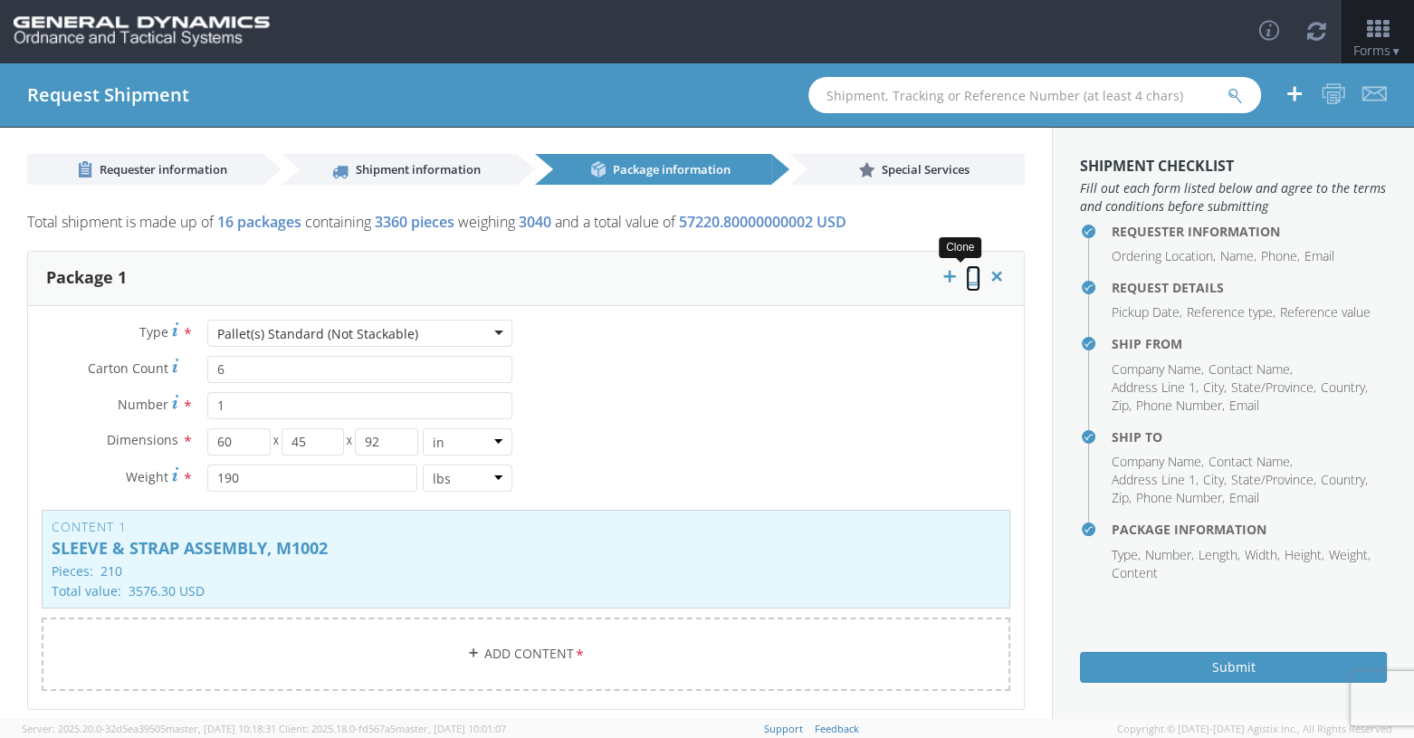
click at [848, 279] on icon at bounding box center [973, 276] width 14 height 18
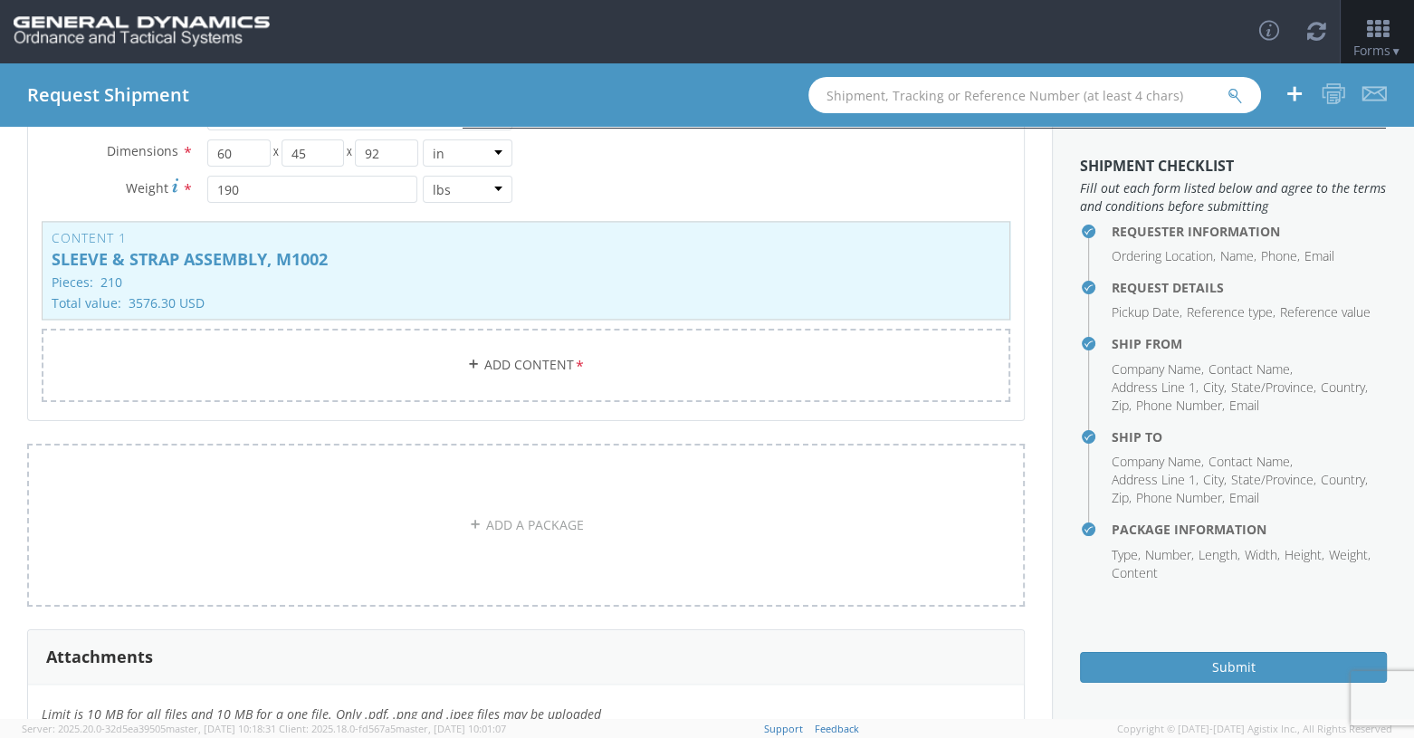
scroll to position [9631, 0]
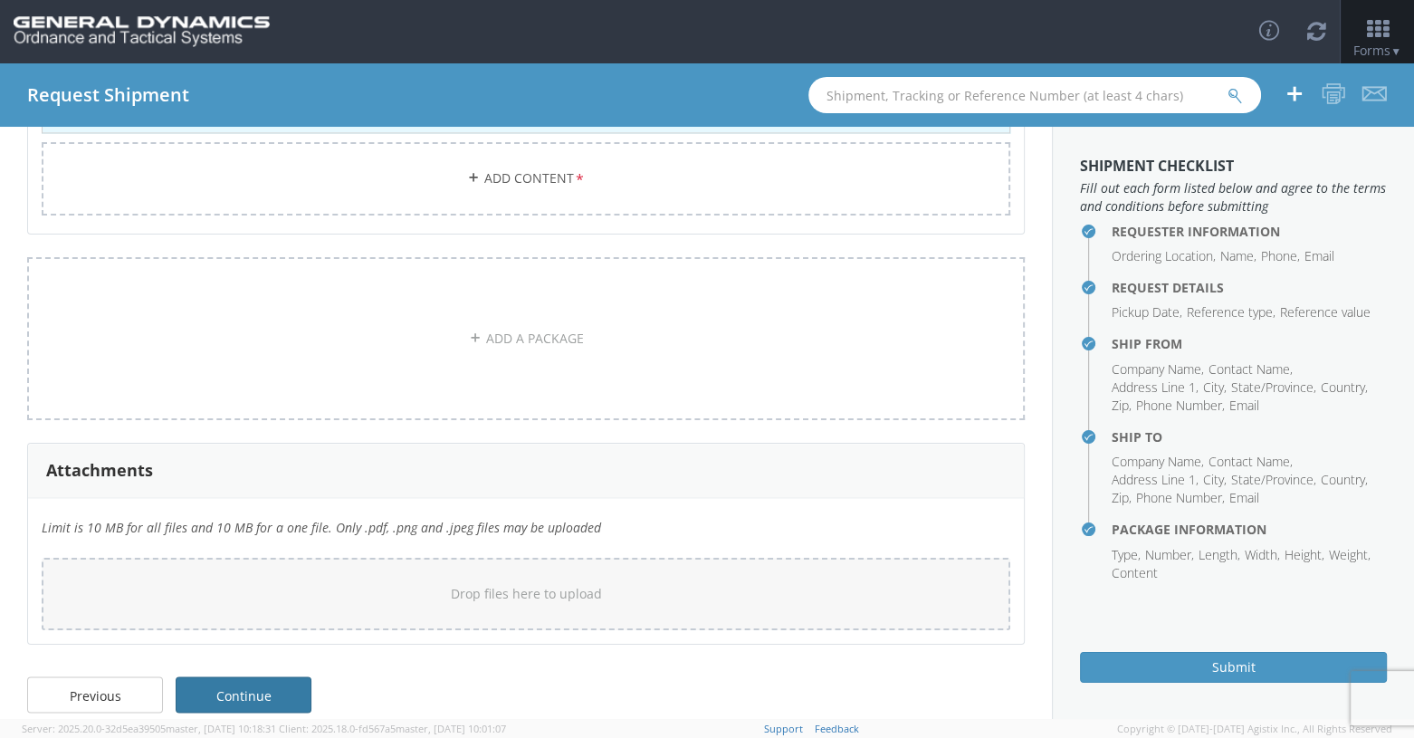
click at [218, 677] on link "Continue" at bounding box center [244, 694] width 136 height 36
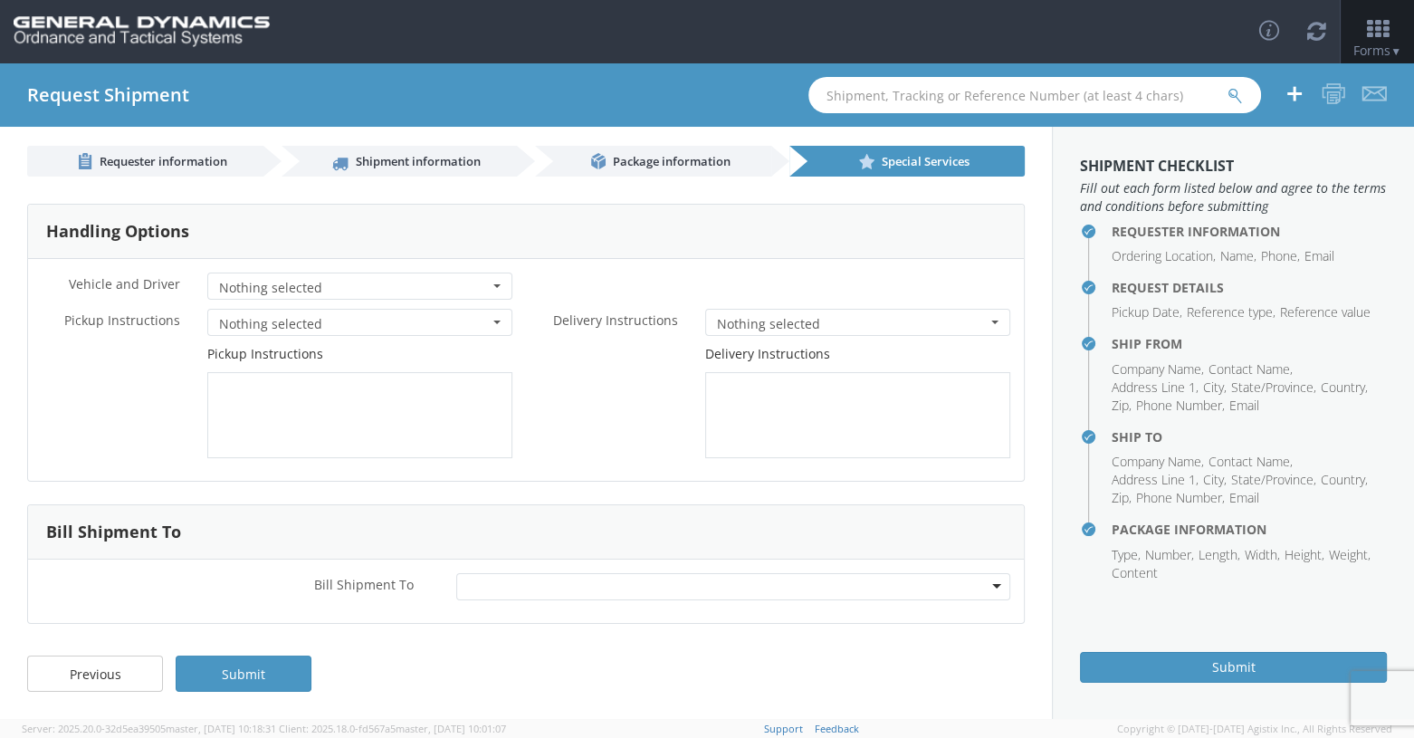
scroll to position [7, 0]
click at [250, 381] on textarea at bounding box center [359, 416] width 305 height 86
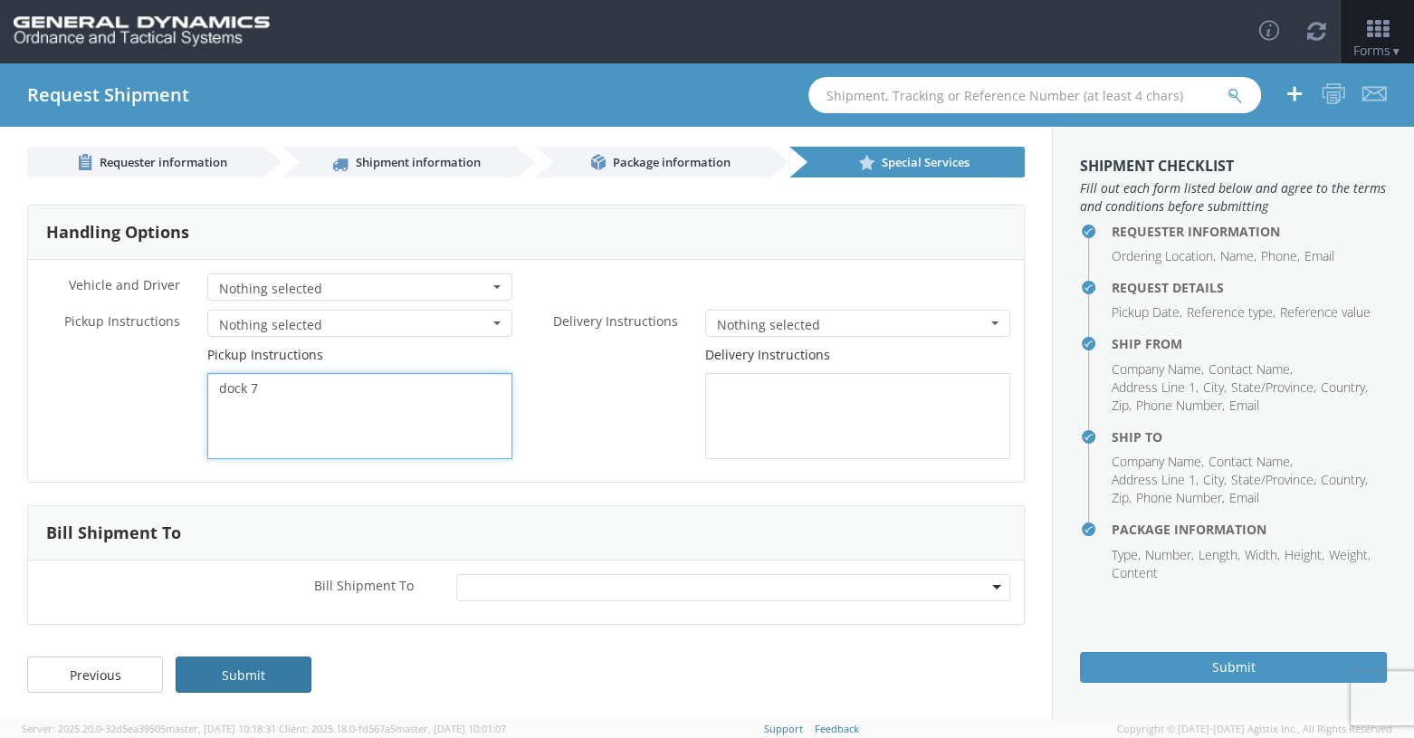
type textarea "dock 7"
click at [218, 683] on link "Submit" at bounding box center [244, 674] width 136 height 36
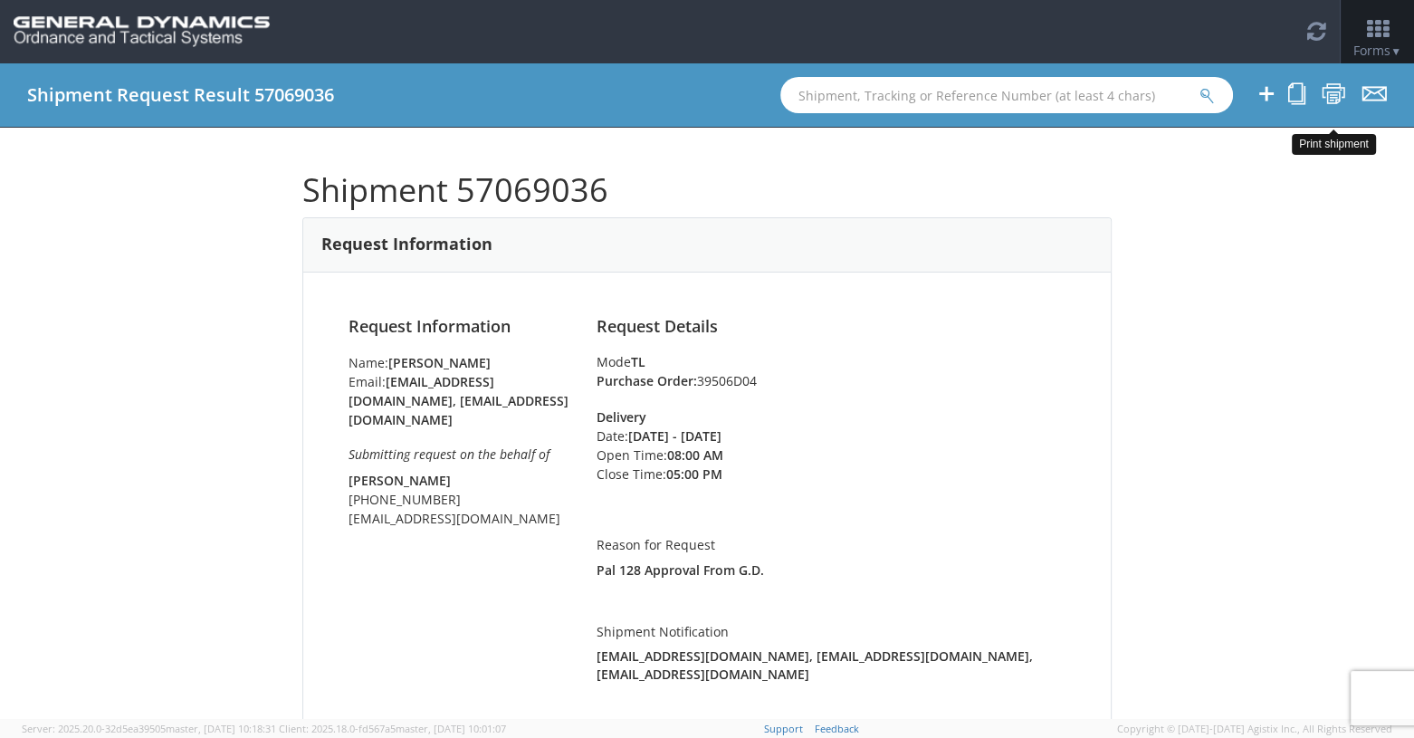
click at [848, 100] on icon at bounding box center [1334, 93] width 24 height 23
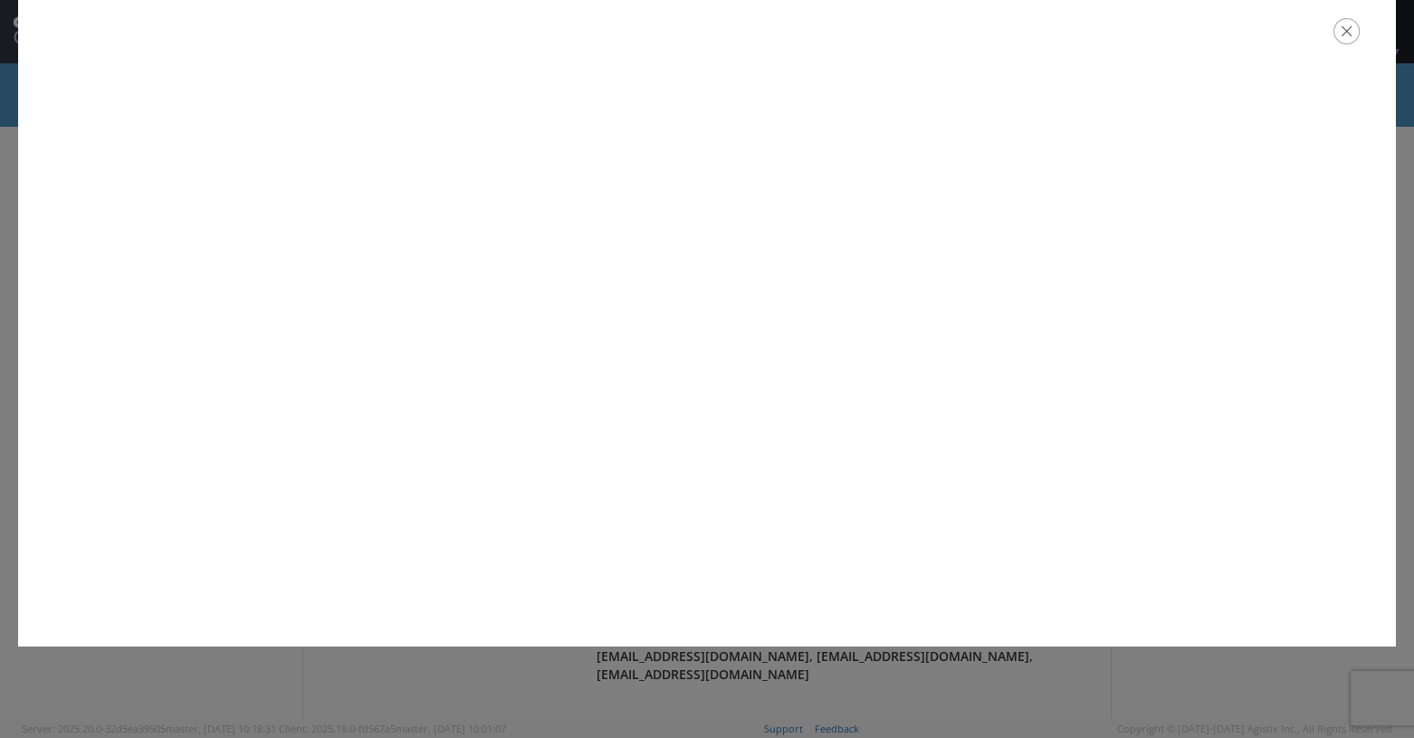
click at [848, 39] on icon "button" at bounding box center [1347, 31] width 26 height 26
